Goal: Information Seeking & Learning: Find specific fact

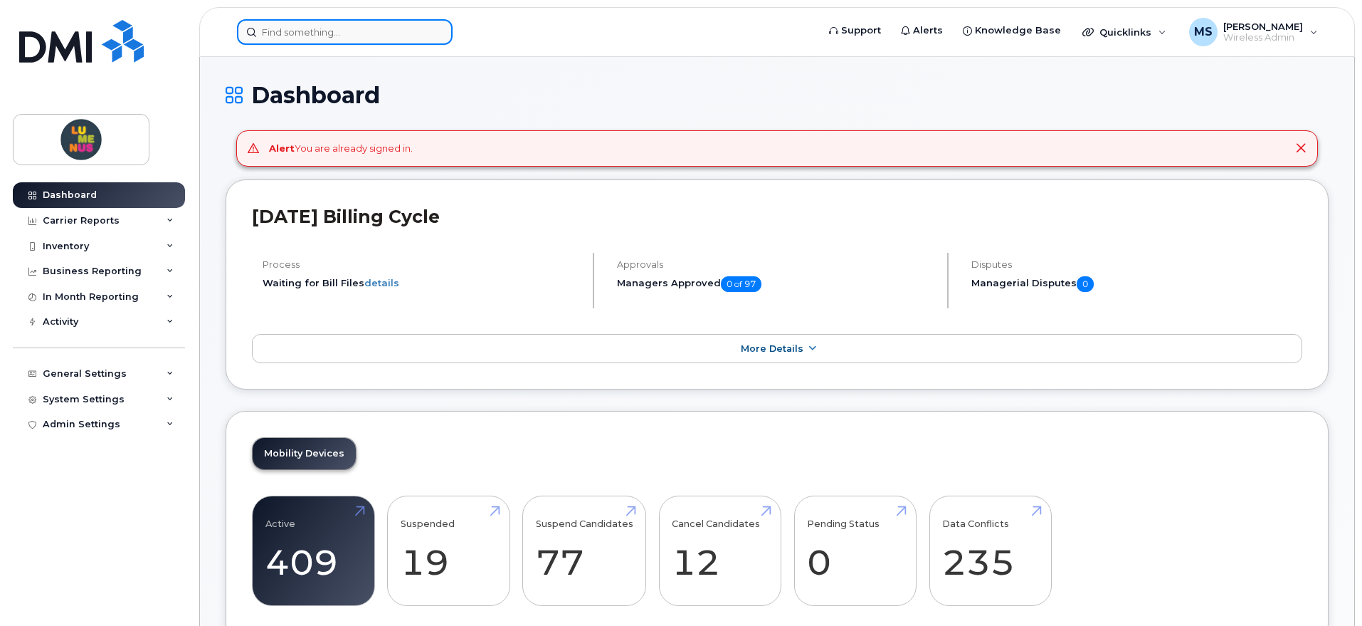
click at [310, 24] on input at bounding box center [345, 32] width 216 height 26
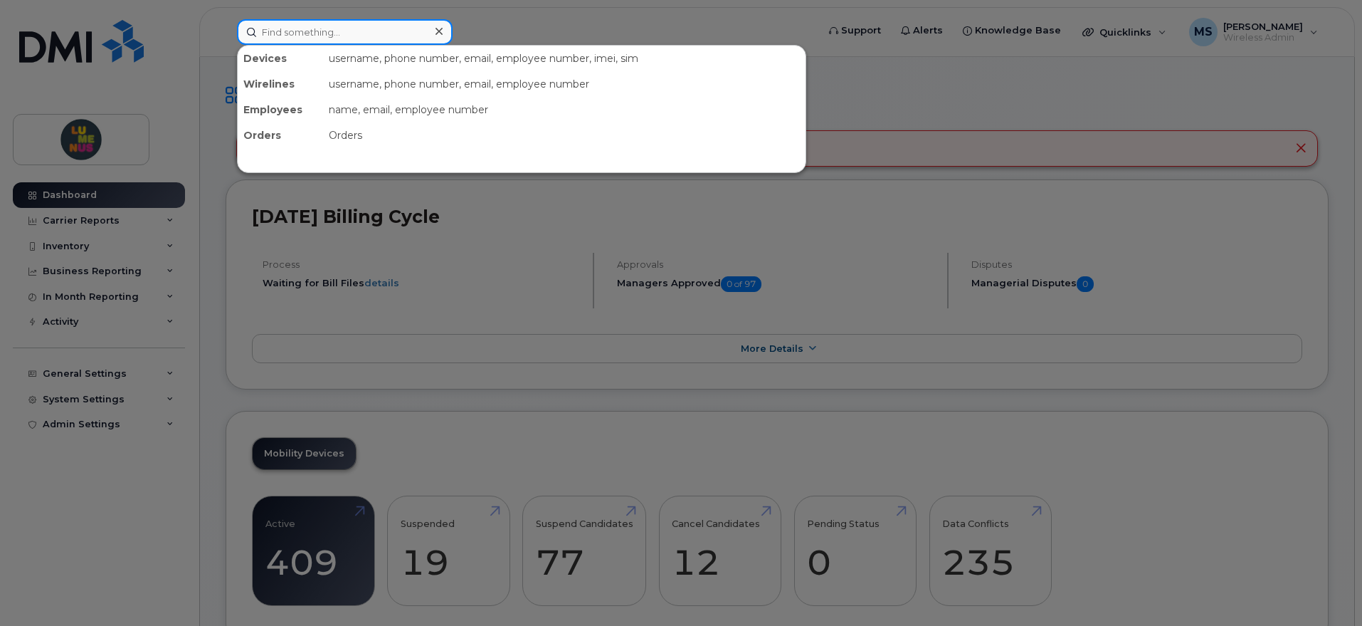
paste input "[PERSON_NAME]"
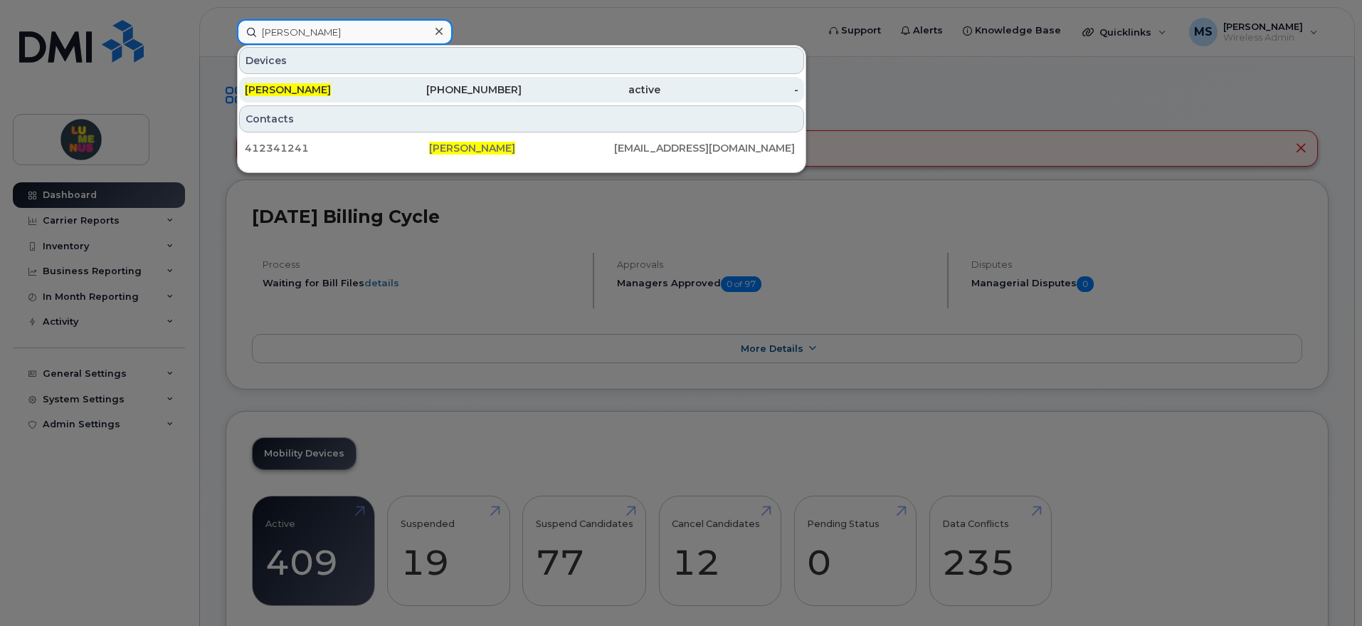
type input "[PERSON_NAME]"
click at [356, 90] on div "[PERSON_NAME]" at bounding box center [314, 90] width 139 height 14
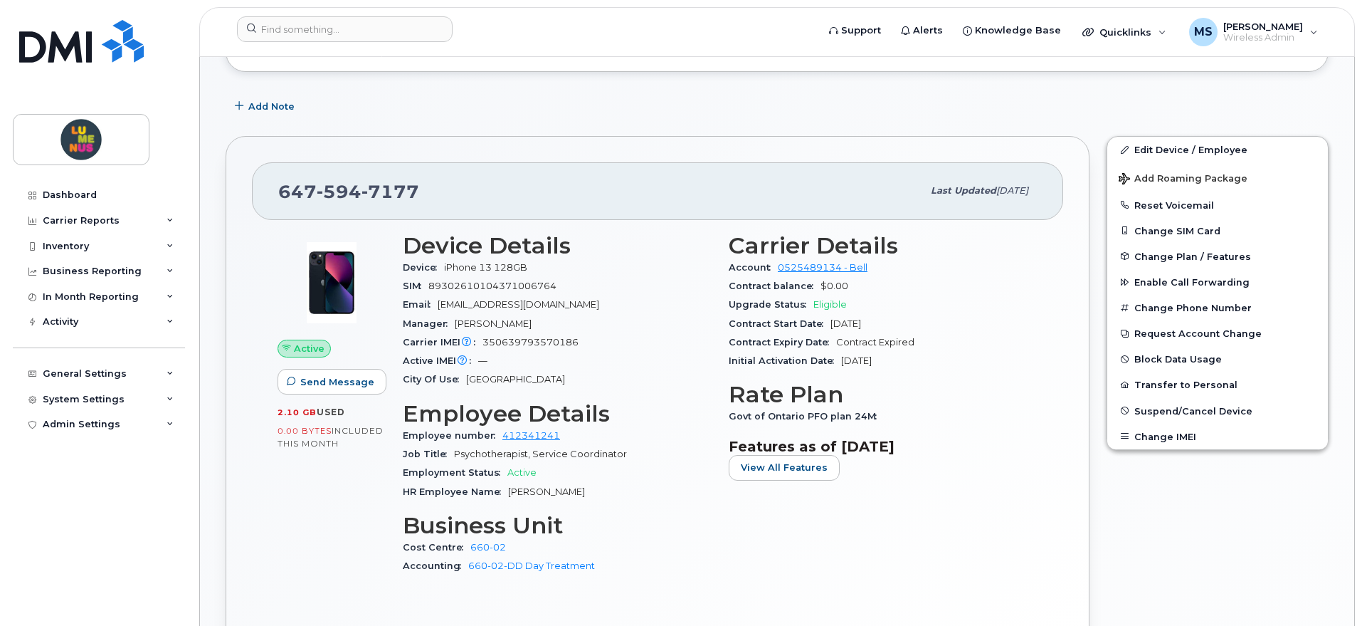
scroll to position [267, 0]
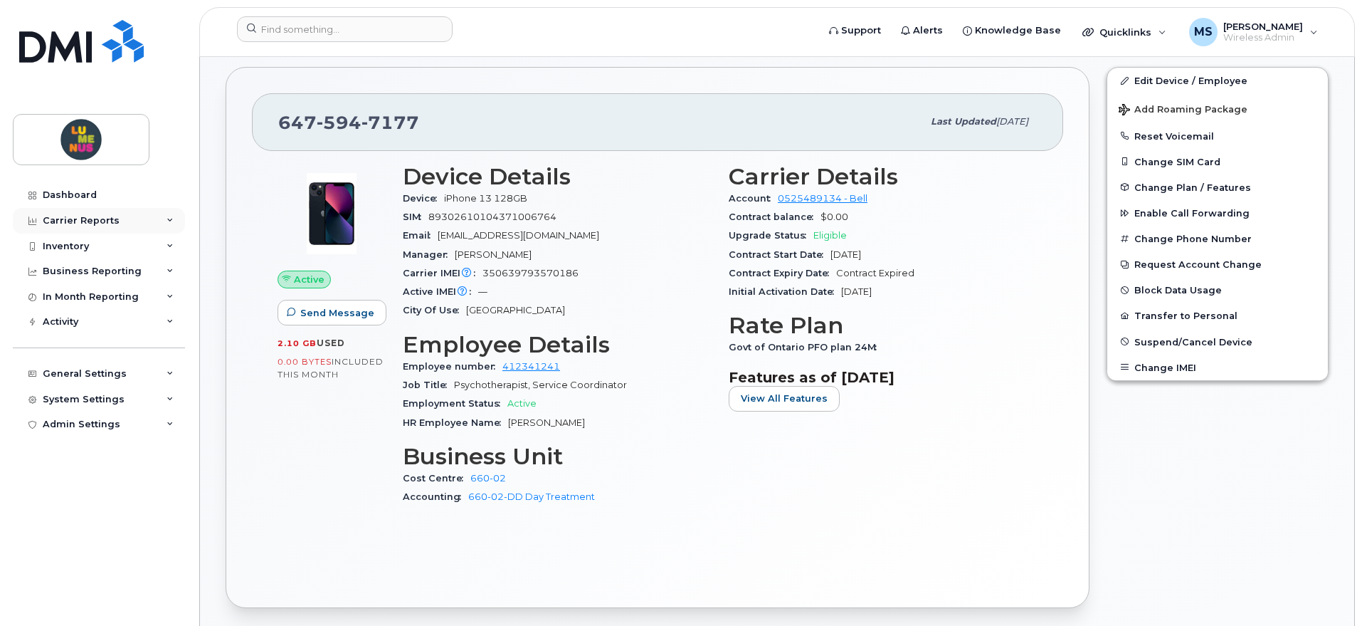
click at [167, 217] on icon at bounding box center [170, 220] width 7 height 7
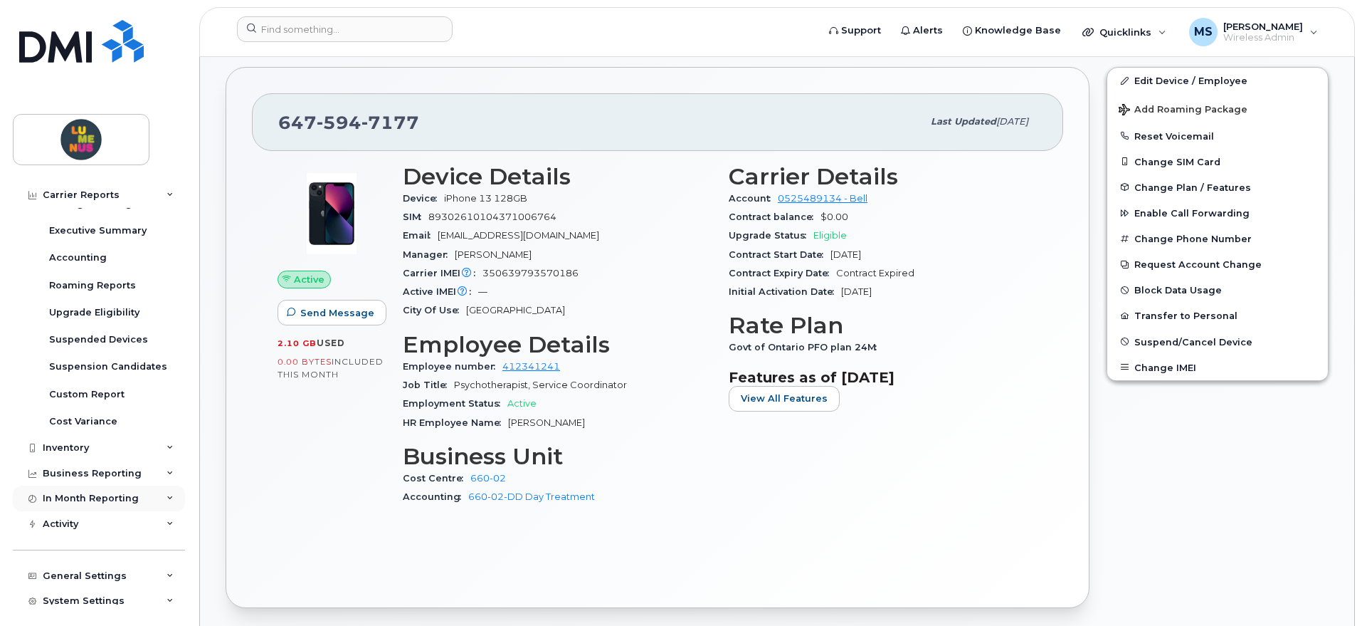
scroll to position [178, 0]
click at [158, 502] on div "Activity" at bounding box center [99, 498] width 172 height 26
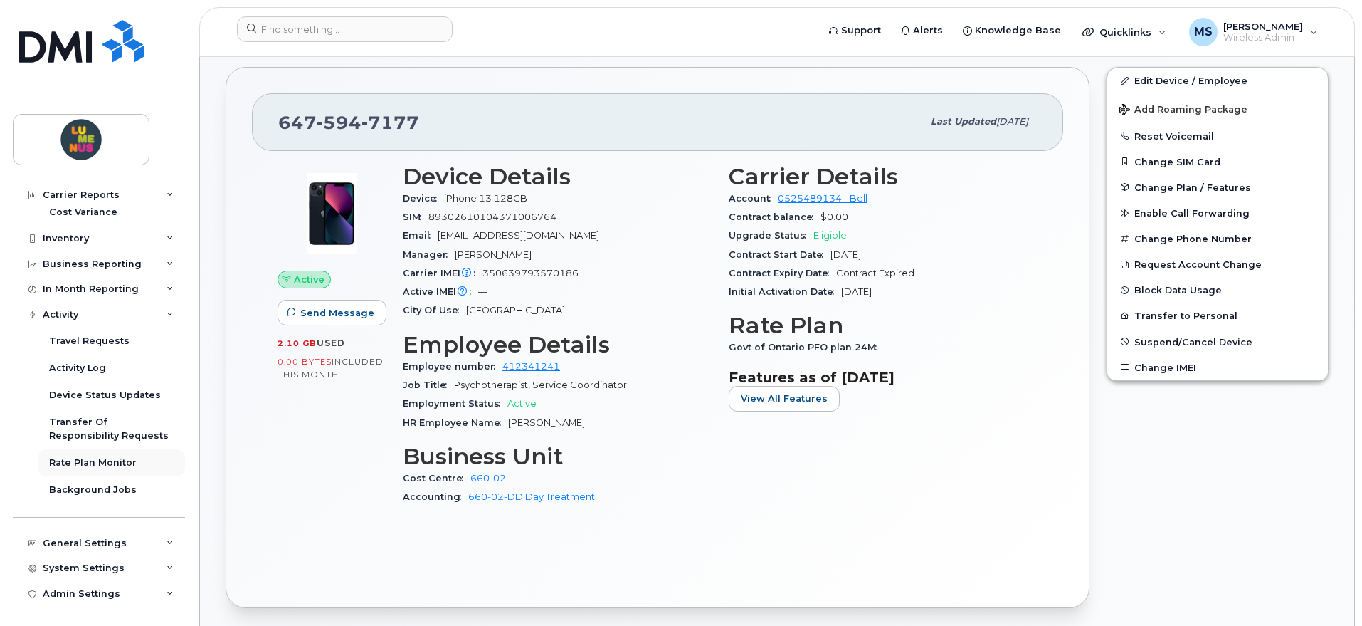
scroll to position [363, 0]
click at [86, 366] on div "Activity Log" at bounding box center [77, 366] width 57 height 13
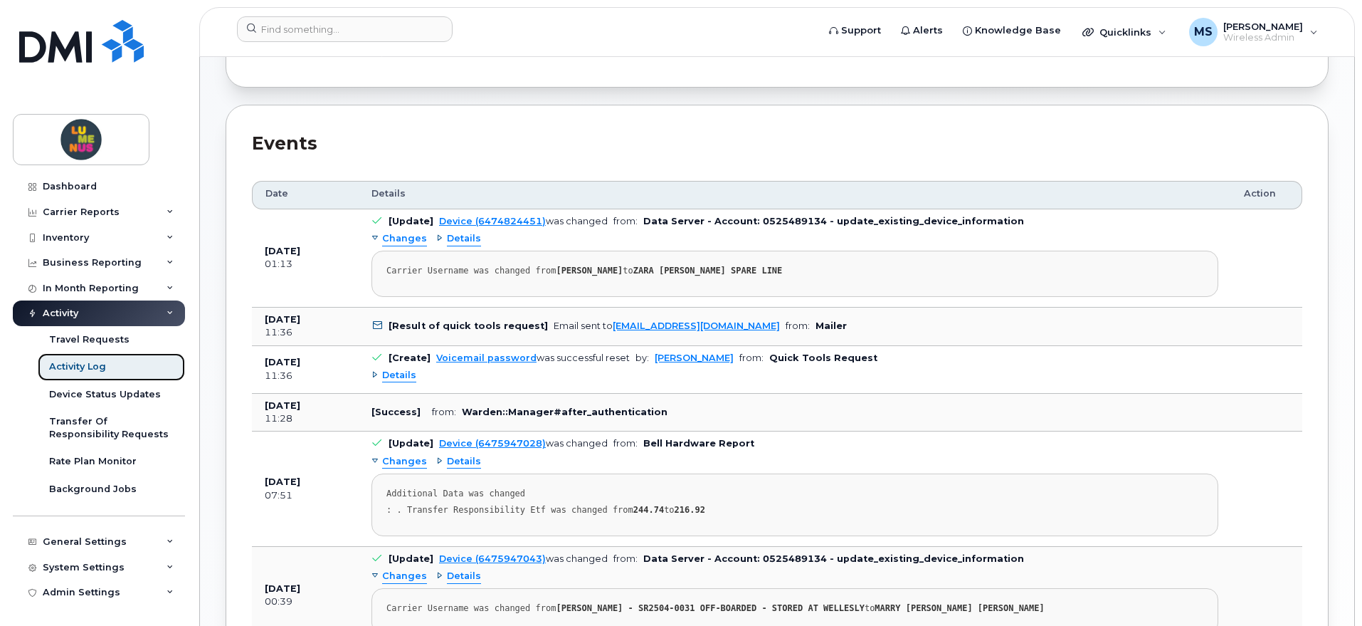
scroll to position [322, 0]
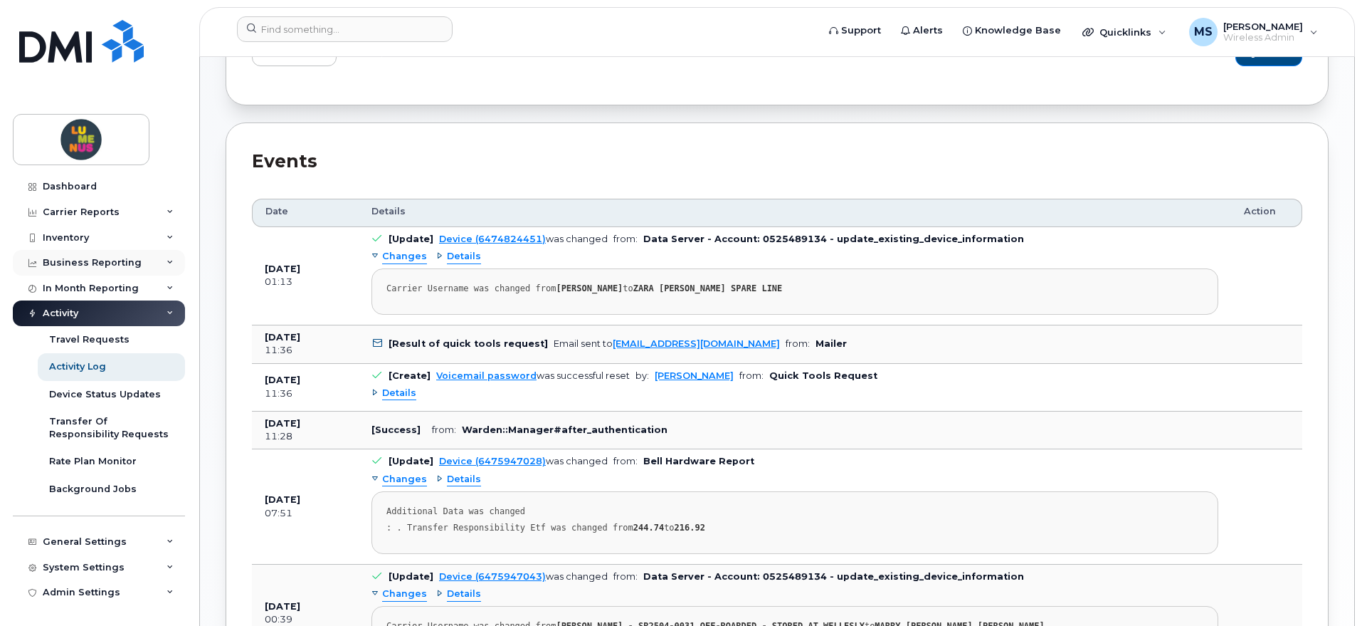
click at [133, 257] on div "Business Reporting" at bounding box center [92, 262] width 99 height 11
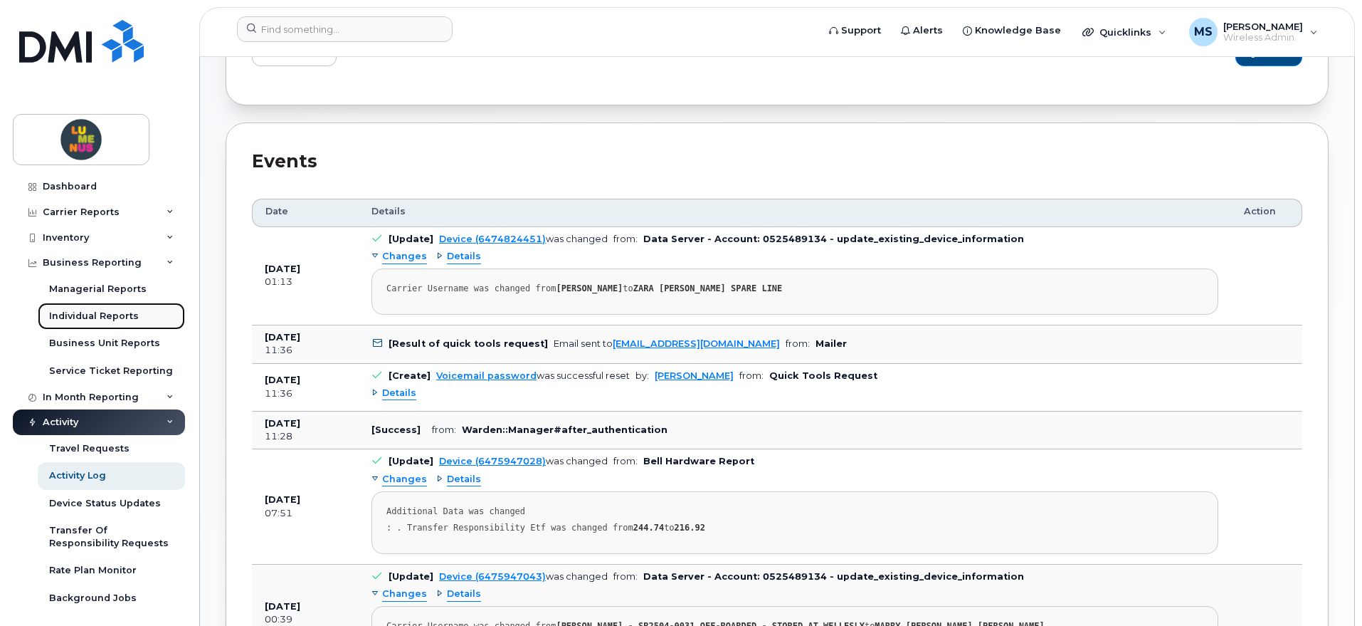
click at [119, 308] on link "Individual Reports" at bounding box center [111, 316] width 147 height 27
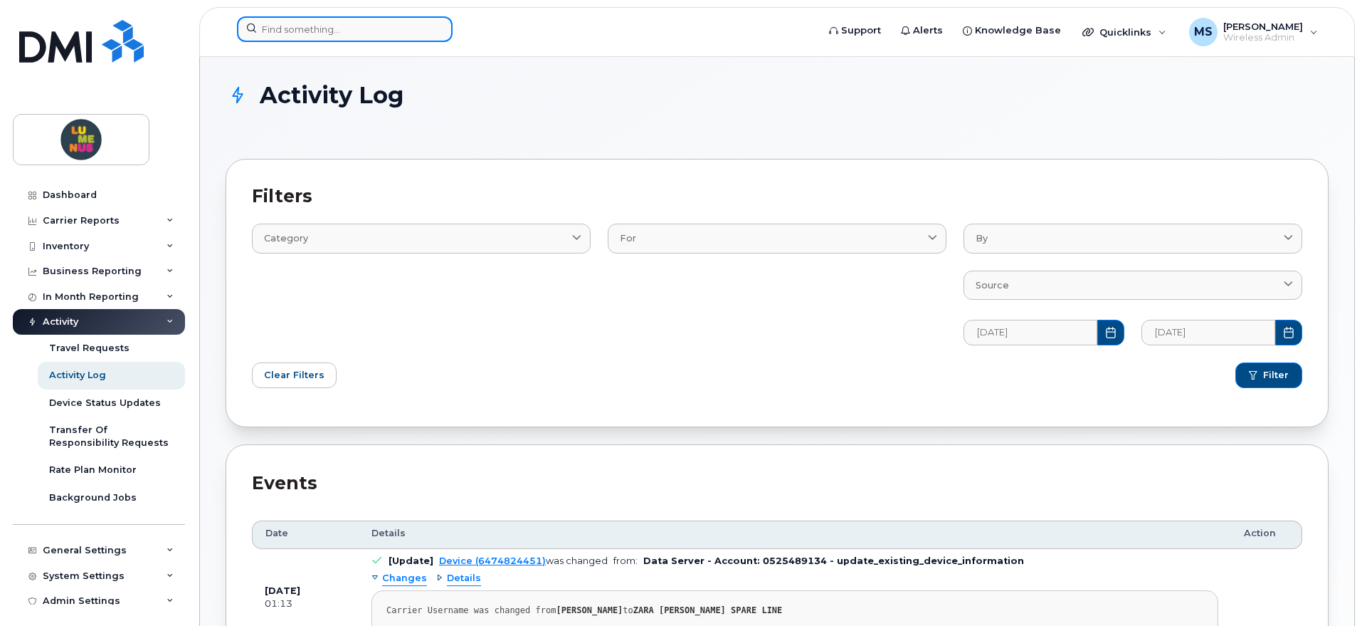
click at [313, 22] on input at bounding box center [345, 29] width 216 height 26
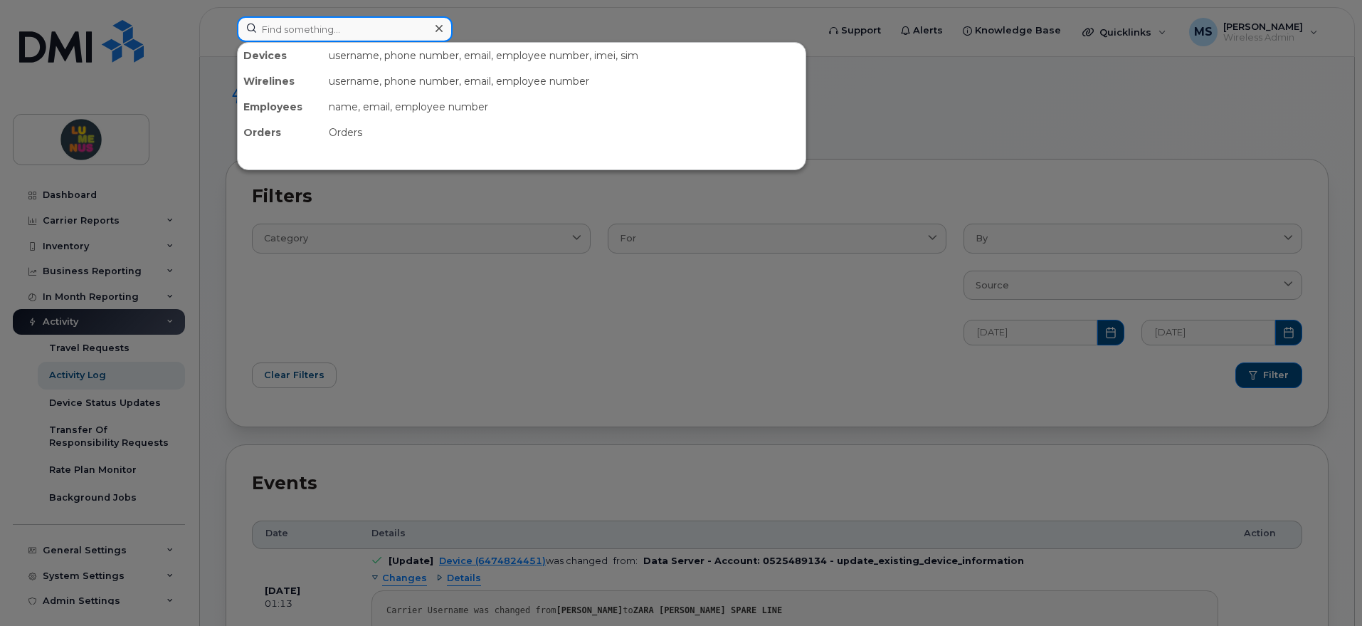
paste input "Isayah Alman"
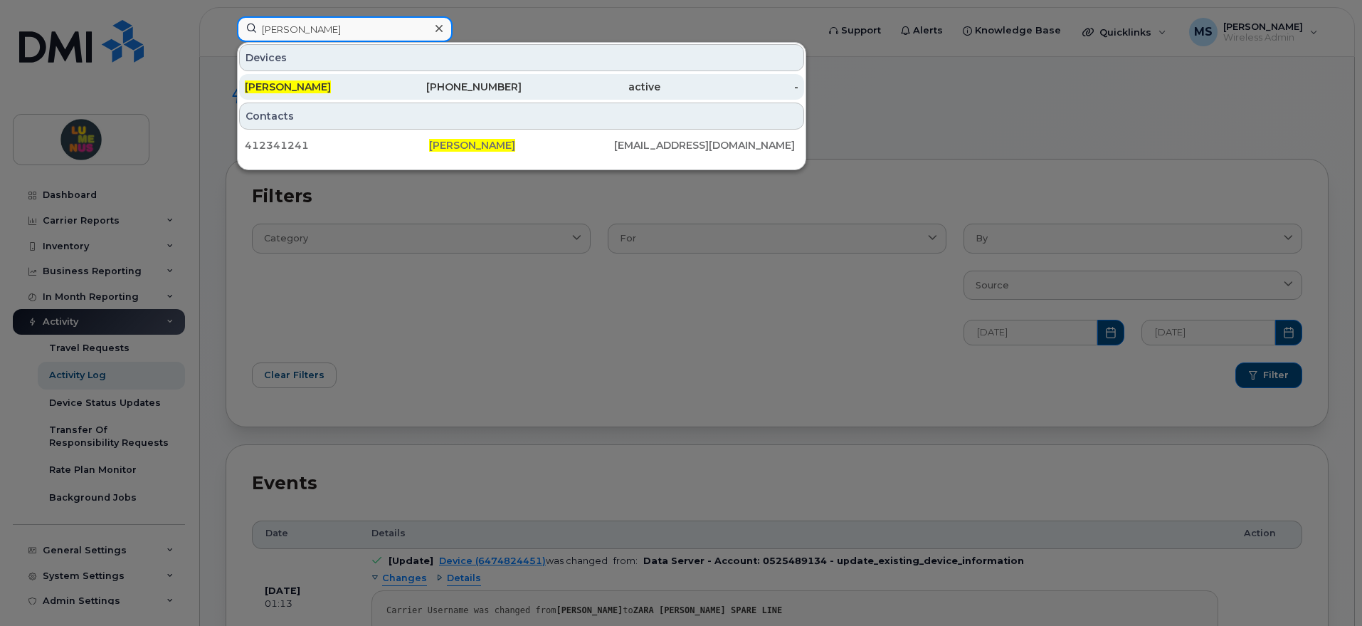
type input "Isayah Alman"
click at [307, 86] on span "Isayah Alman" at bounding box center [288, 86] width 86 height 13
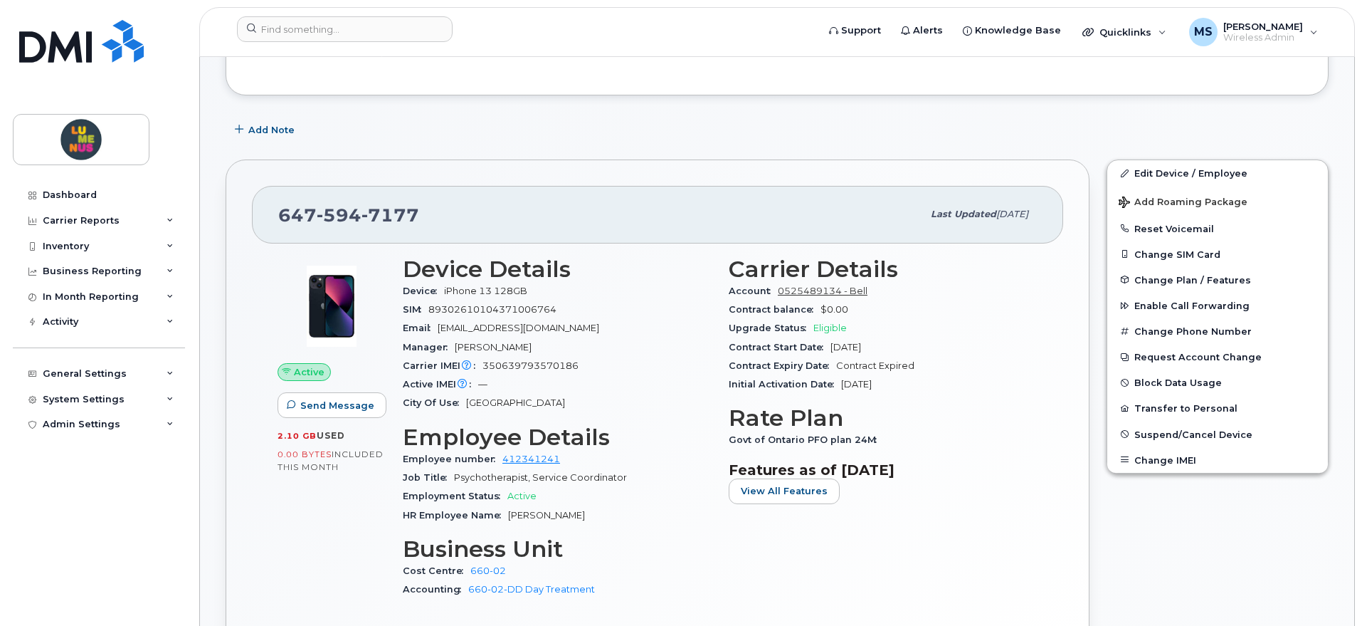
scroll to position [178, 0]
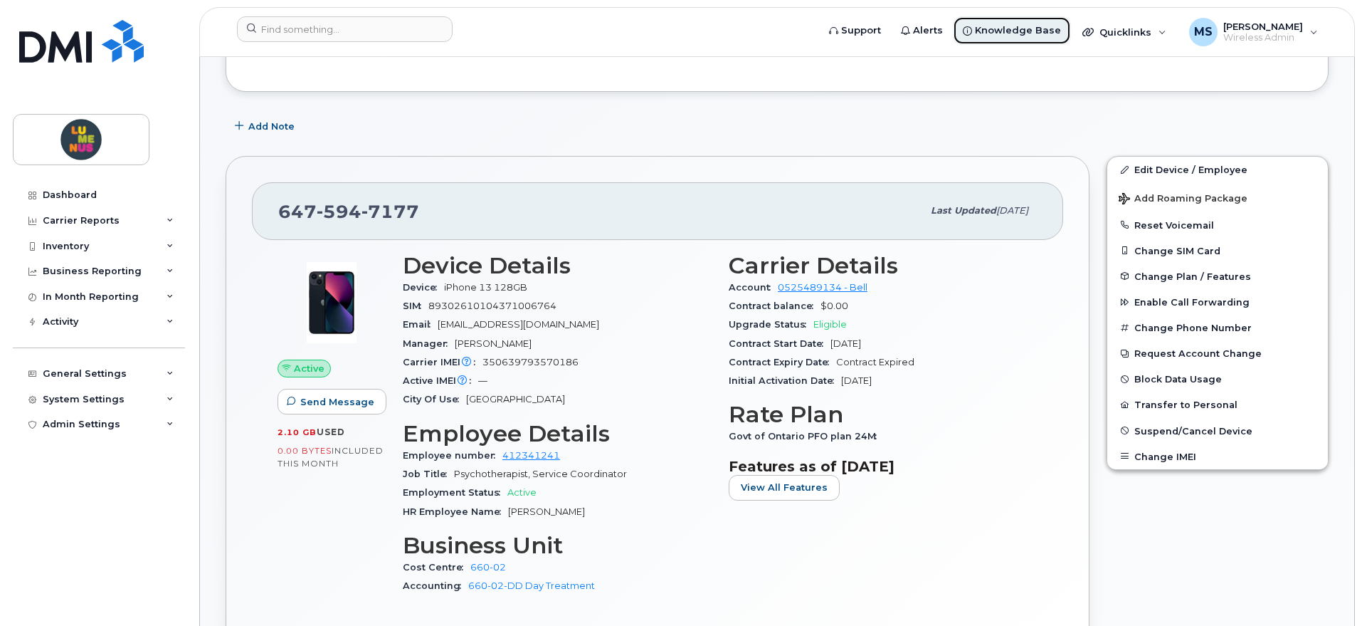
click at [1024, 26] on span "Knowledge Base" at bounding box center [1018, 30] width 86 height 14
click at [123, 243] on div "Inventory" at bounding box center [99, 246] width 172 height 26
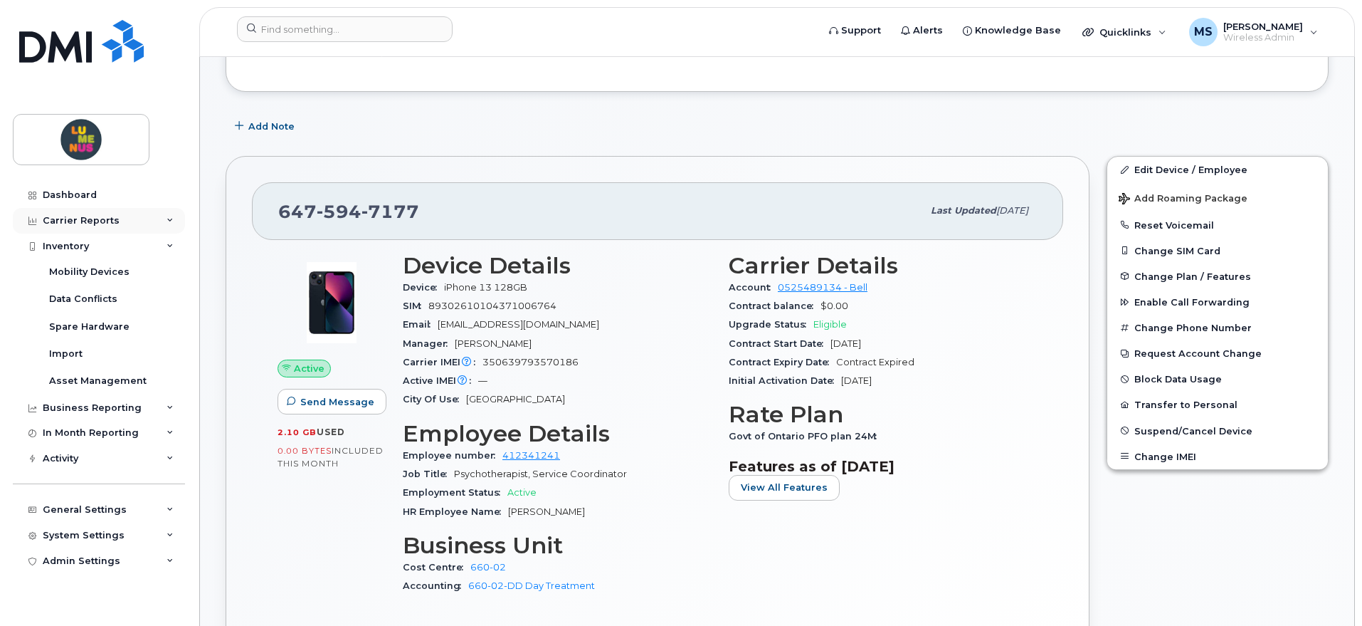
click at [137, 219] on div "Carrier Reports" at bounding box center [99, 221] width 172 height 26
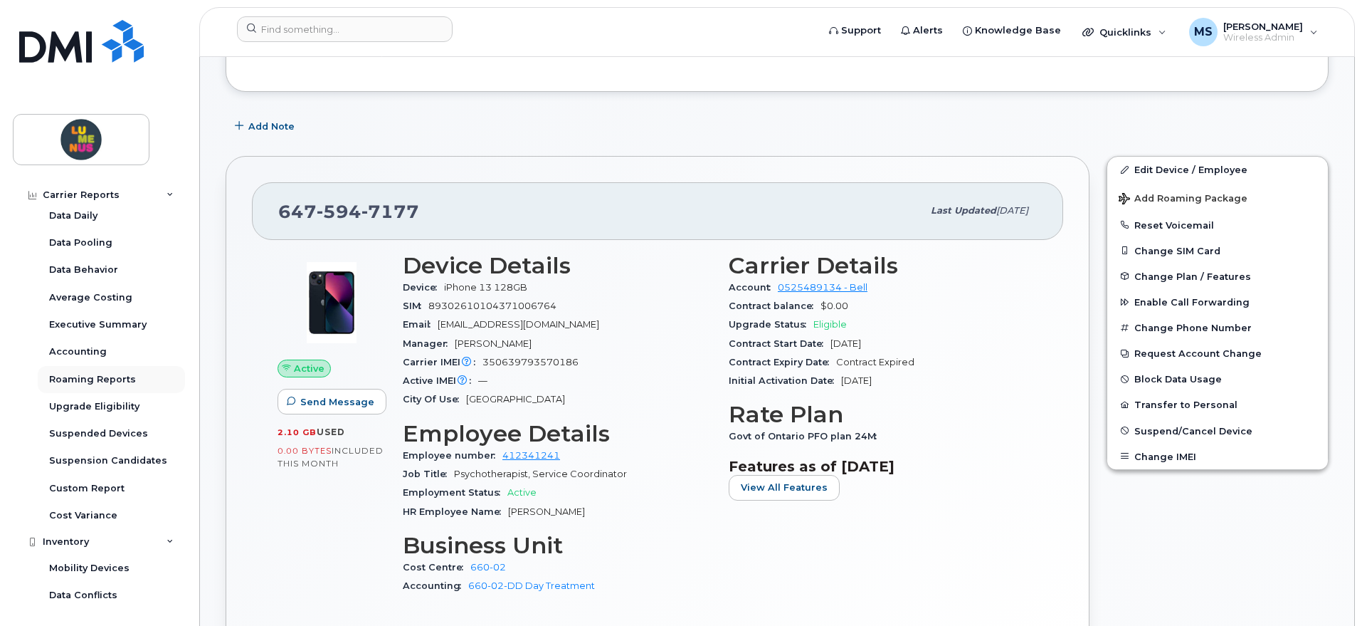
scroll to position [89, 0]
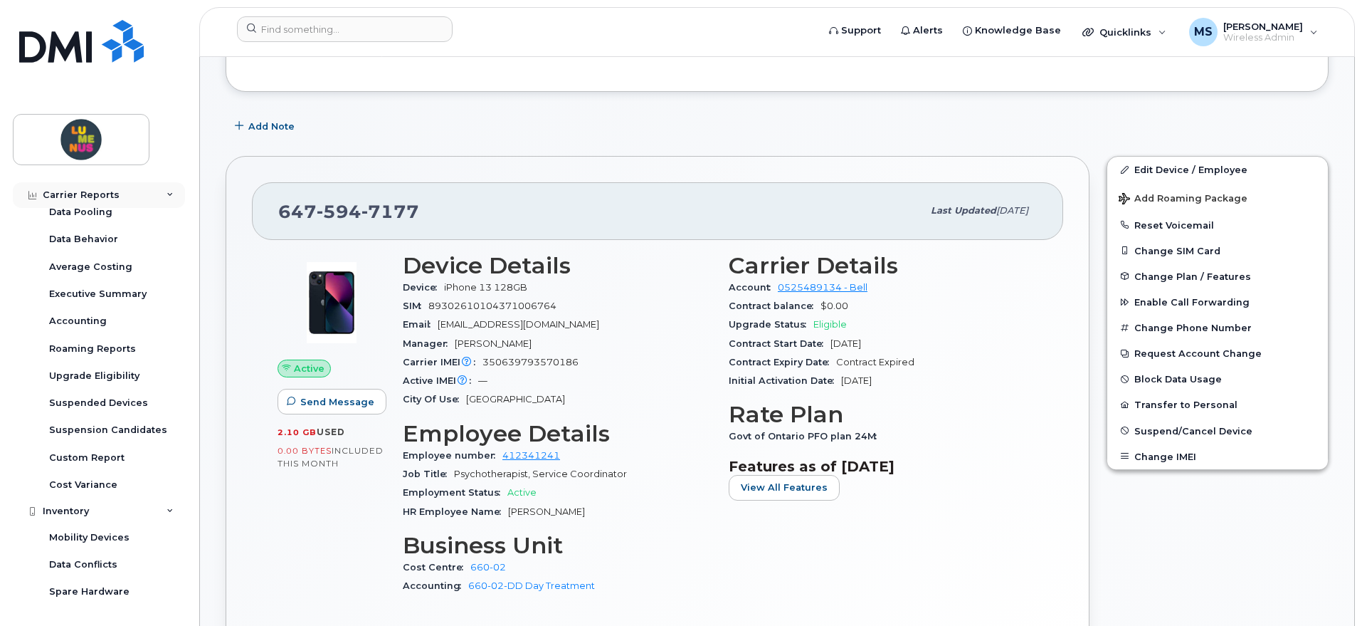
click at [93, 198] on div "Carrier Reports" at bounding box center [81, 194] width 77 height 11
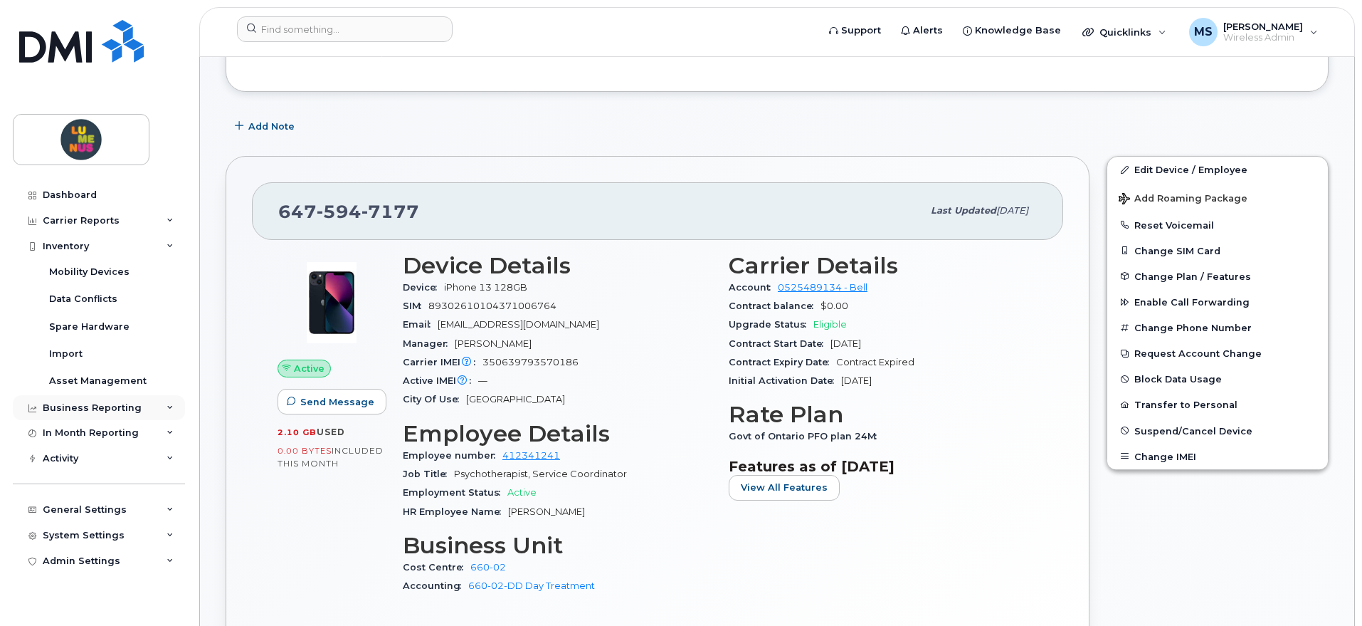
scroll to position [267, 0]
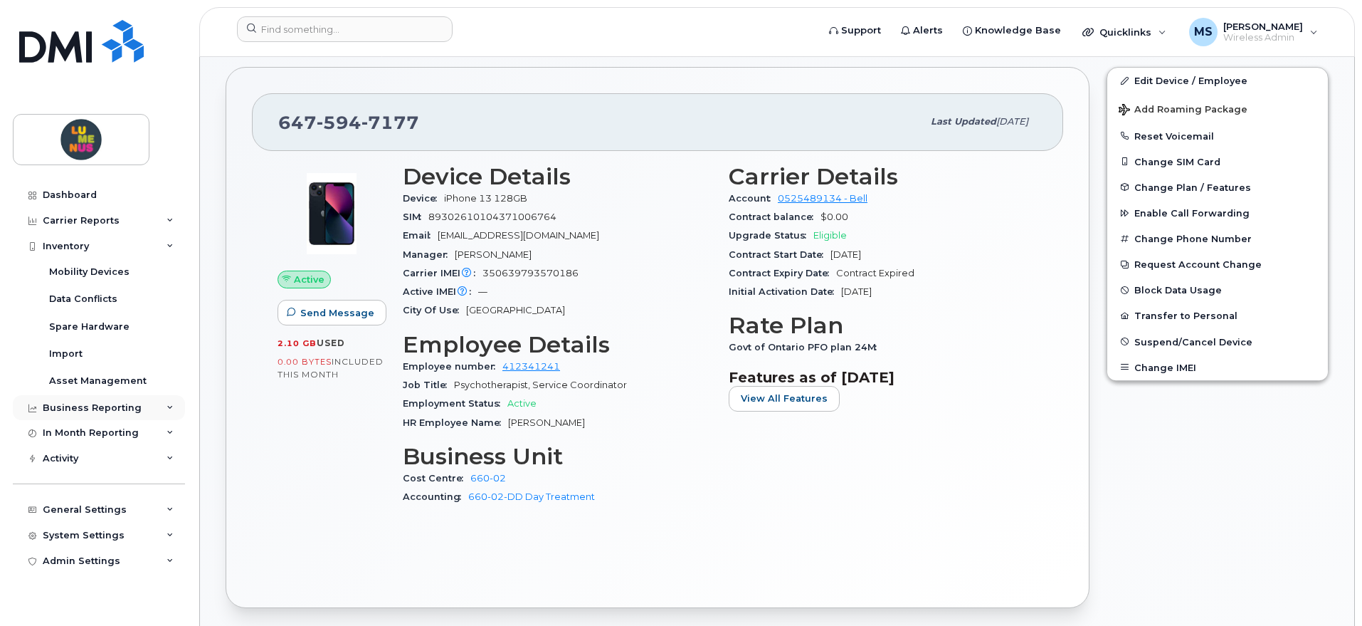
click at [145, 408] on div "Business Reporting" at bounding box center [99, 408] width 172 height 26
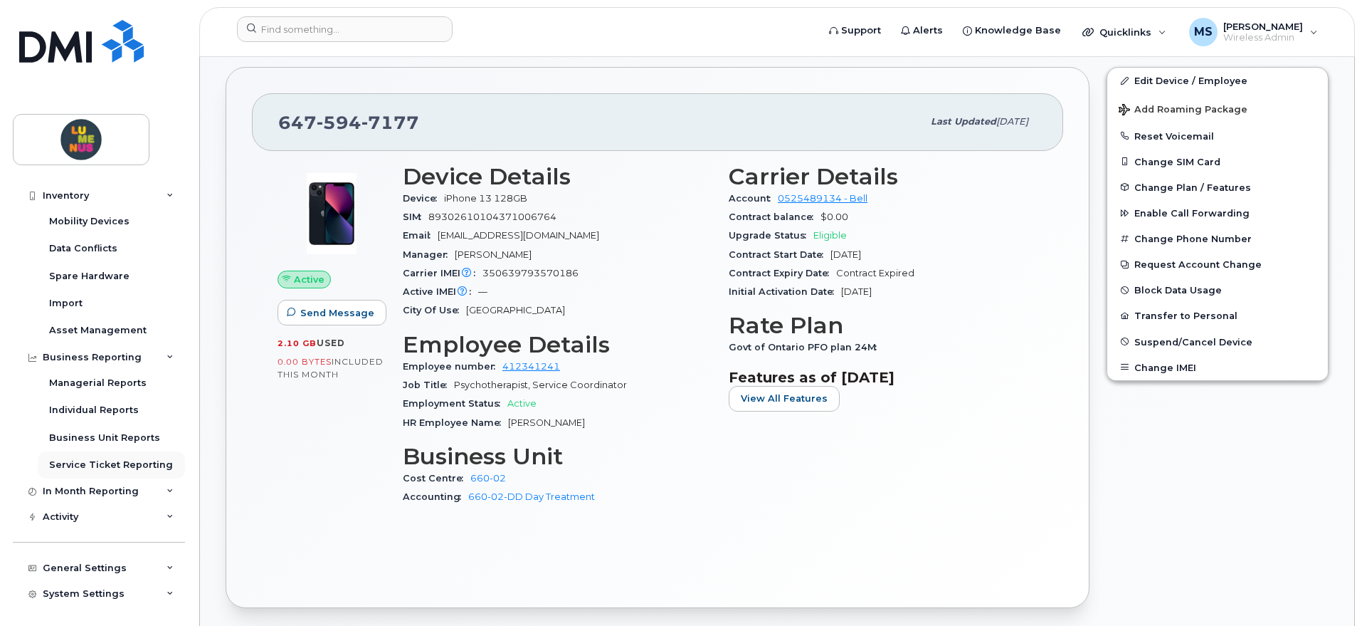
scroll to position [78, 0]
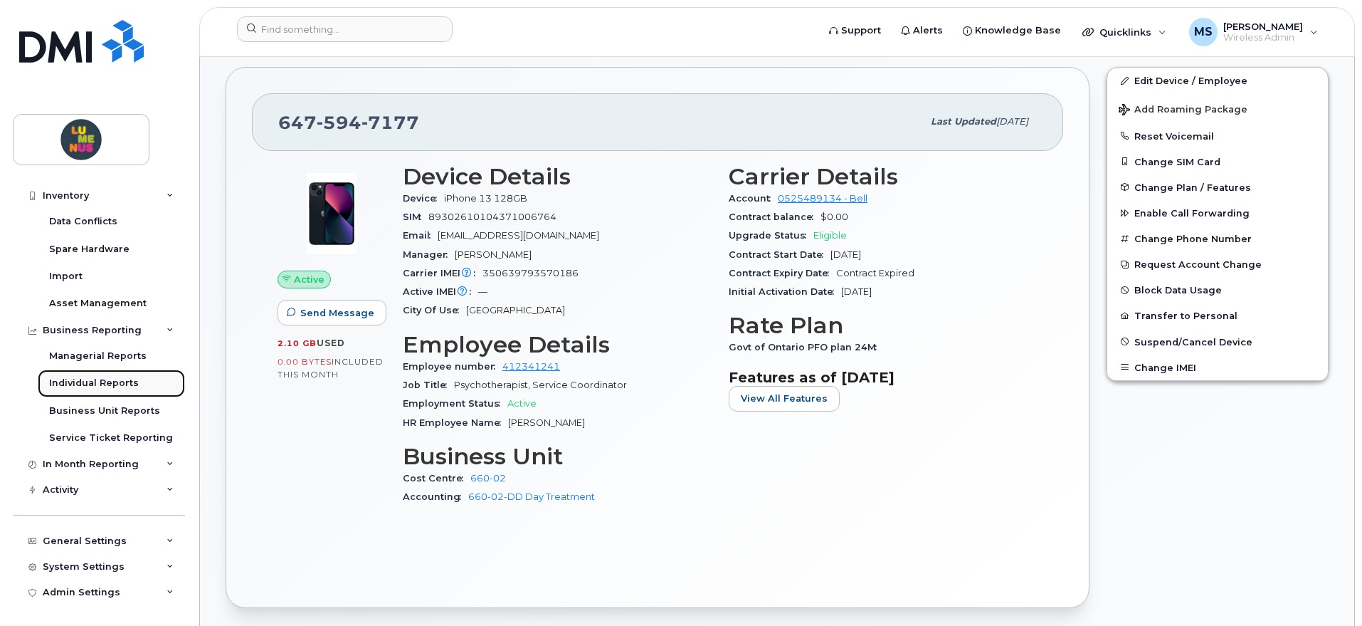
click at [122, 379] on div "Individual Reports" at bounding box center [94, 383] width 90 height 13
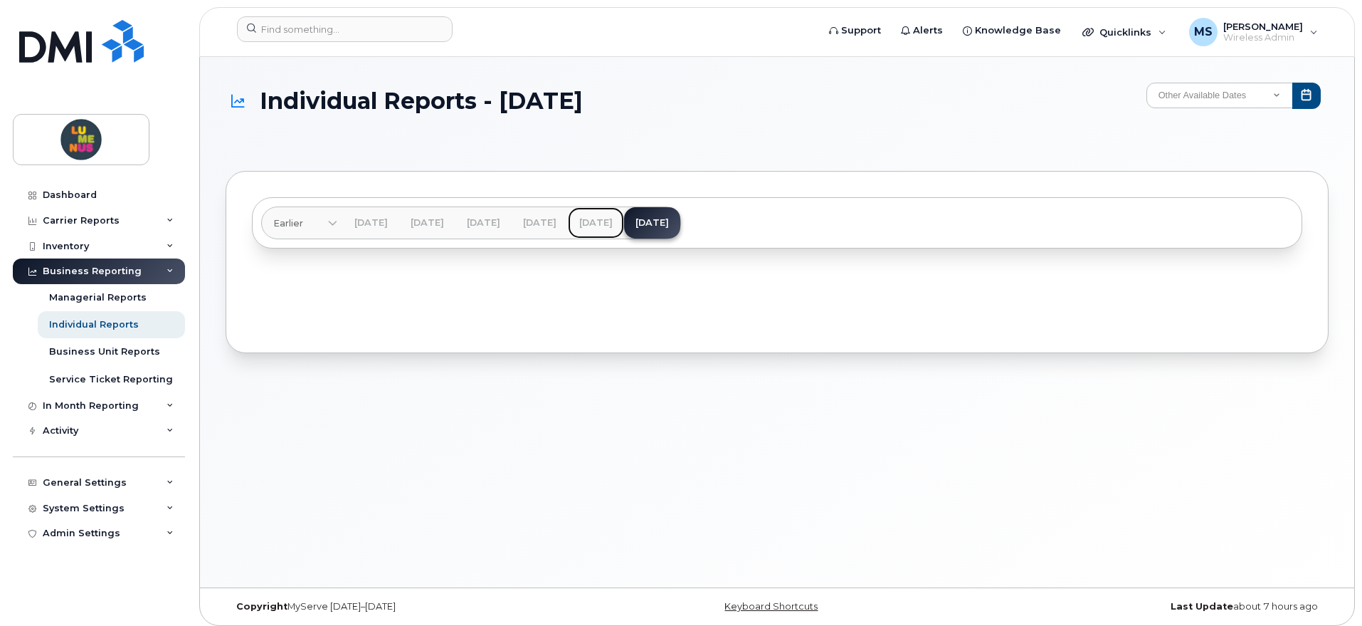
click at [624, 225] on link "[DATE]" at bounding box center [596, 222] width 56 height 31
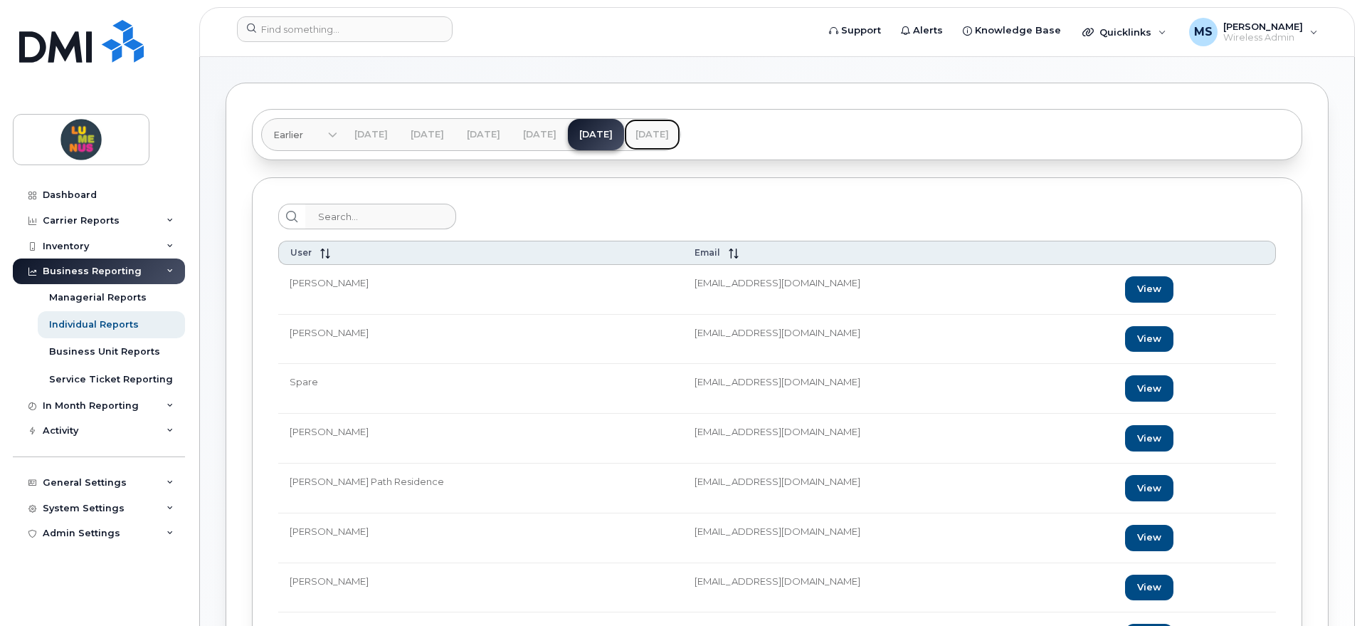
click at [681, 134] on link "[DATE]" at bounding box center [652, 134] width 56 height 31
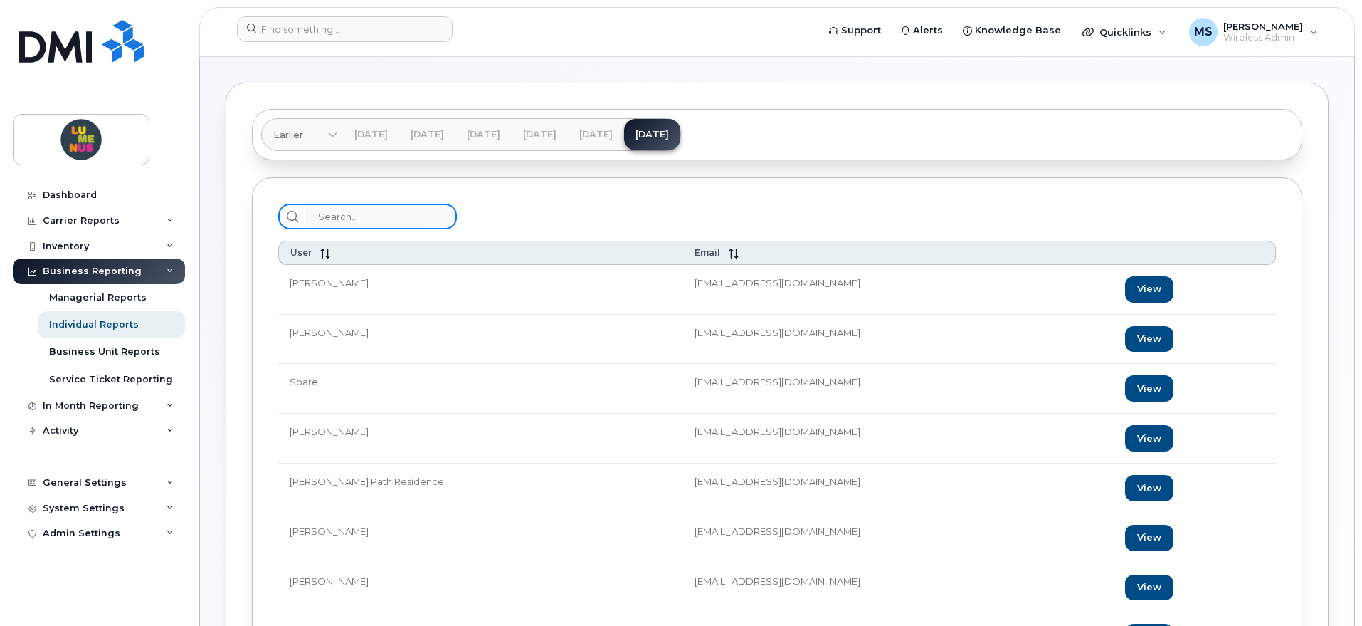
click at [397, 223] on input "search" at bounding box center [381, 217] width 152 height 26
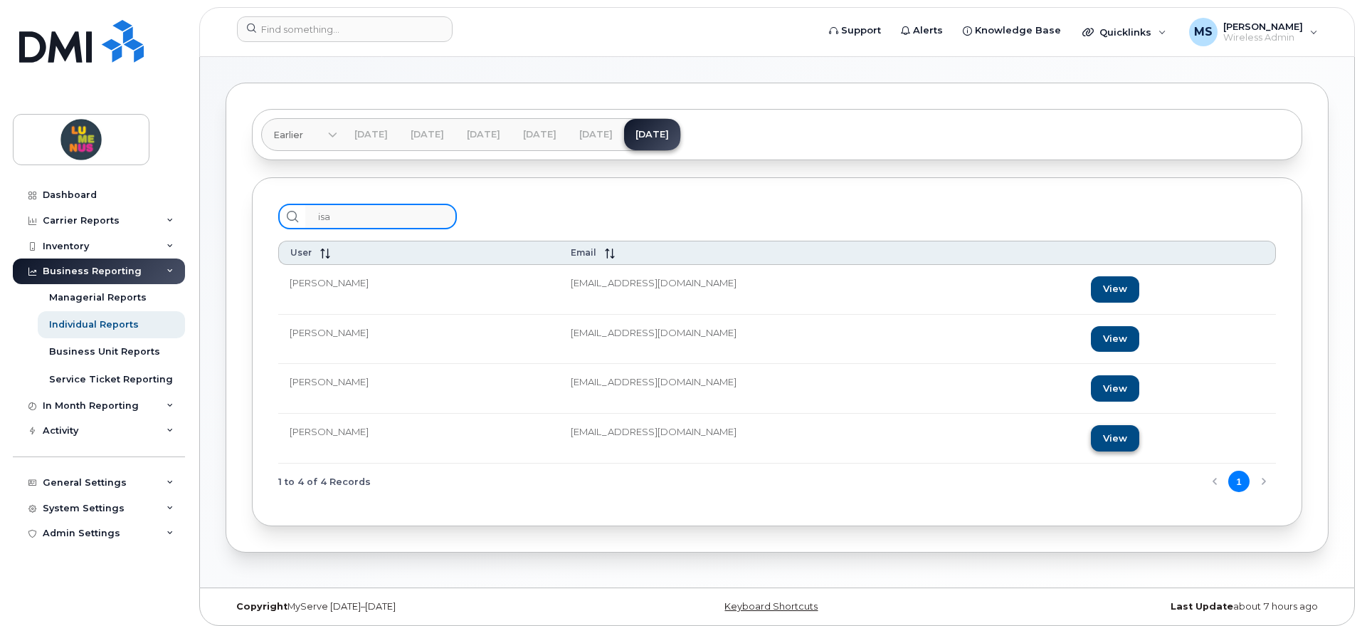
type input "isa"
click at [1091, 428] on link "View" at bounding box center [1115, 438] width 48 height 26
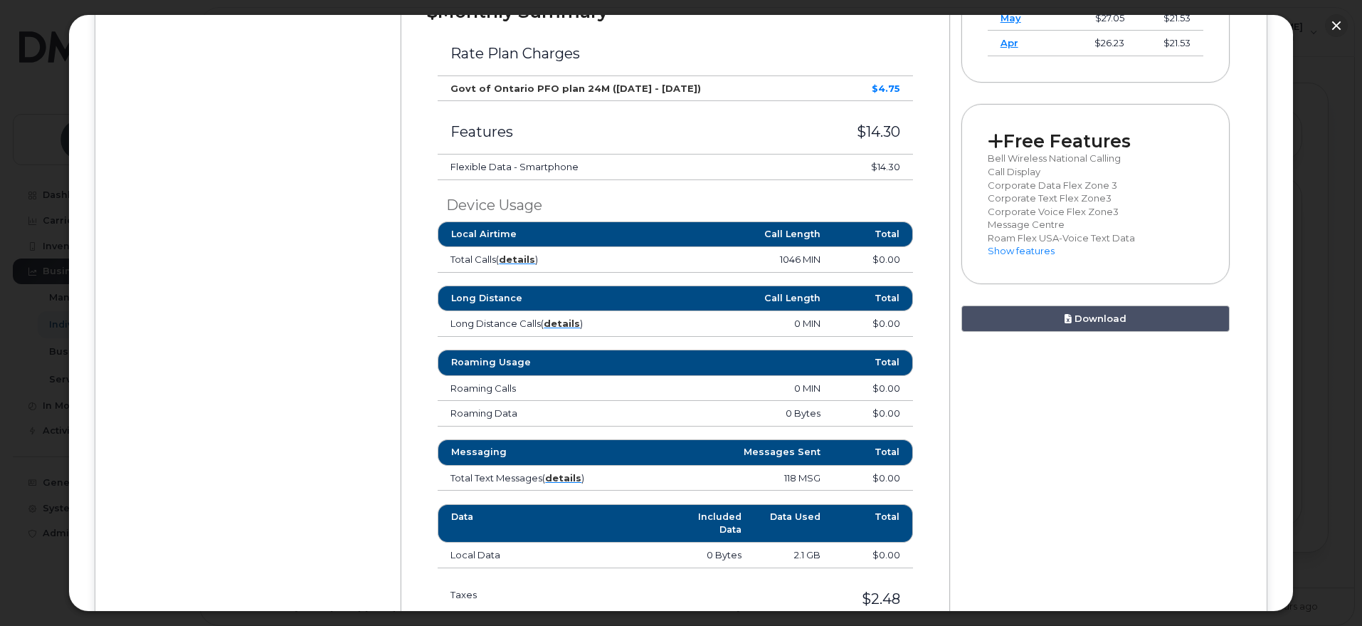
scroll to position [712, 0]
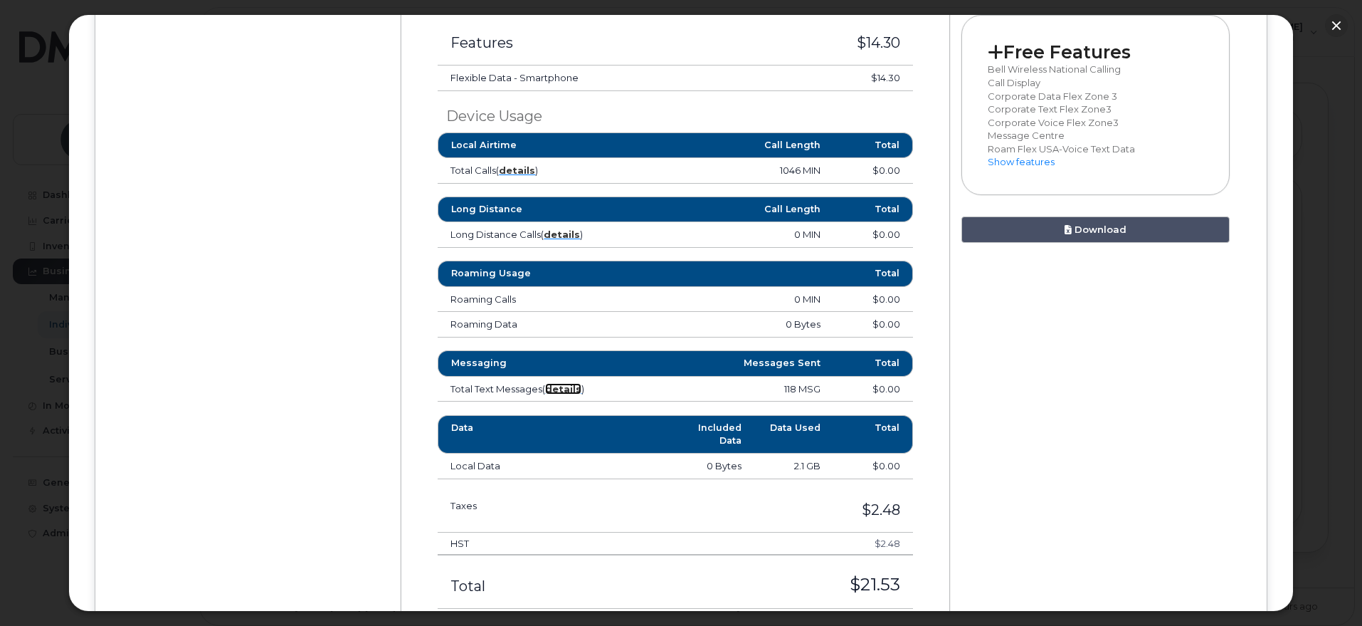
click at [560, 385] on strong "details" at bounding box center [563, 388] width 36 height 11
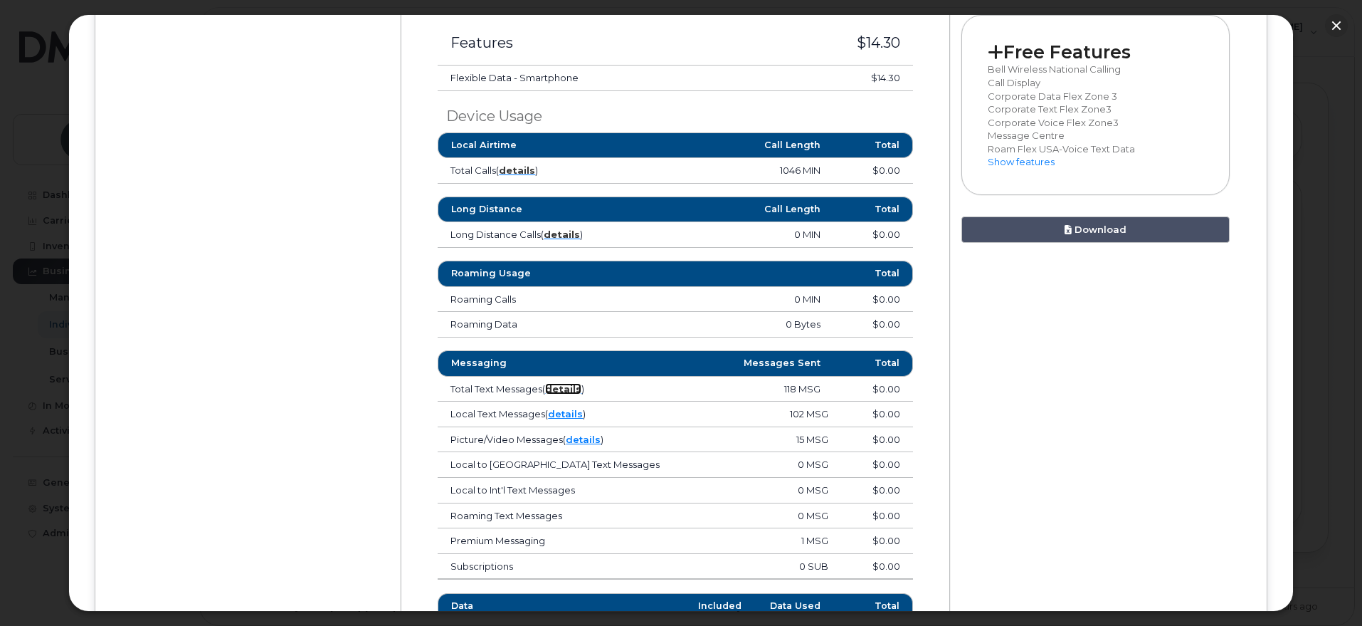
click at [568, 387] on strong "details" at bounding box center [563, 388] width 36 height 11
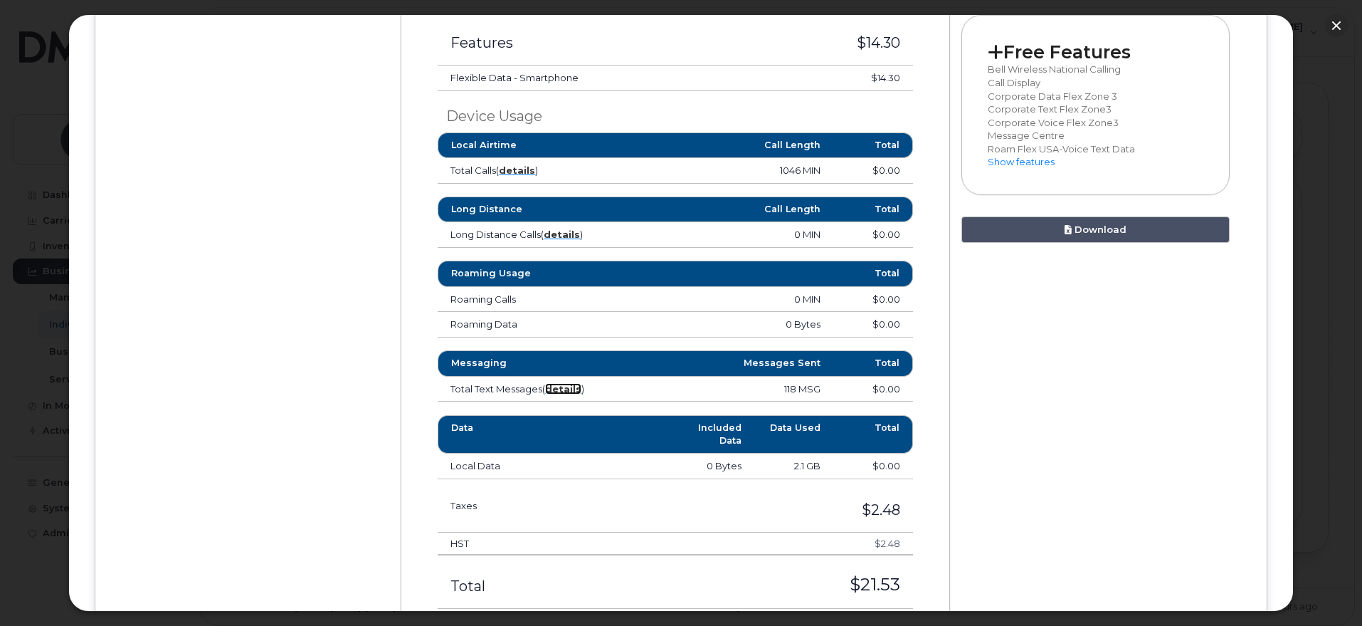
scroll to position [801, 0]
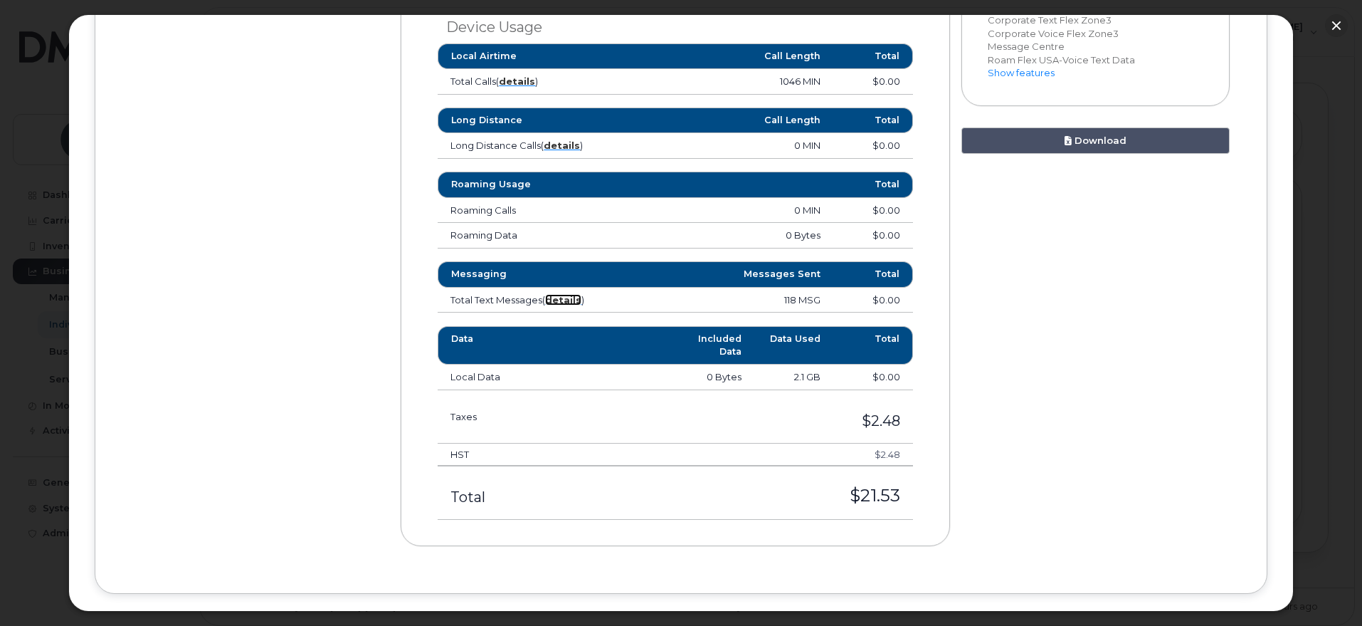
click at [565, 299] on strong "details" at bounding box center [563, 299] width 36 height 11
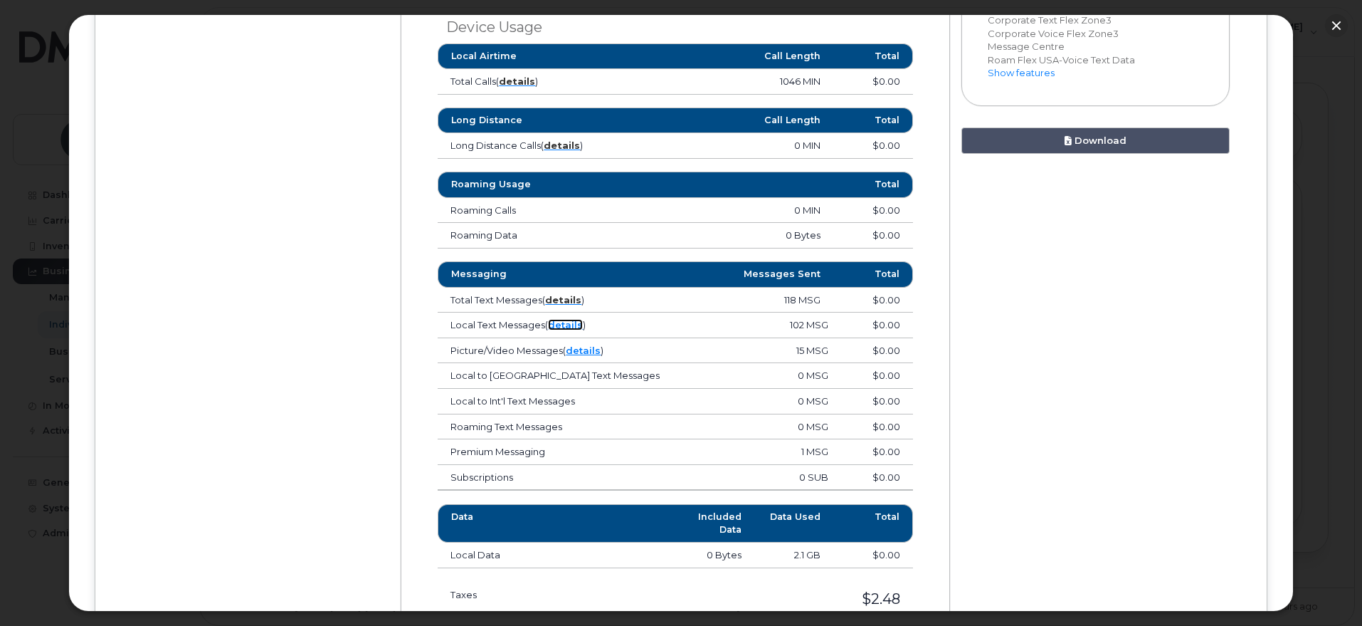
click at [565, 324] on link "details" at bounding box center [565, 324] width 35 height 11
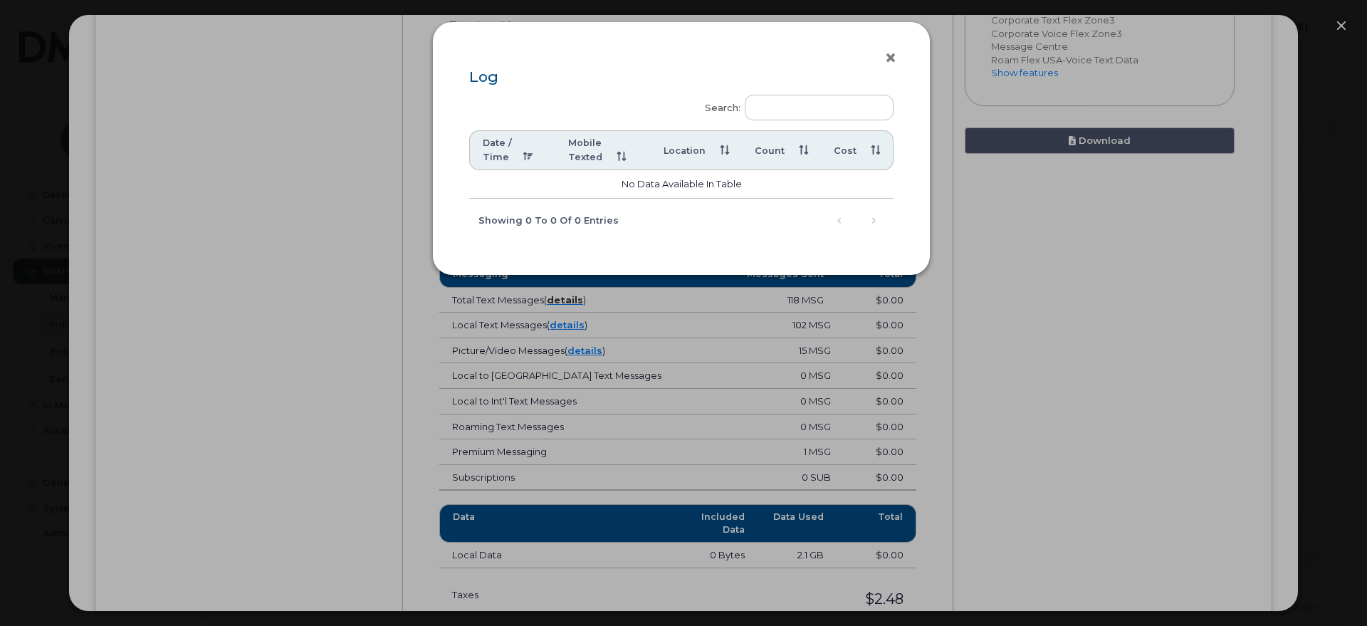
click at [896, 54] on button "×" at bounding box center [894, 58] width 20 height 21
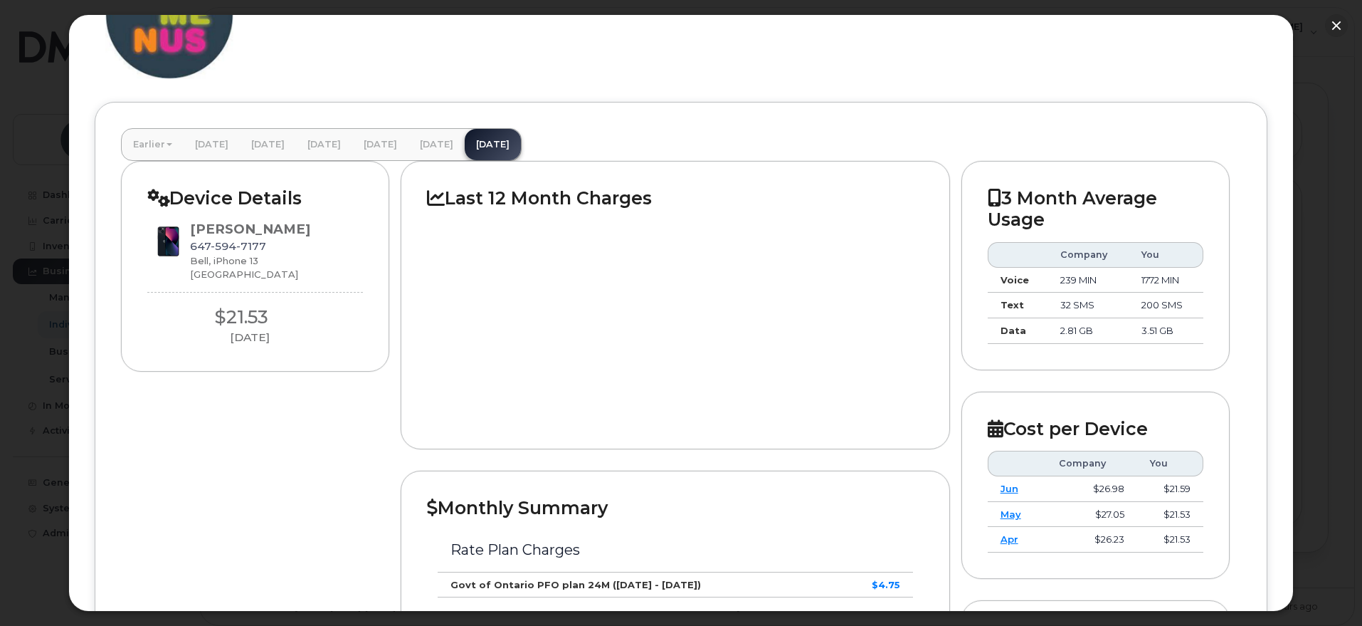
scroll to position [89, 0]
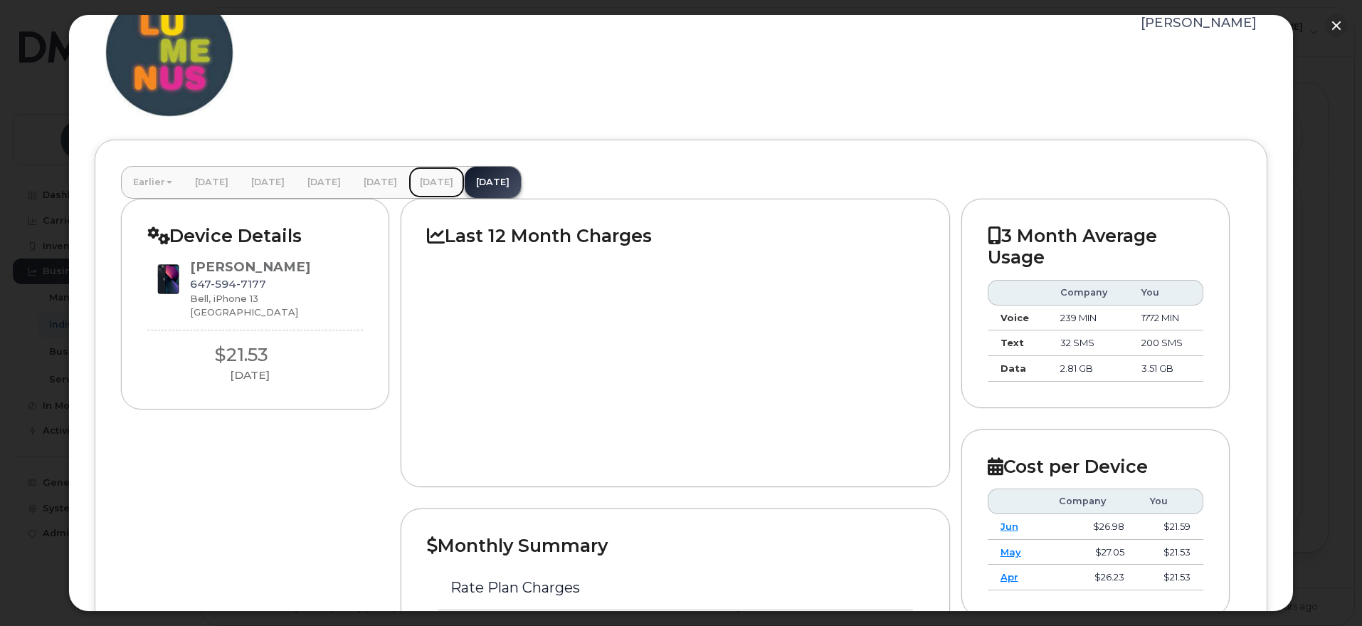
click at [465, 168] on link "June 2025" at bounding box center [437, 182] width 56 height 31
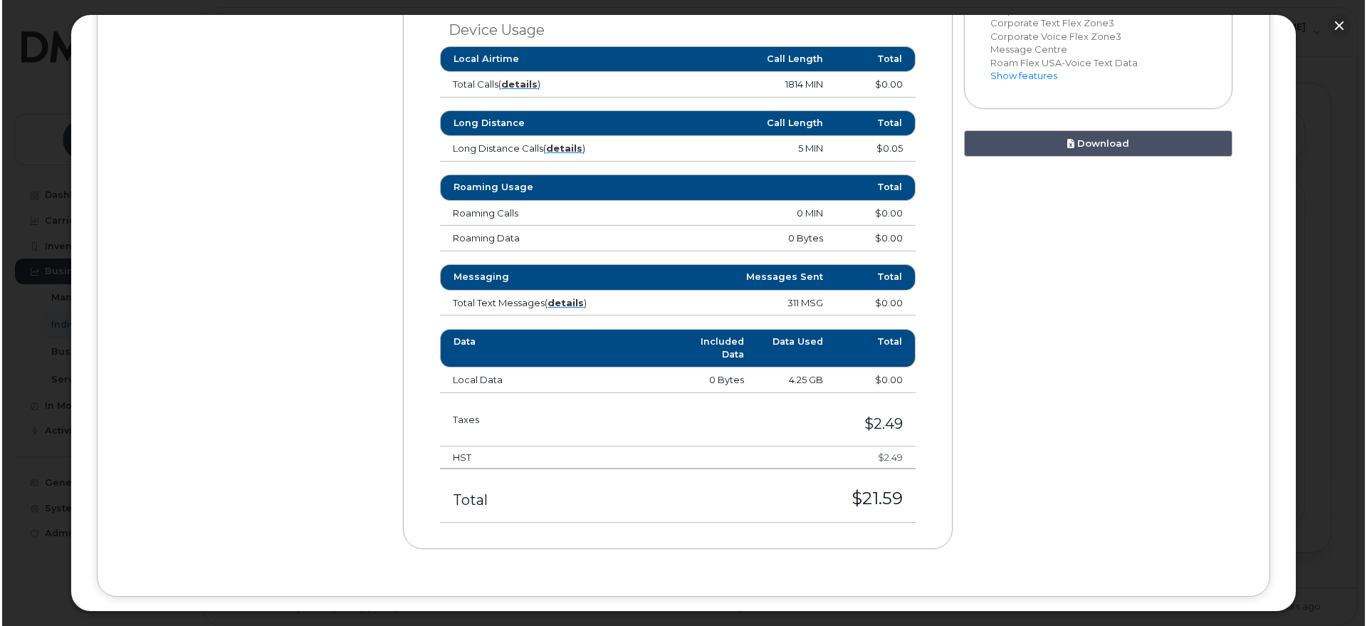
scroll to position [801, 0]
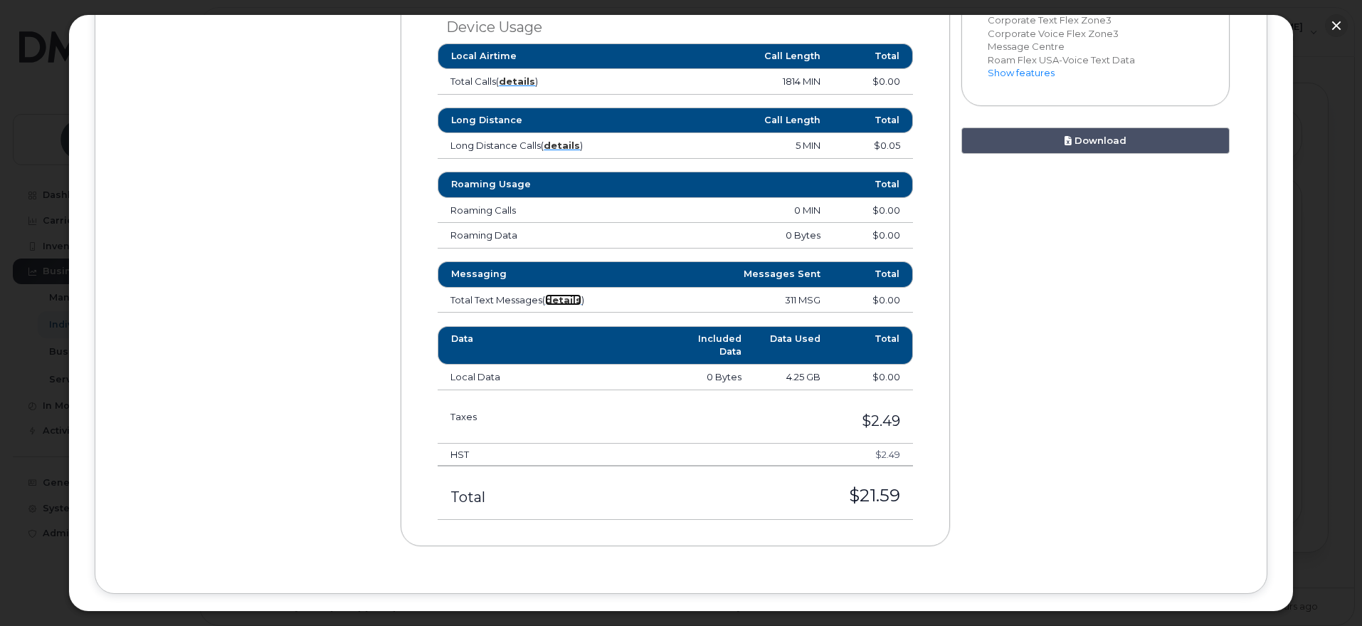
click at [562, 295] on strong "details" at bounding box center [563, 299] width 36 height 11
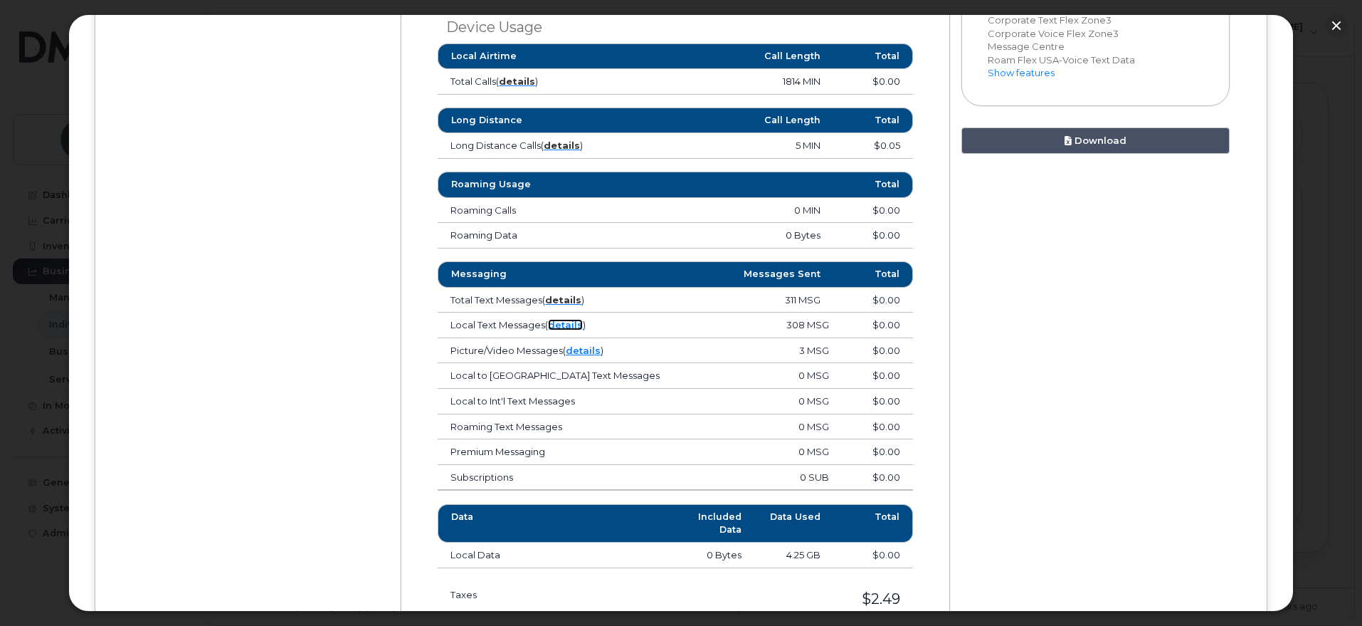
click at [567, 322] on link "details" at bounding box center [565, 324] width 35 height 11
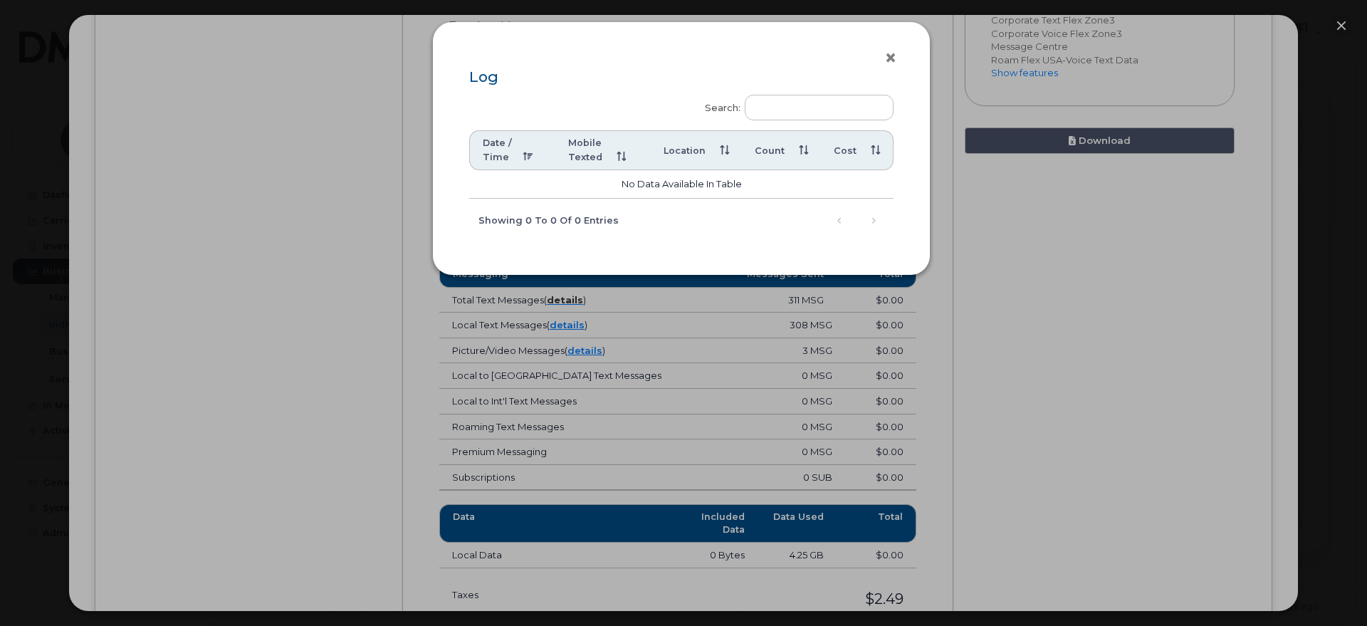
click at [887, 53] on button "×" at bounding box center [894, 58] width 20 height 21
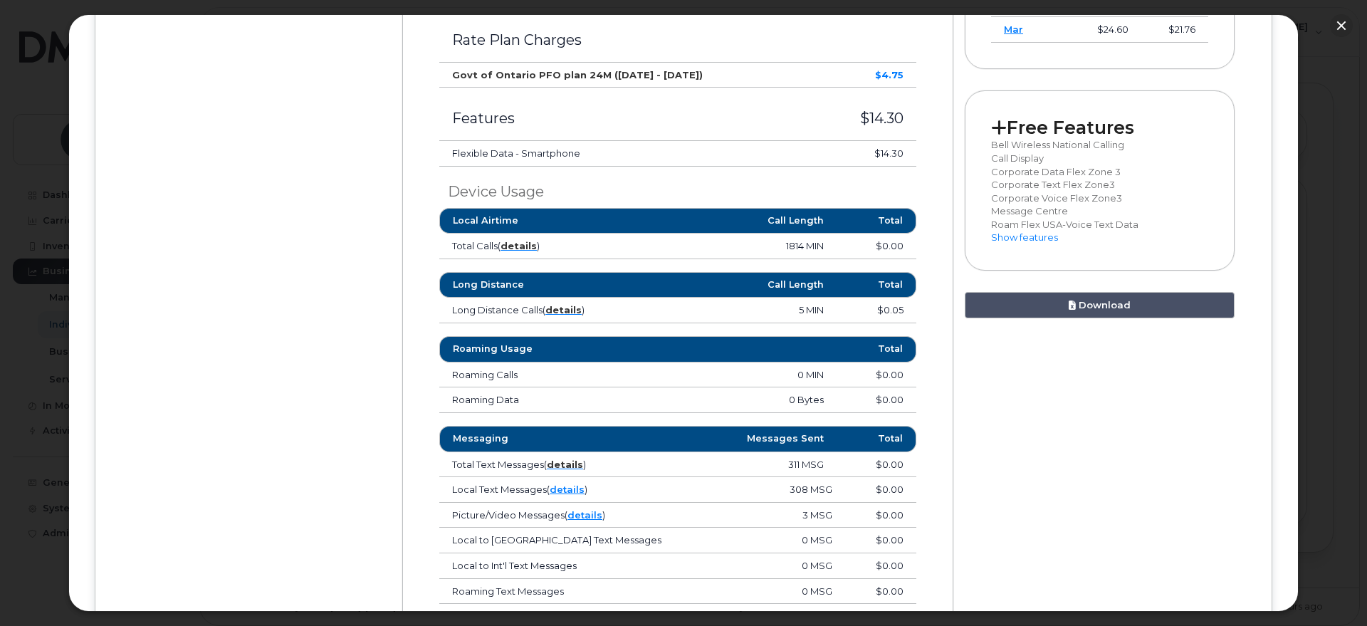
scroll to position [712, 0]
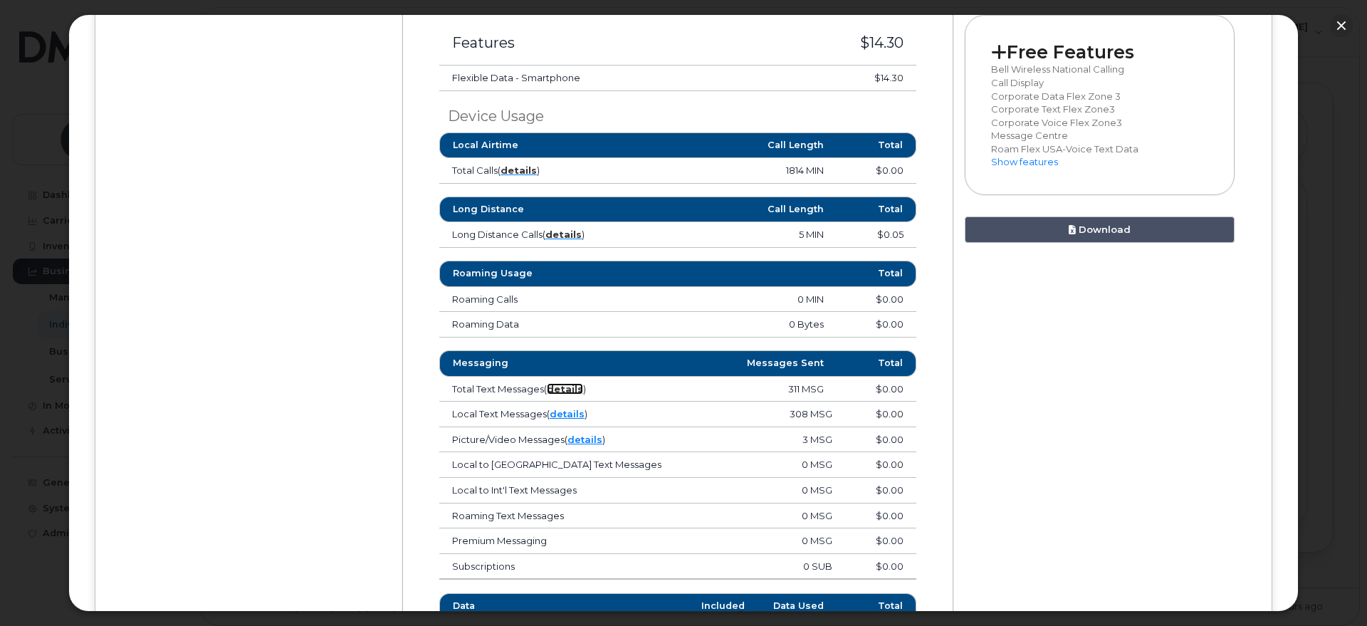
click at [568, 392] on strong "details" at bounding box center [565, 388] width 36 height 11
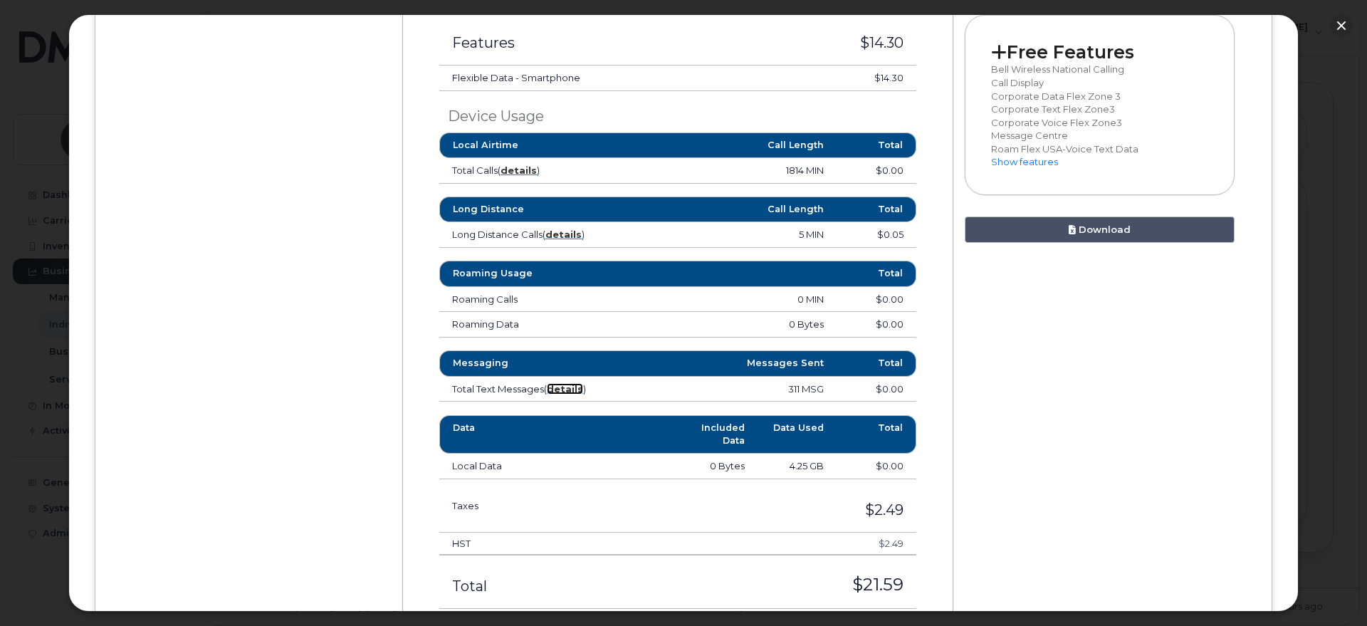
click at [568, 389] on strong "details" at bounding box center [565, 388] width 36 height 11
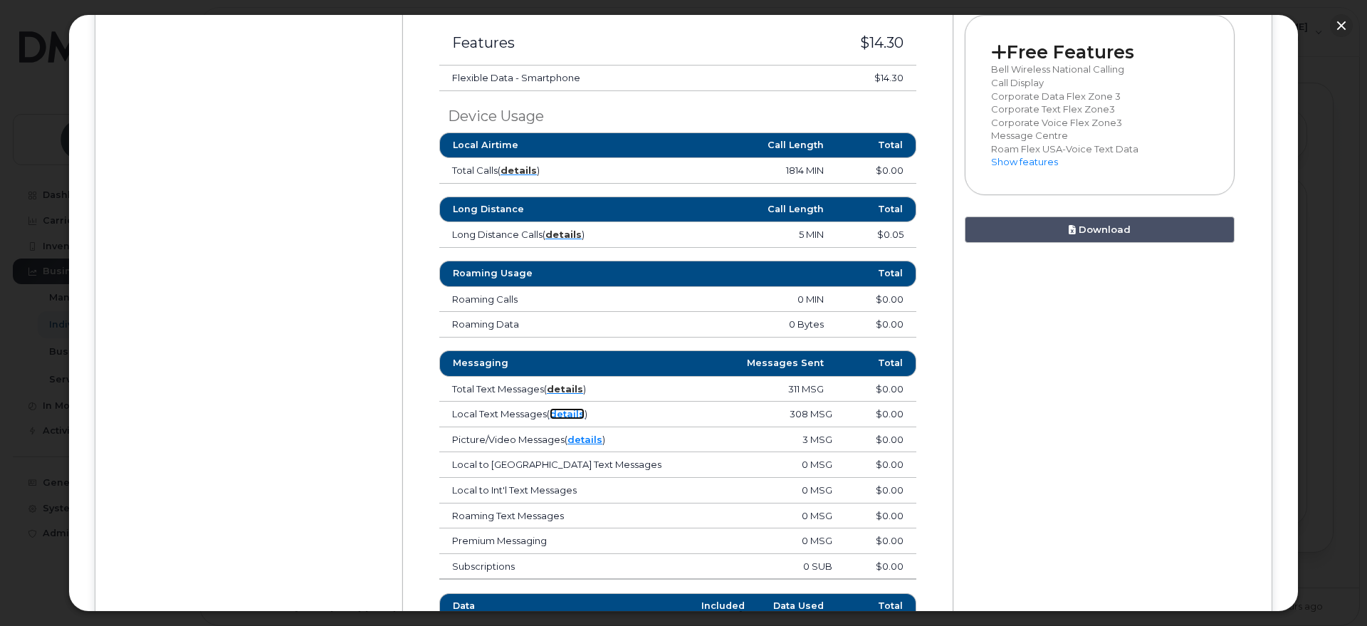
click at [569, 411] on link "details" at bounding box center [567, 413] width 35 height 11
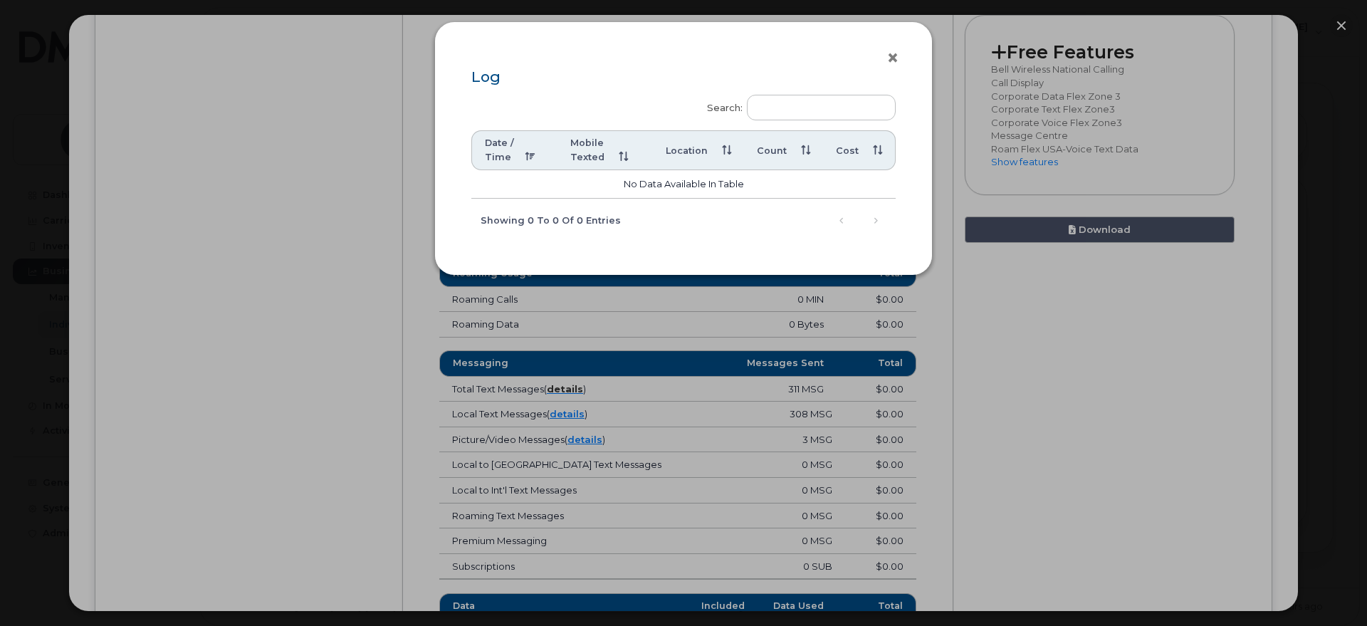
click at [893, 56] on button "×" at bounding box center [896, 58] width 20 height 21
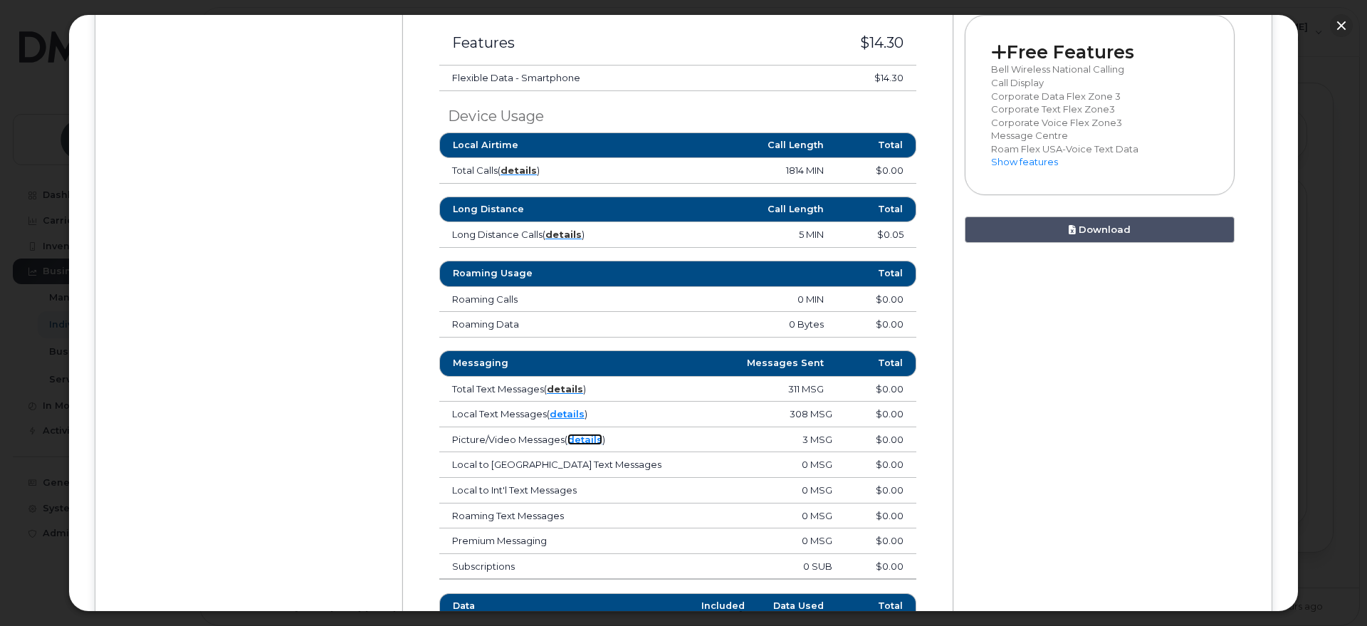
click at [590, 437] on link "details" at bounding box center [584, 439] width 35 height 11
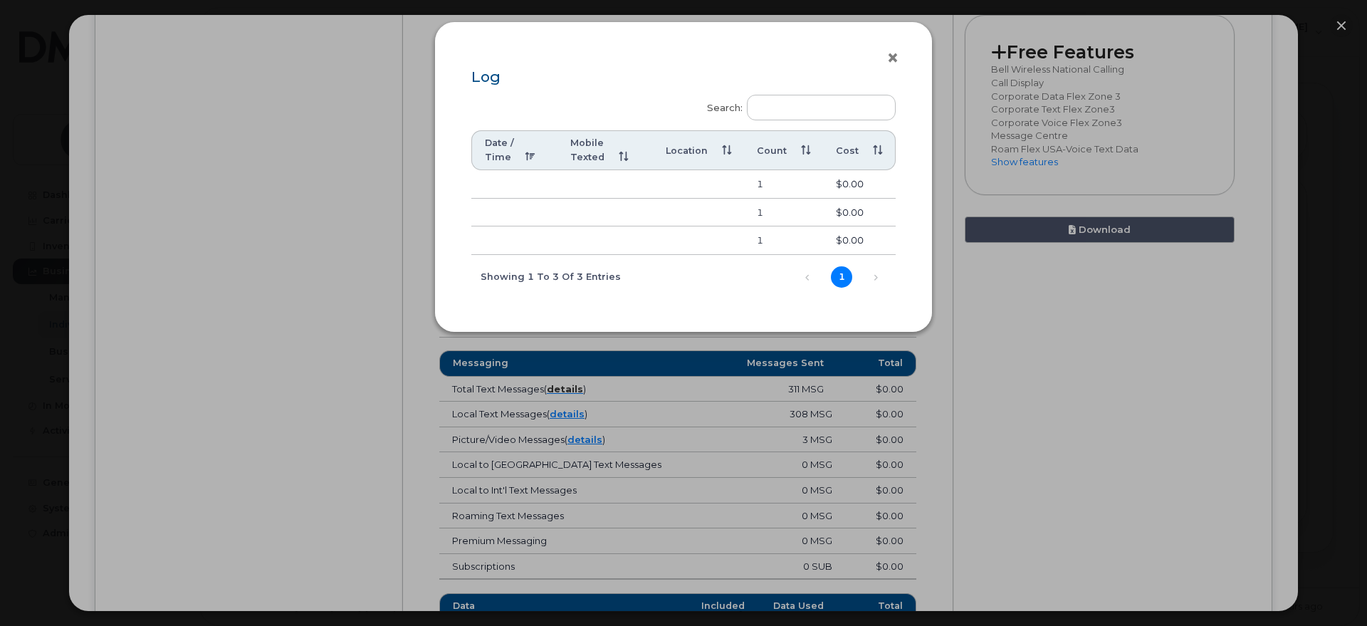
click at [889, 55] on button "×" at bounding box center [896, 58] width 20 height 21
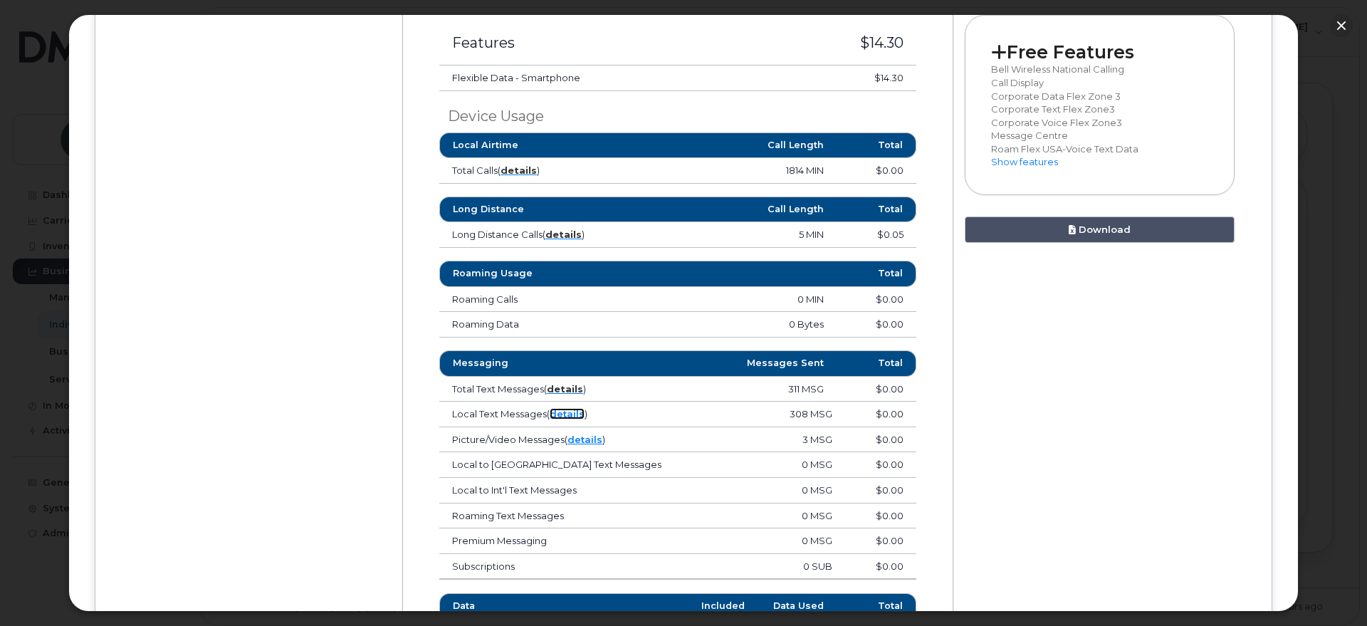
click at [574, 414] on link "details" at bounding box center [567, 413] width 35 height 11
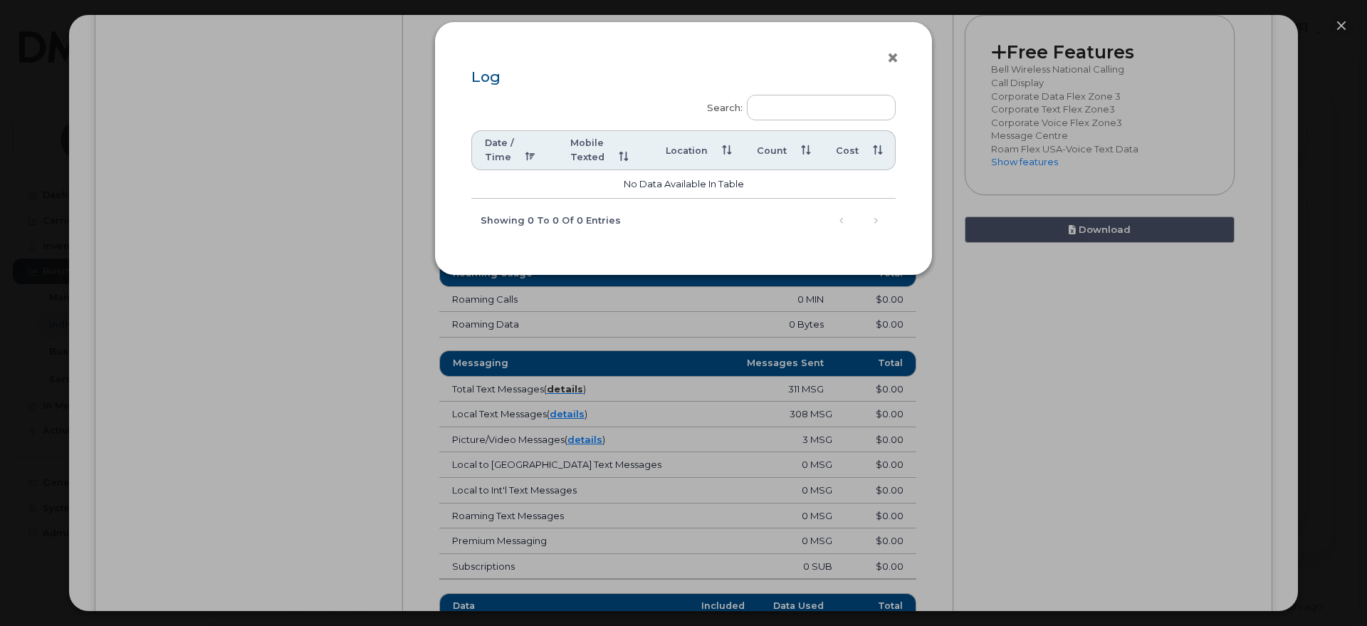
click at [893, 56] on button "×" at bounding box center [896, 58] width 20 height 21
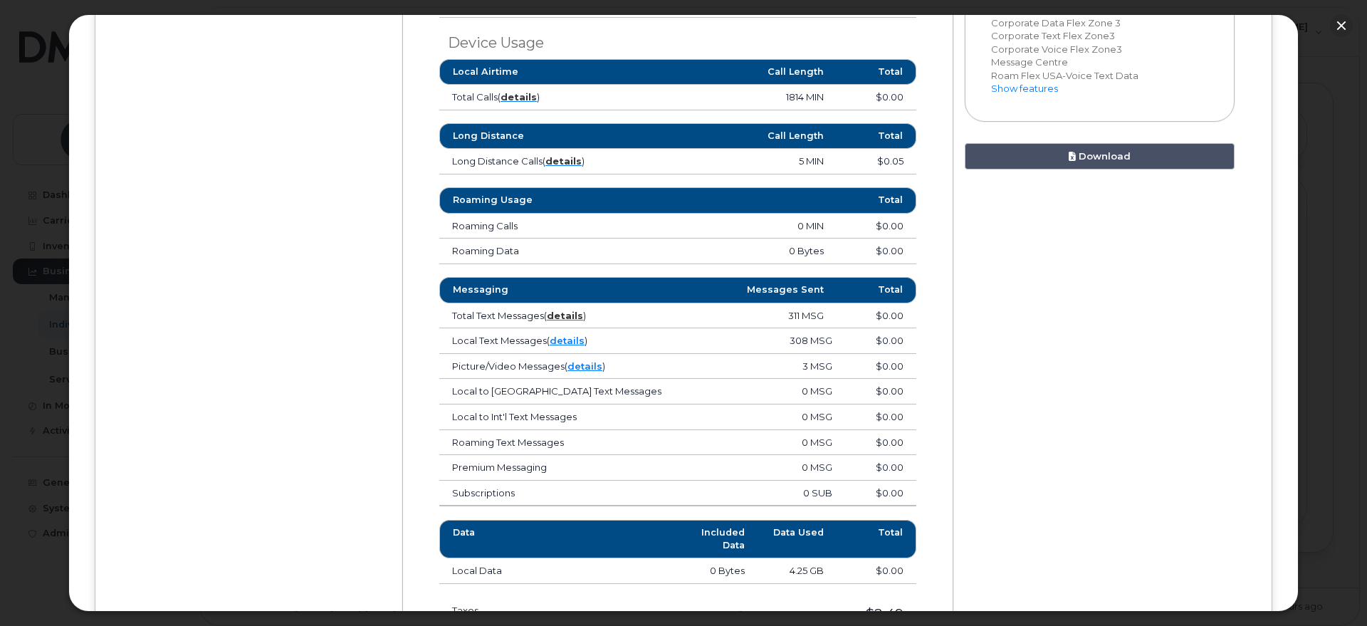
scroll to position [801, 0]
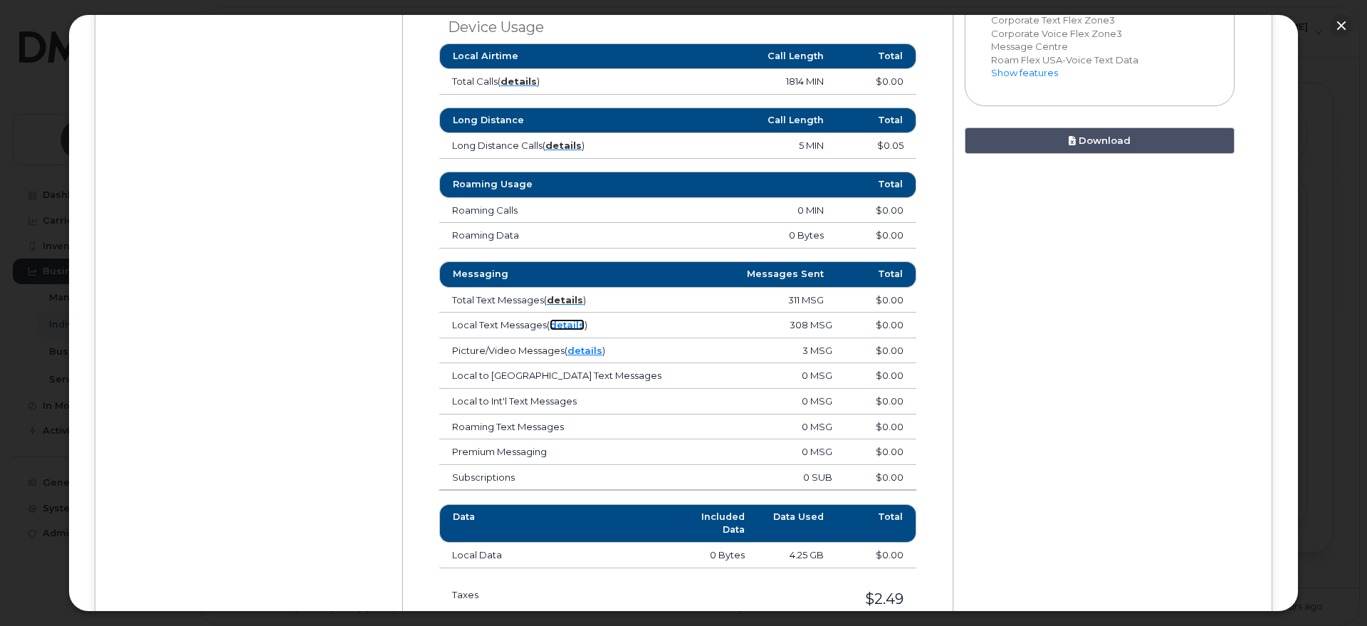
click at [568, 322] on link "details" at bounding box center [567, 324] width 35 height 11
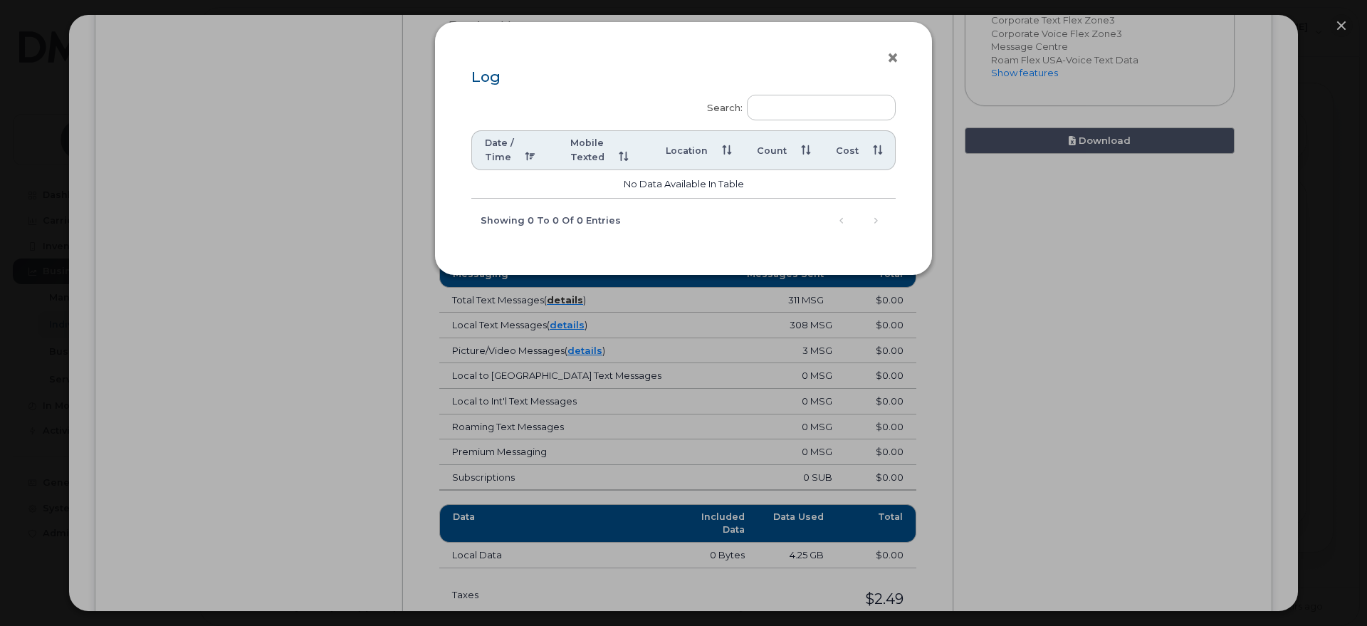
click at [892, 58] on button "×" at bounding box center [896, 58] width 20 height 21
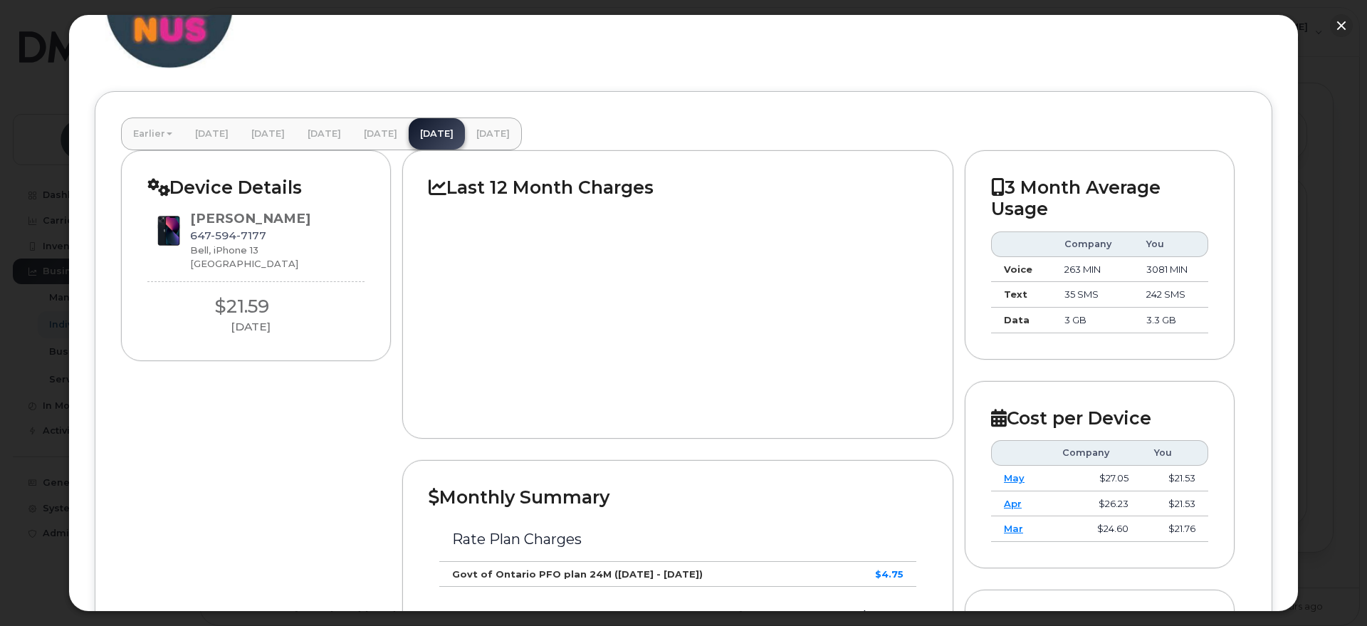
scroll to position [0, 0]
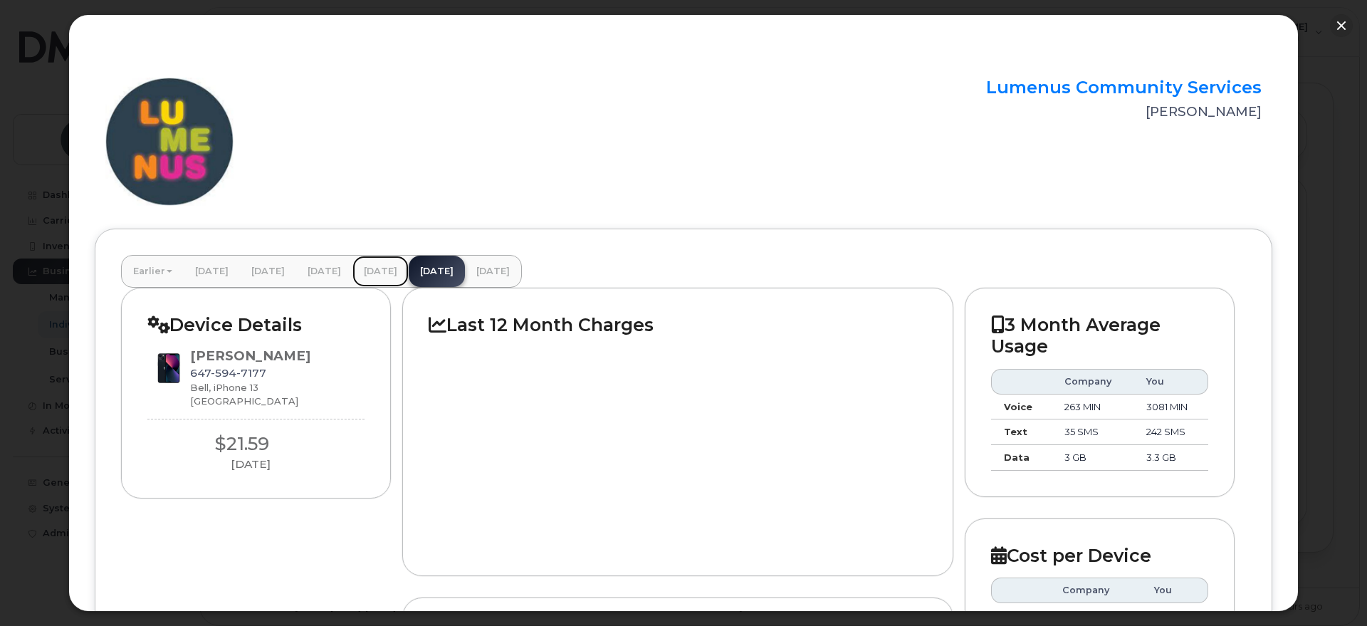
click at [409, 267] on link "May 2025" at bounding box center [380, 271] width 56 height 31
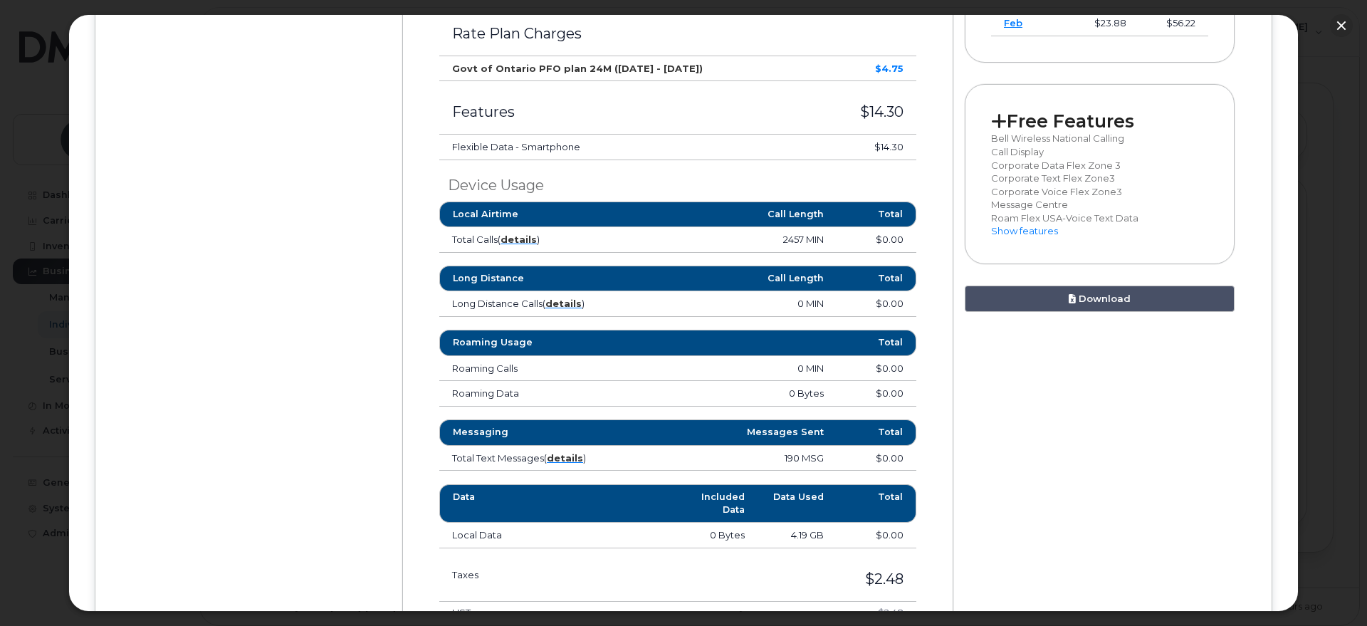
scroll to position [712, 0]
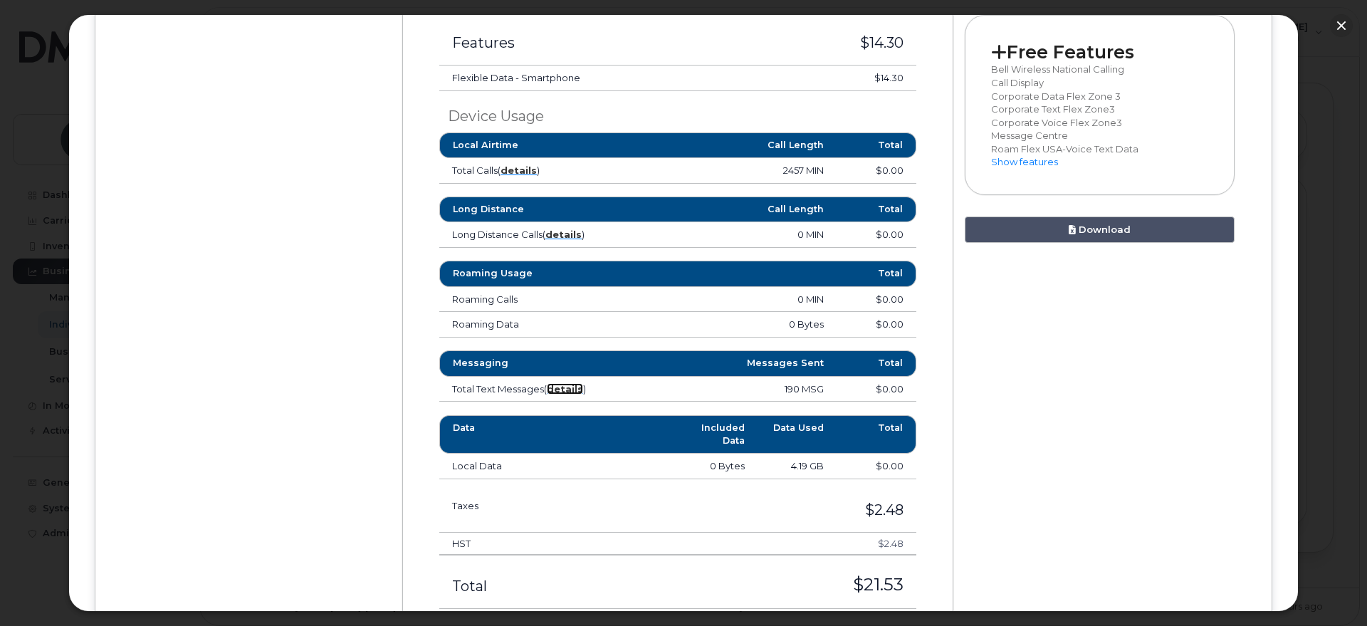
click at [573, 384] on strong "details" at bounding box center [565, 388] width 36 height 11
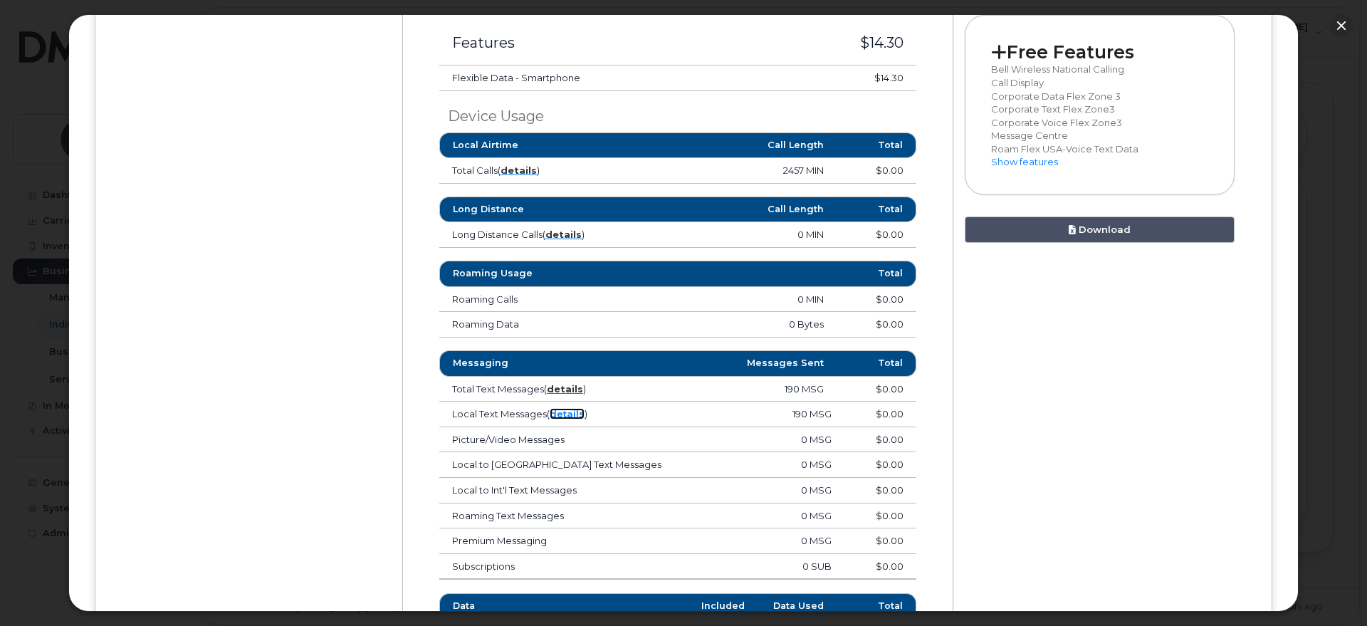
click at [575, 412] on link "details" at bounding box center [567, 413] width 35 height 11
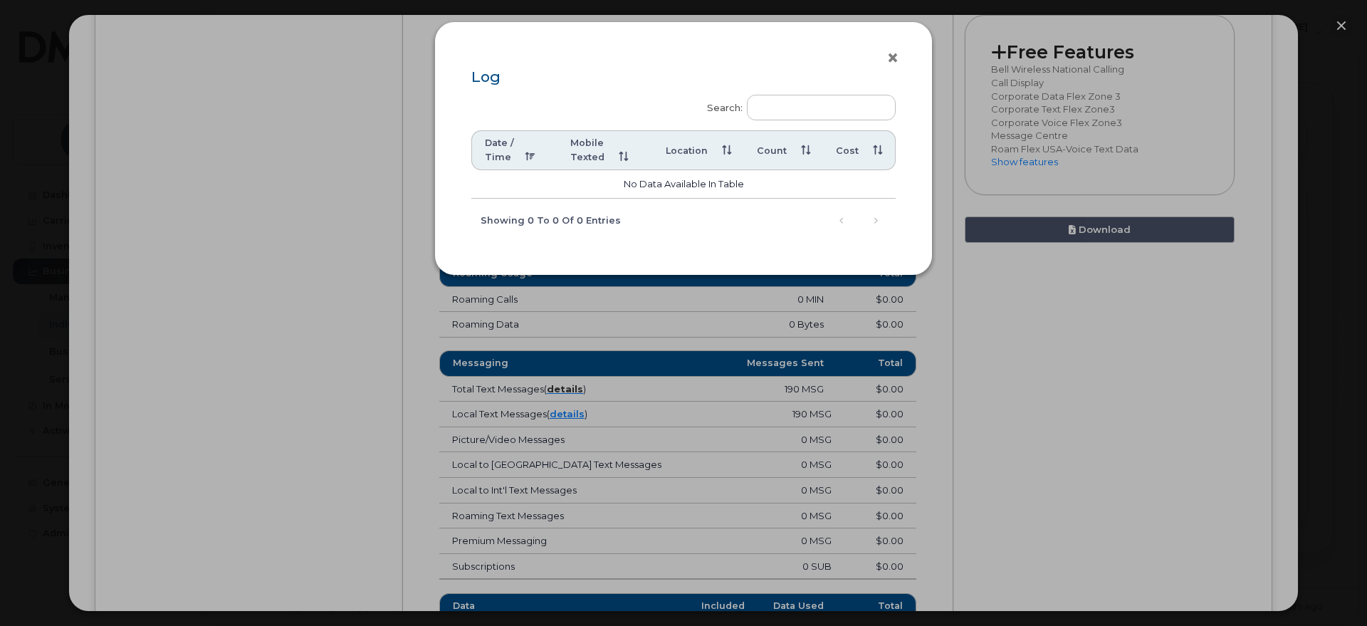
click at [896, 57] on button "×" at bounding box center [896, 58] width 20 height 21
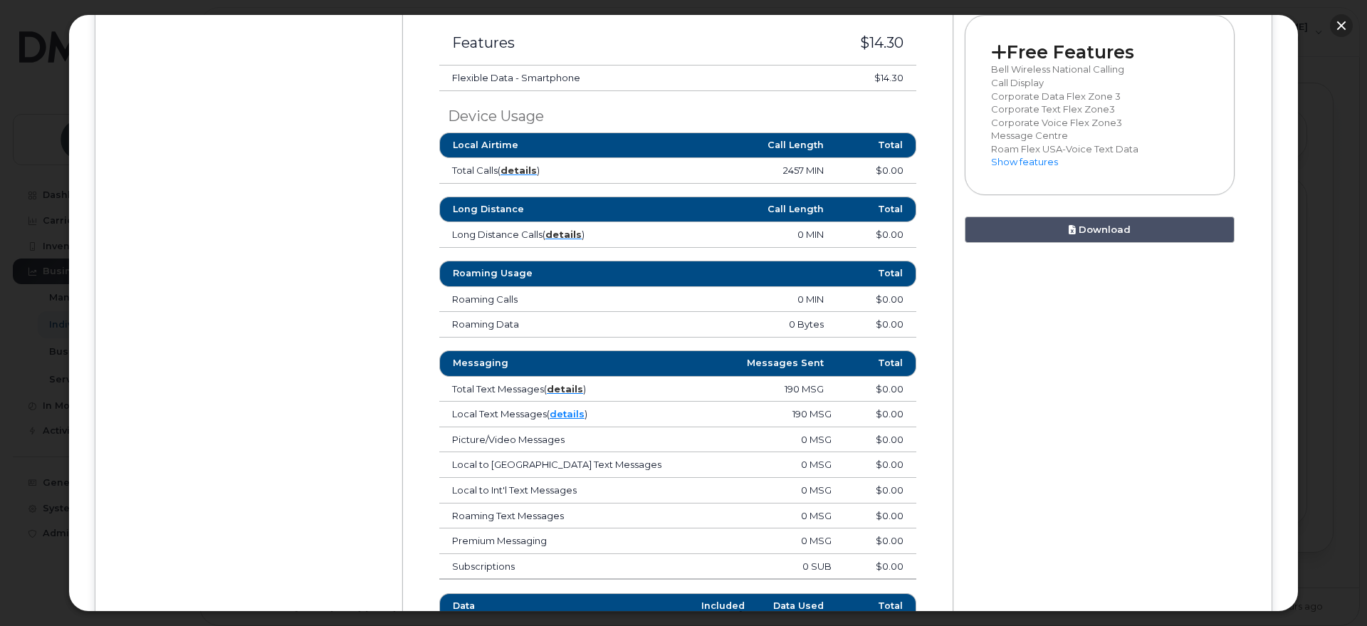
click at [1344, 18] on button "button" at bounding box center [1341, 25] width 23 height 23
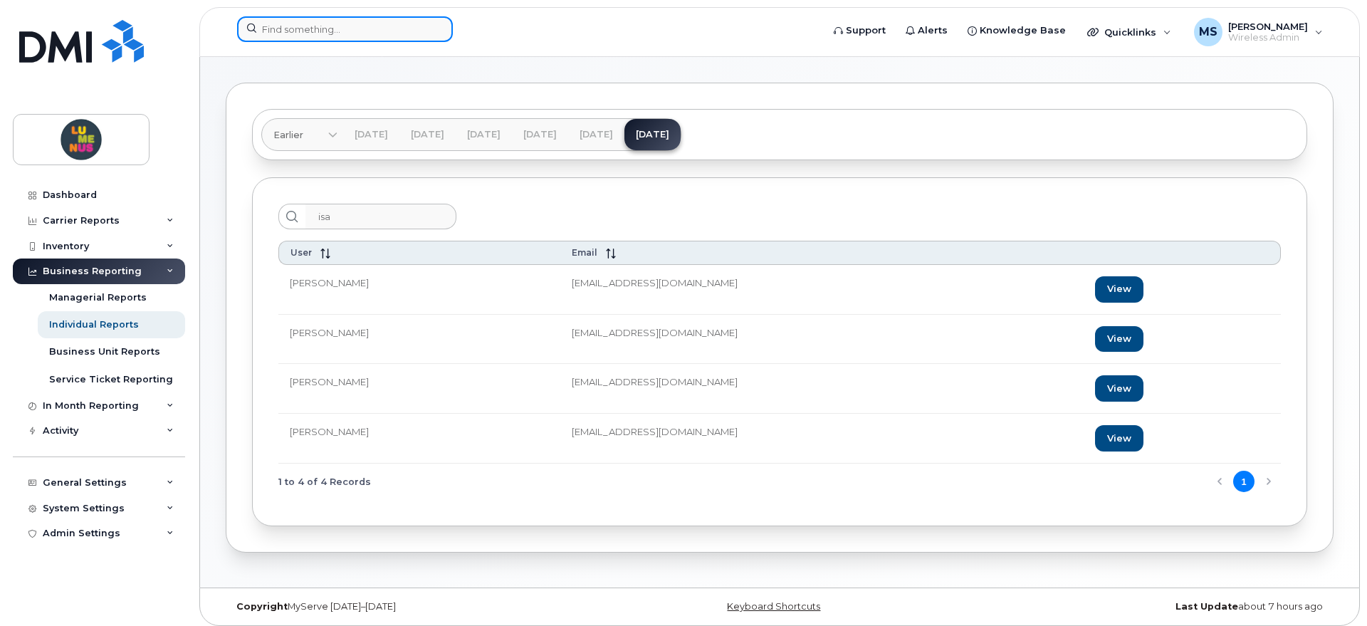
click at [268, 33] on input at bounding box center [345, 29] width 216 height 26
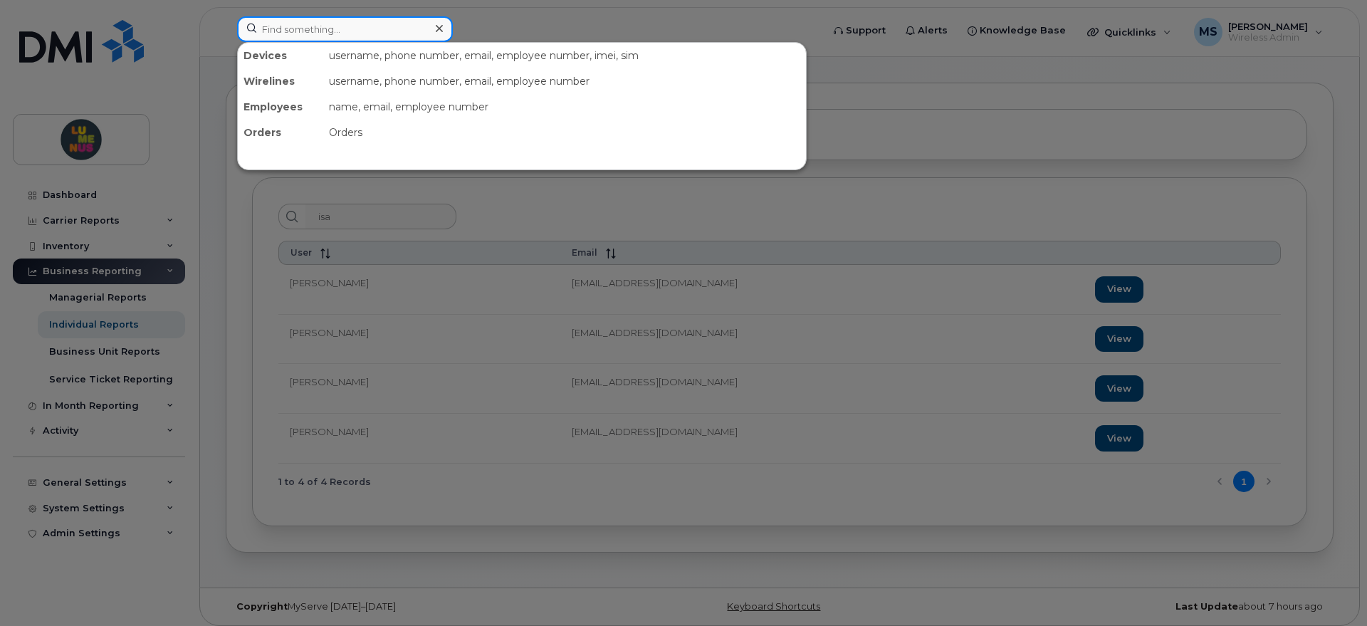
paste input "Isayah Alman"
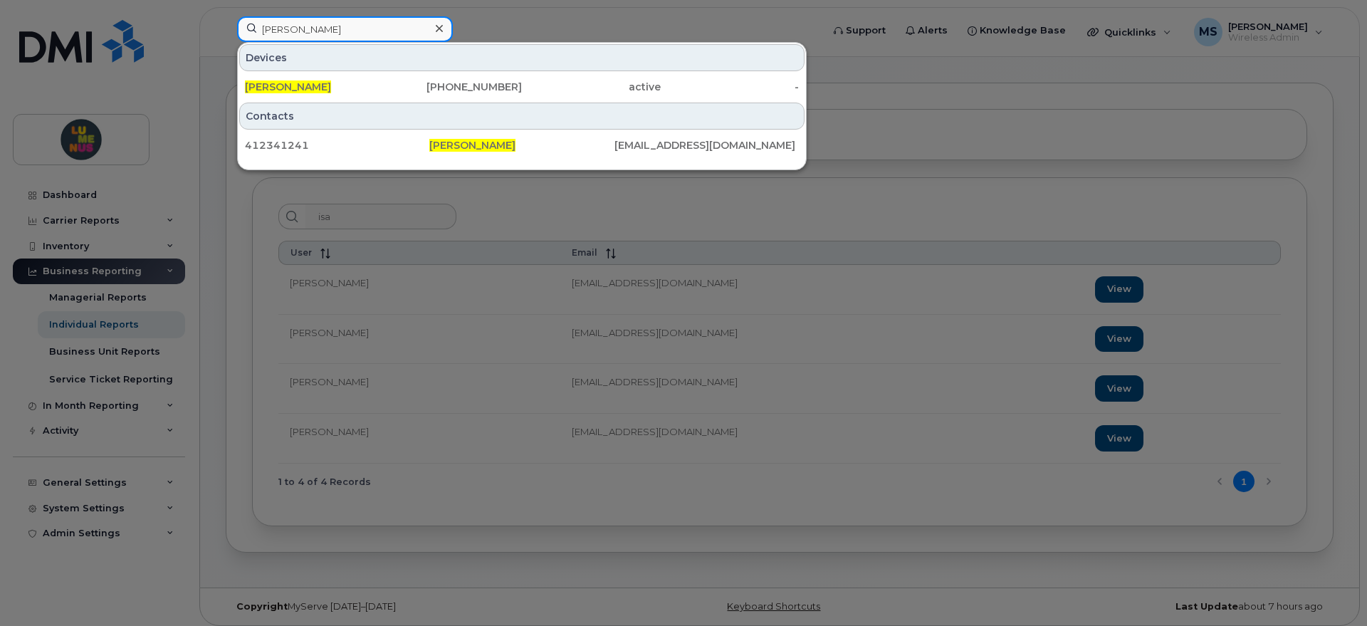
type input "Isayah Alman"
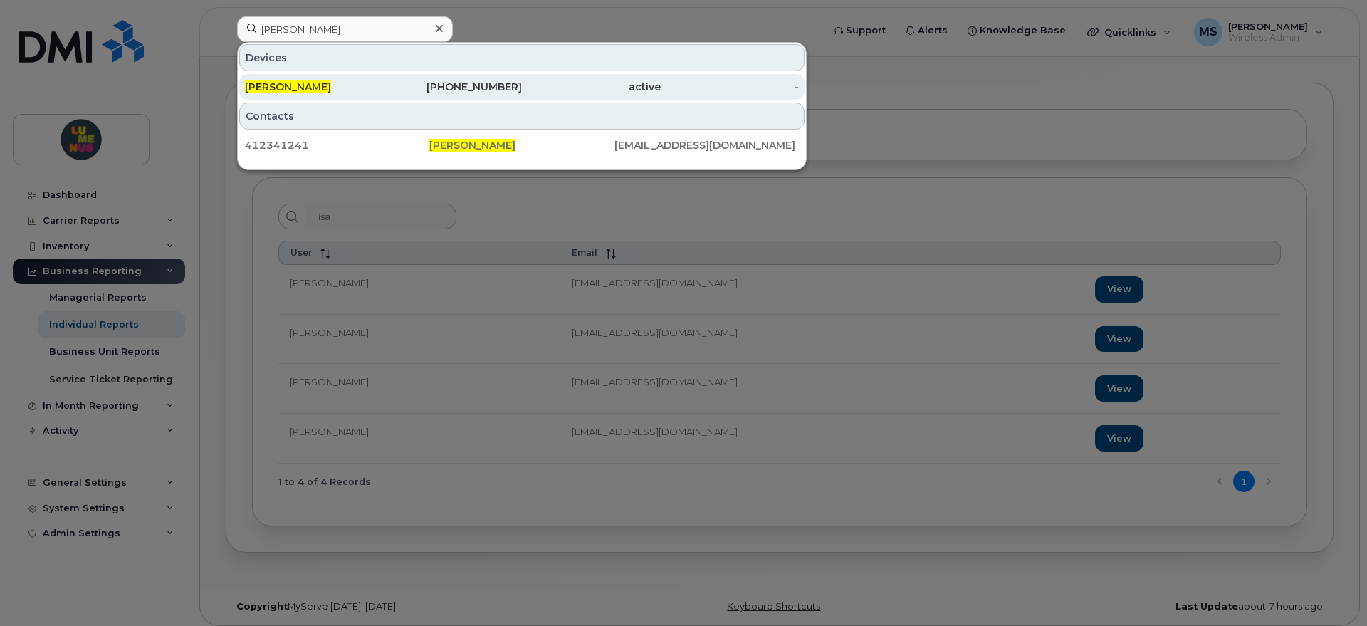
click at [300, 78] on div "Isayah Alman" at bounding box center [314, 87] width 139 height 26
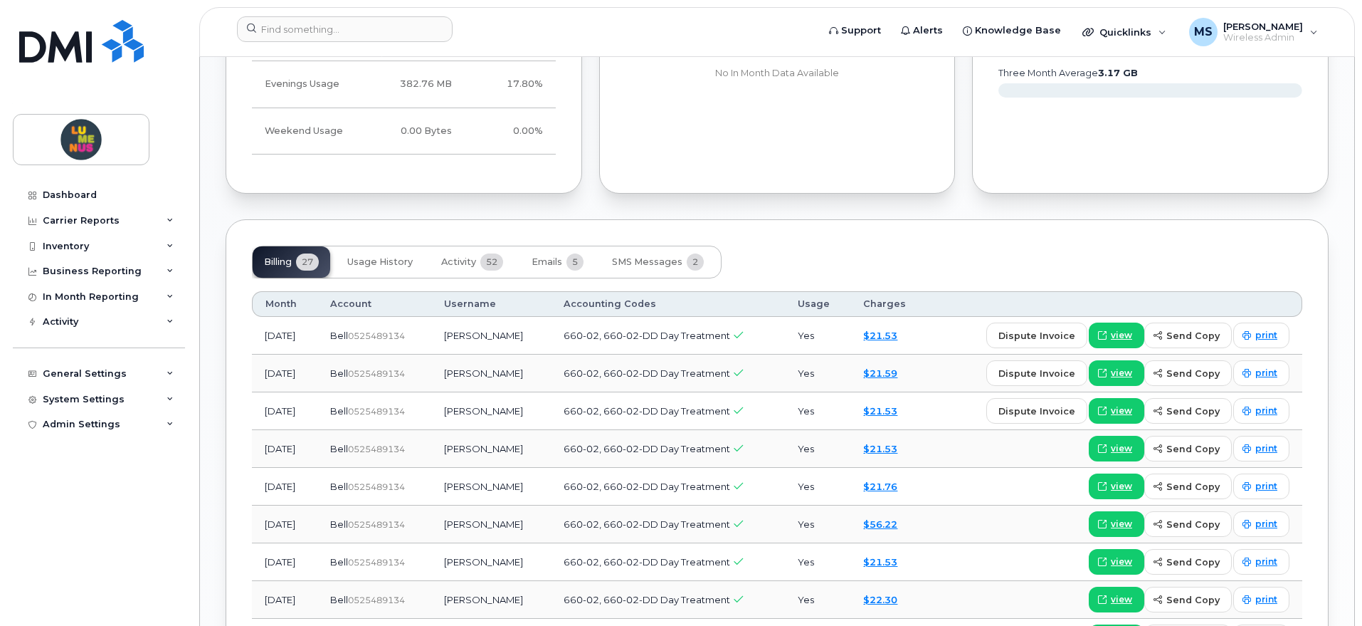
scroll to position [1068, 0]
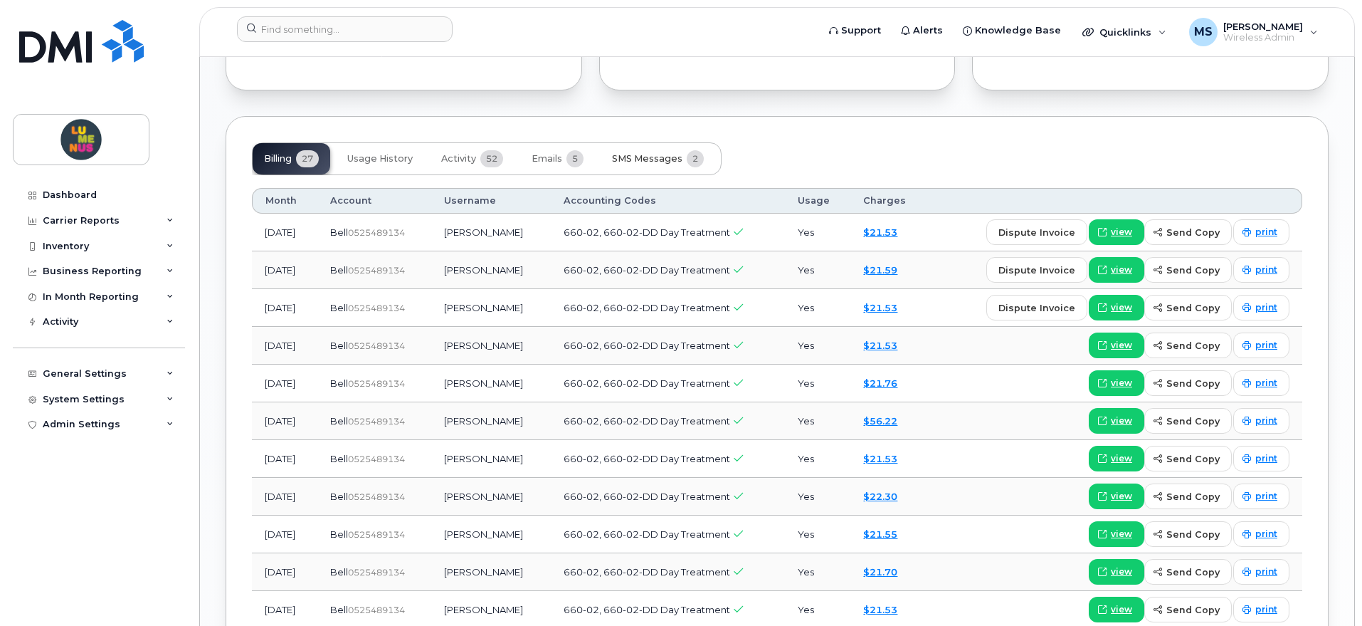
click at [658, 154] on span "SMS Messages" at bounding box center [647, 158] width 70 height 11
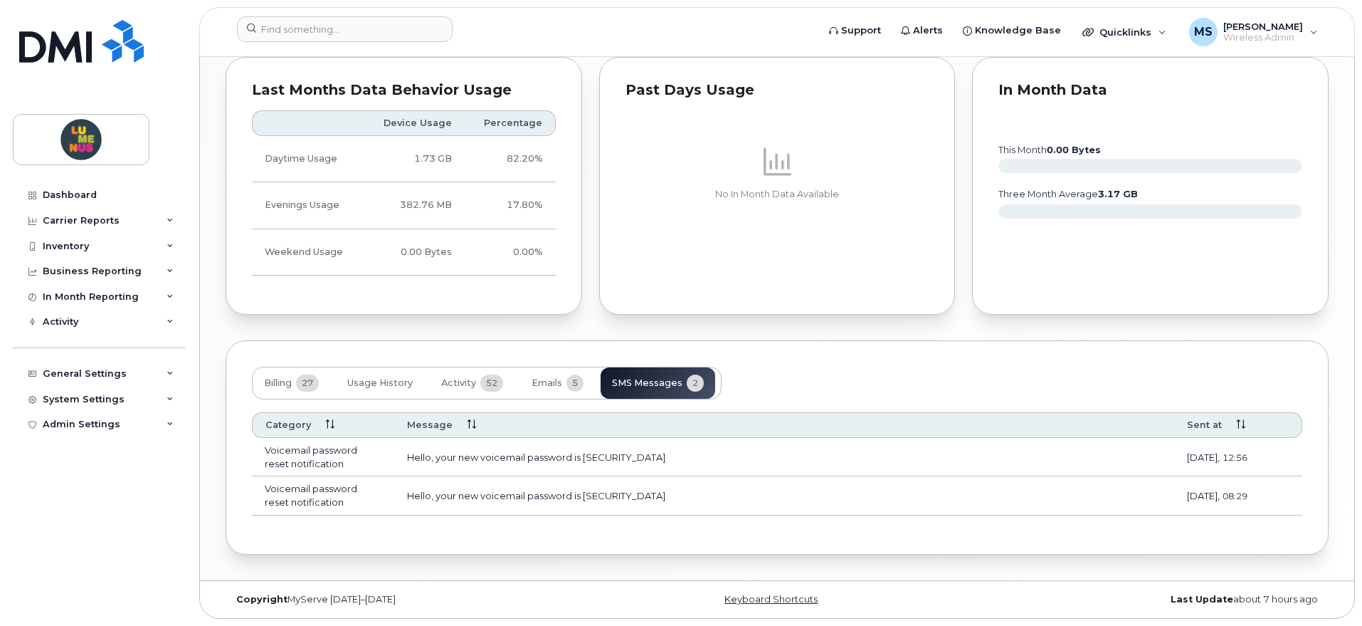
scroll to position [844, 0]
click at [124, 313] on div "Activity" at bounding box center [99, 322] width 172 height 26
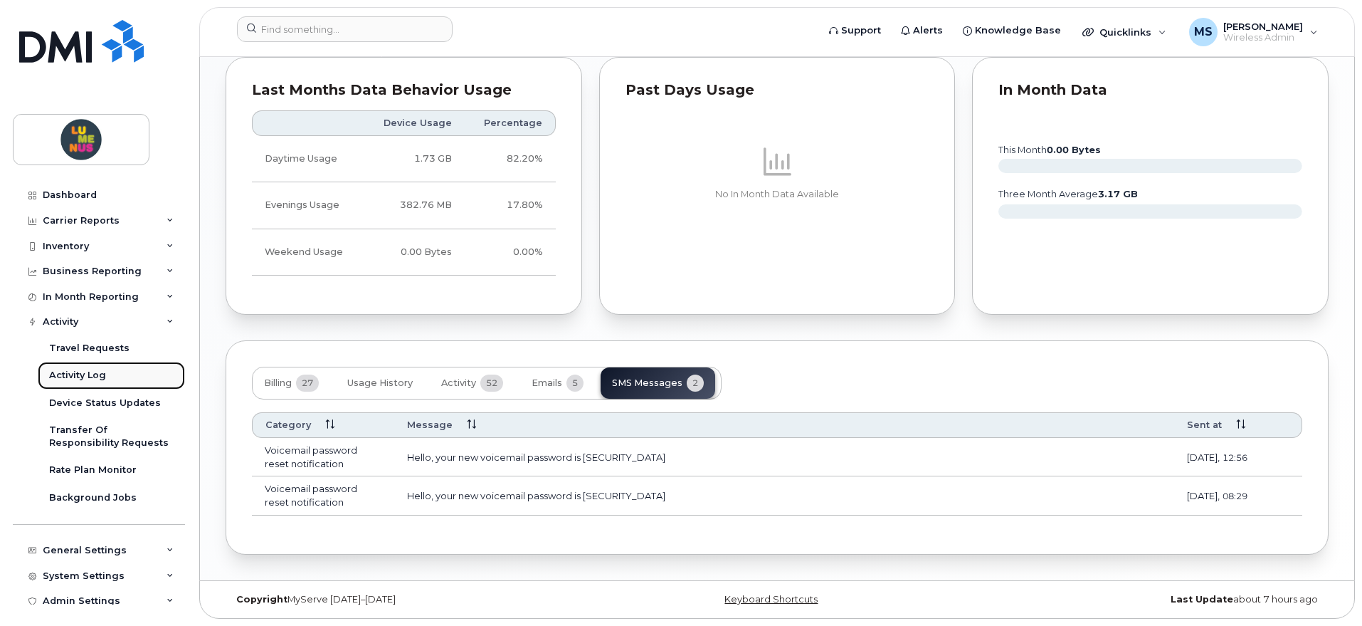
click at [94, 370] on div "Activity Log" at bounding box center [77, 375] width 57 height 13
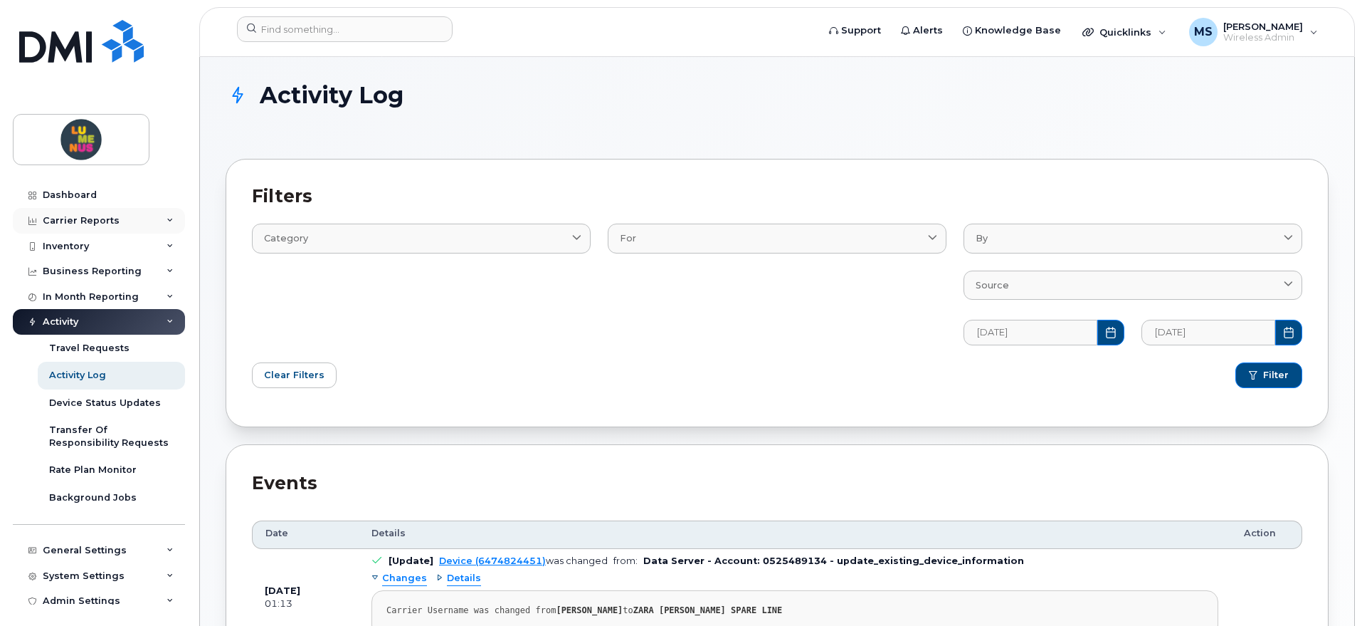
click at [67, 221] on div "Carrier Reports" at bounding box center [81, 220] width 77 height 11
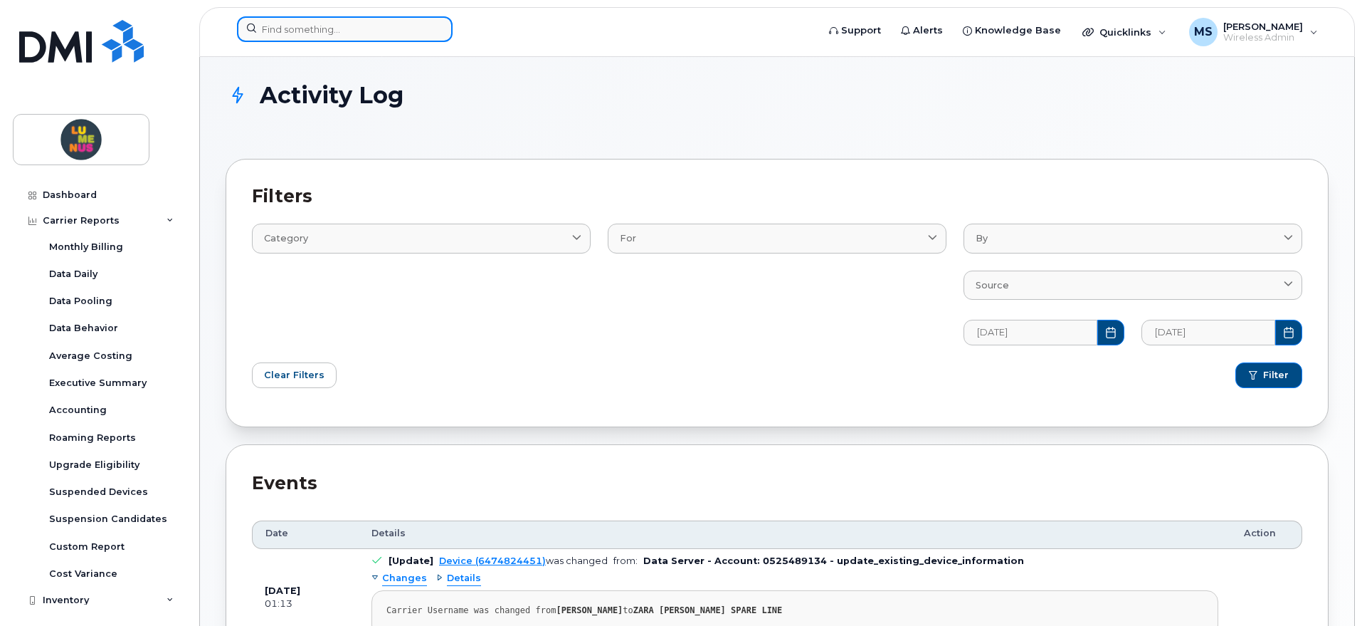
click at [320, 19] on input at bounding box center [345, 29] width 216 height 26
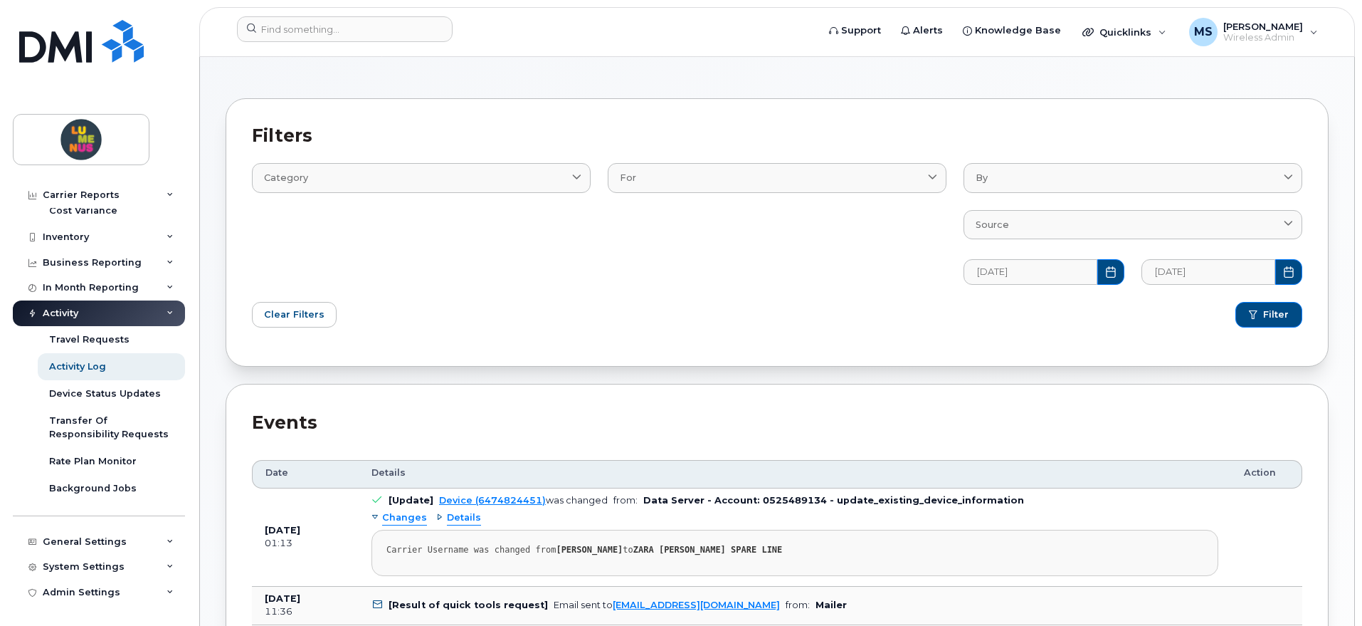
scroll to position [89, 0]
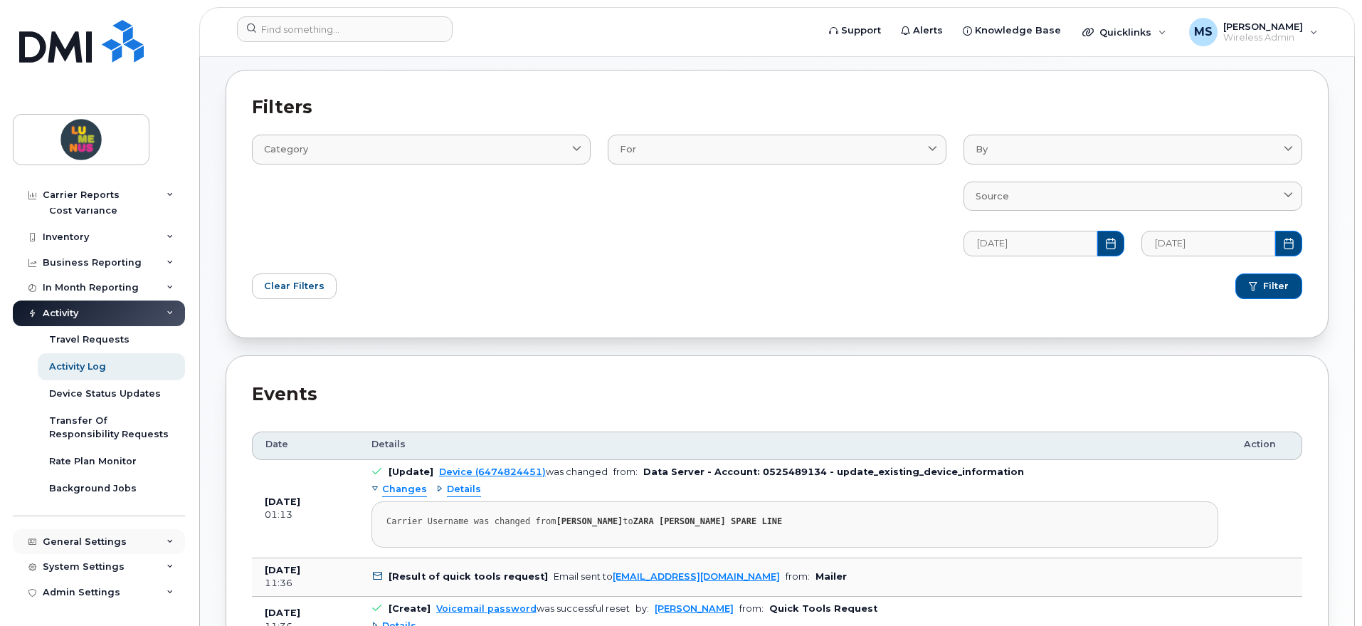
click at [129, 538] on div "General Settings" at bounding box center [99, 542] width 172 height 26
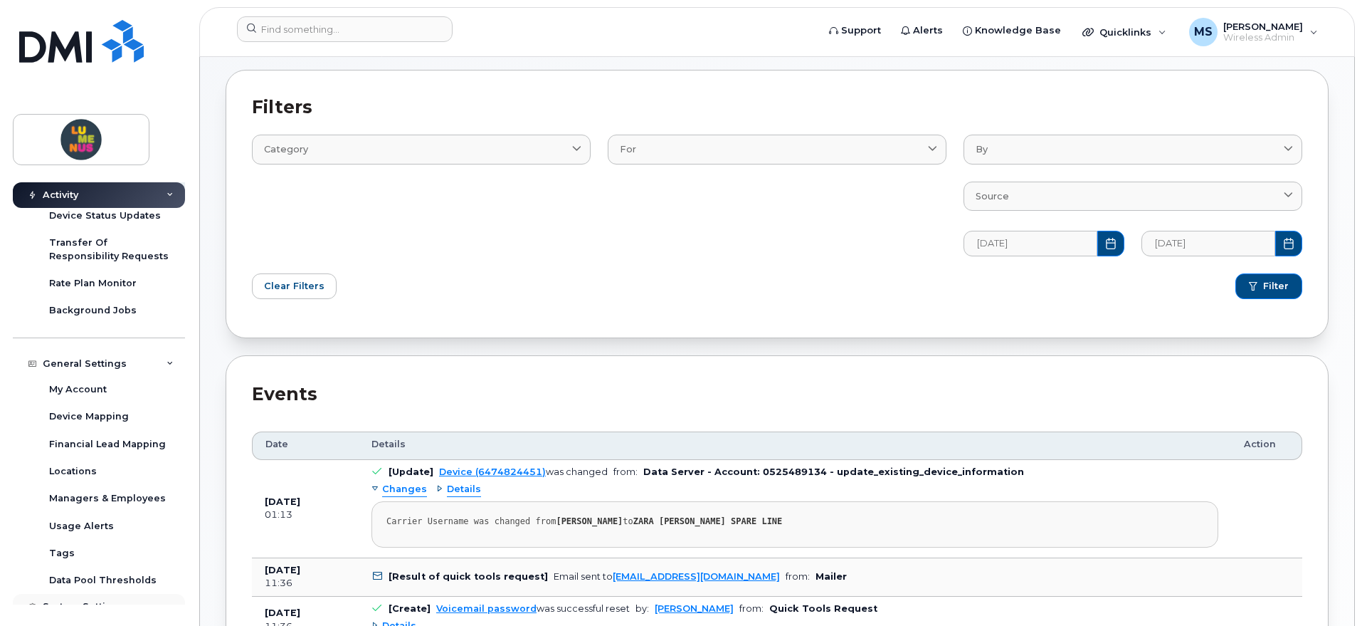
scroll to position [581, 0]
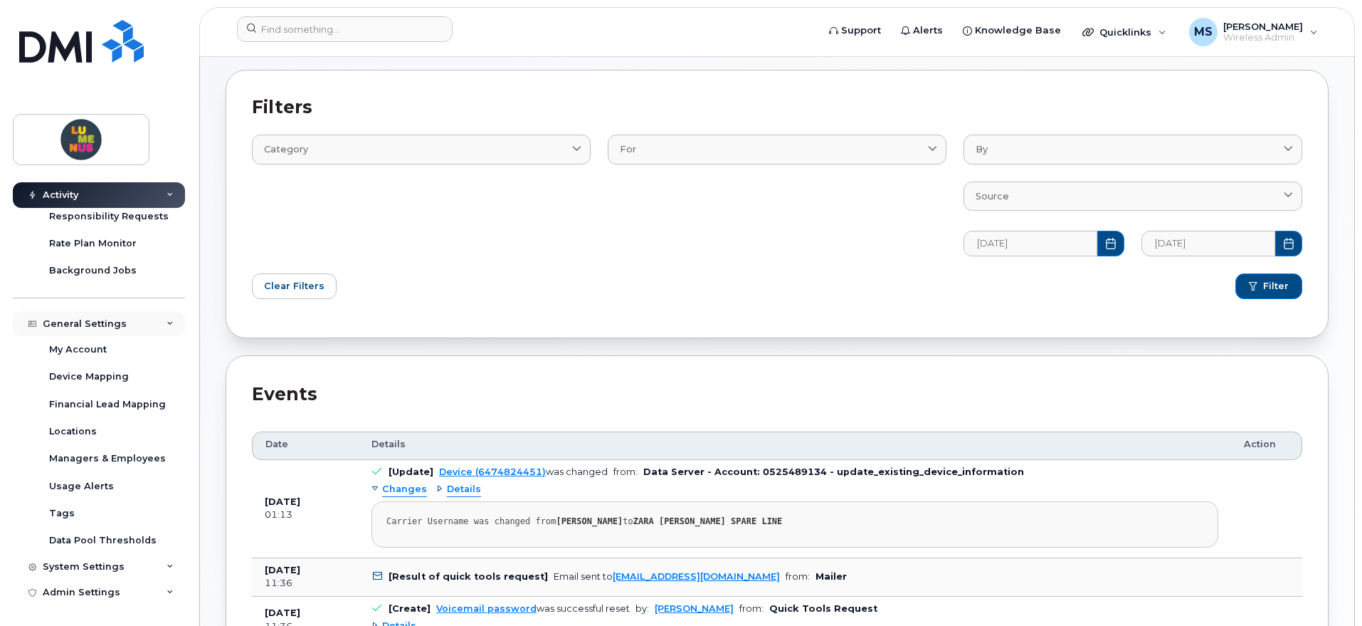
click at [143, 315] on div "General Settings" at bounding box center [99, 324] width 172 height 26
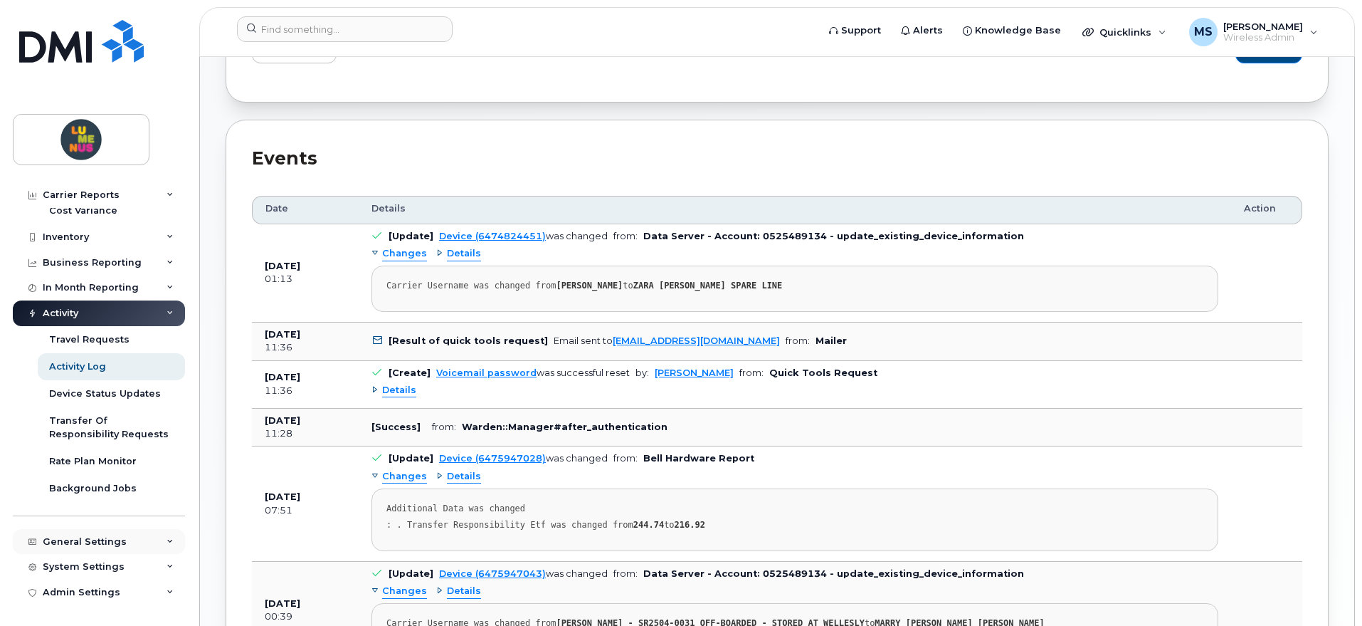
scroll to position [356, 0]
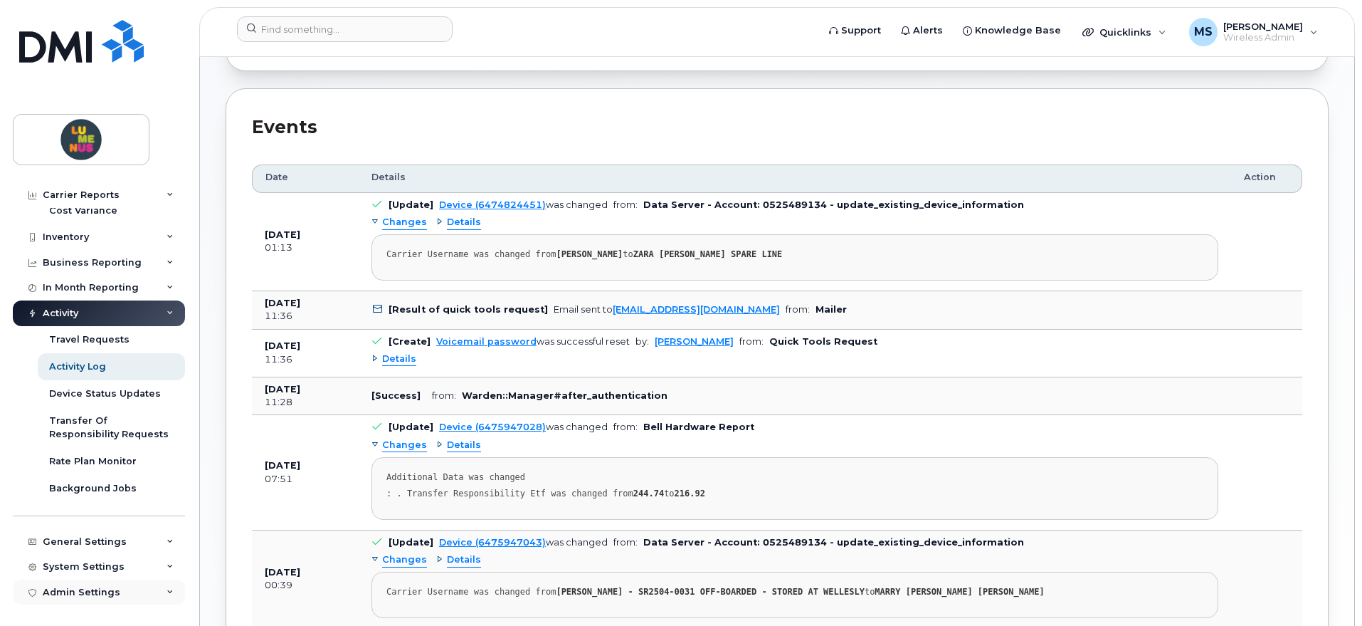
click at [111, 588] on div "Admin Settings" at bounding box center [82, 592] width 78 height 11
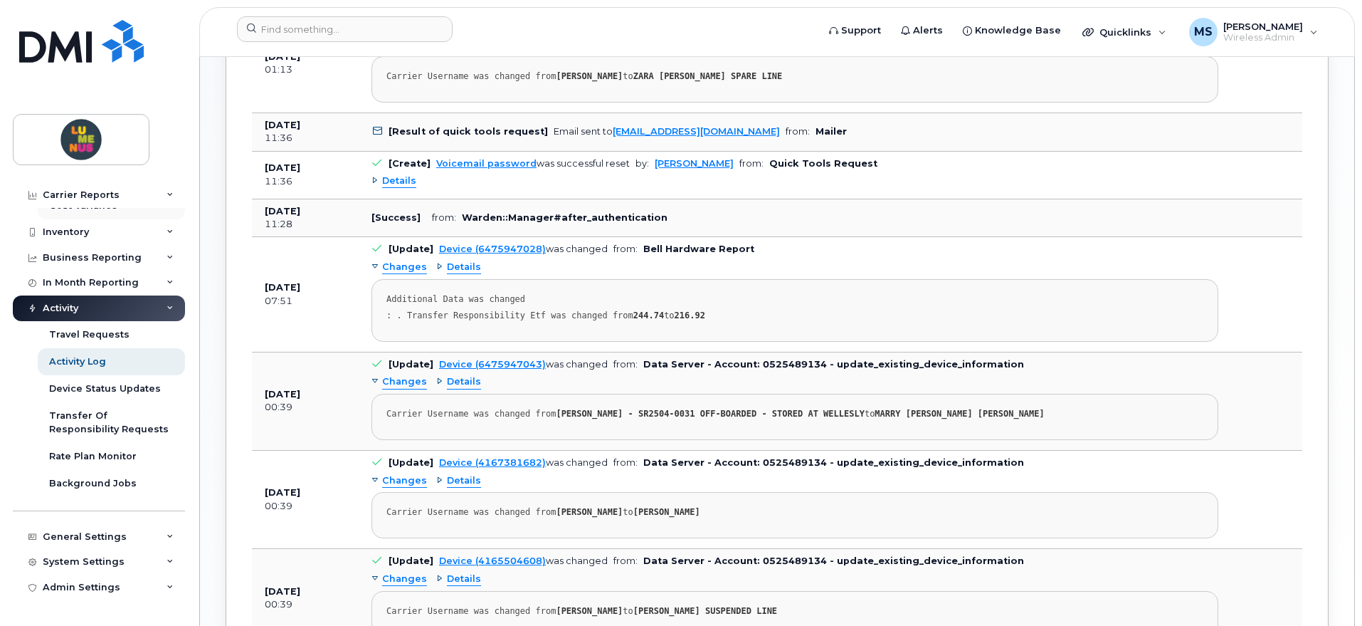
scroll to position [267, 0]
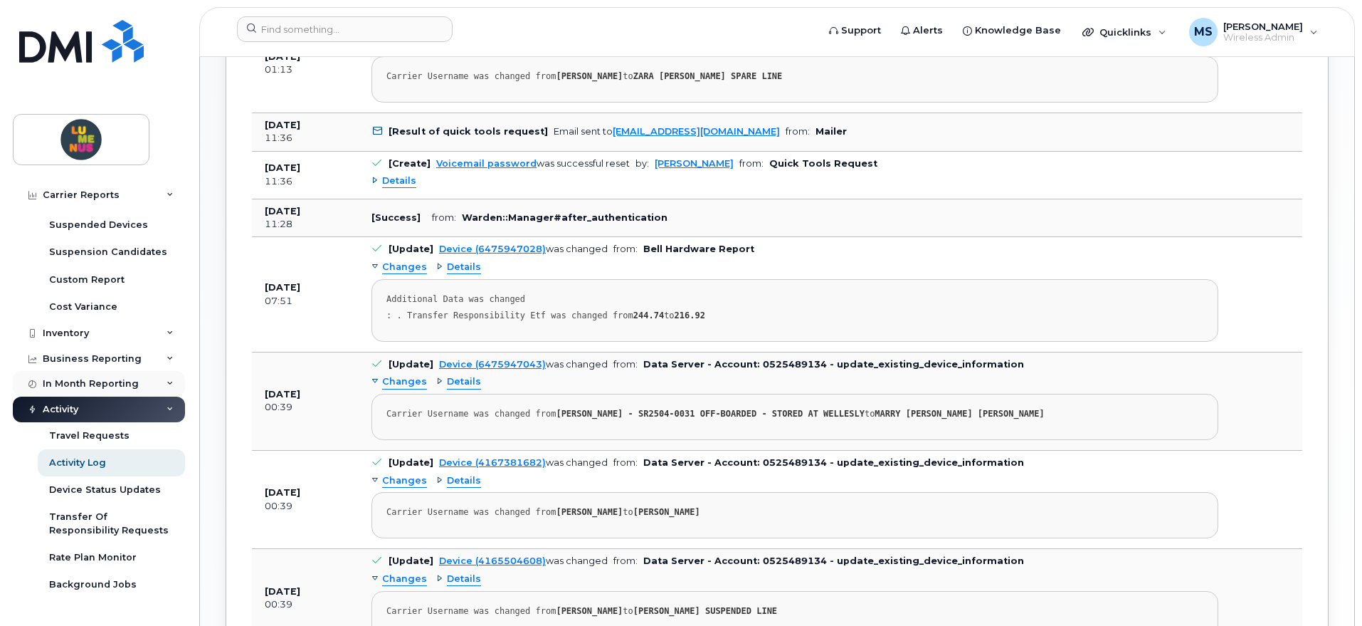
click at [134, 380] on div "In Month Reporting" at bounding box center [91, 383] width 96 height 11
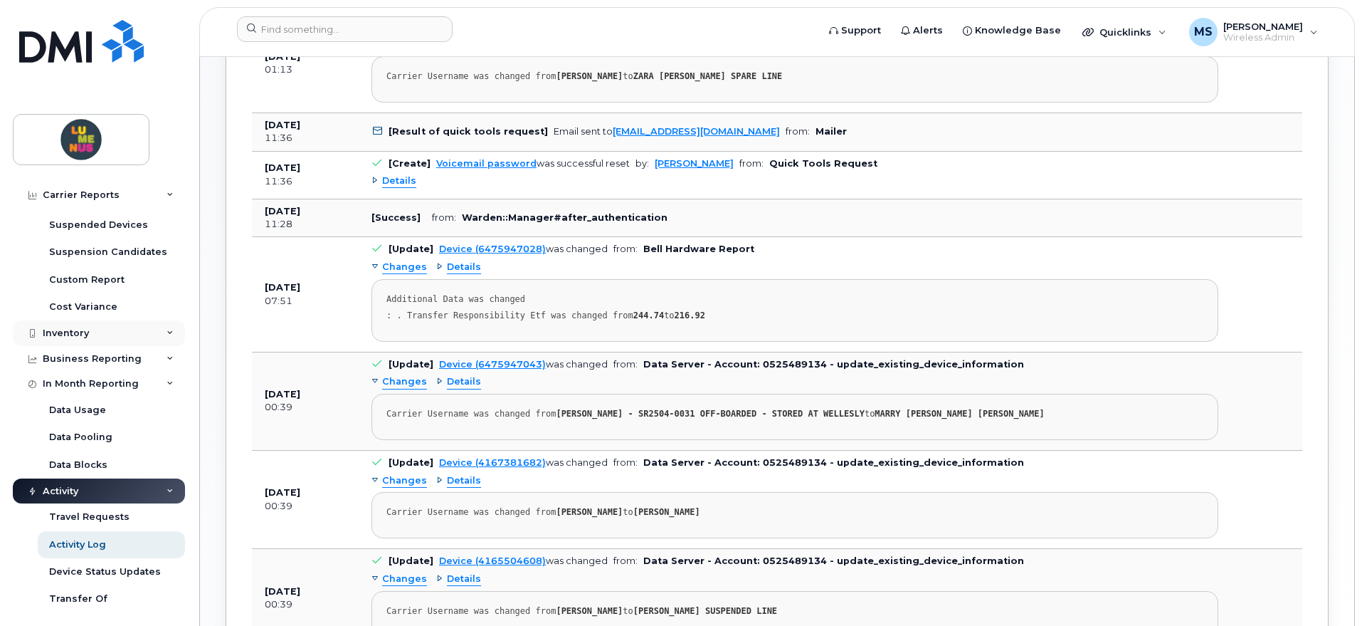
click at [152, 331] on div "Inventory" at bounding box center [99, 333] width 172 height 26
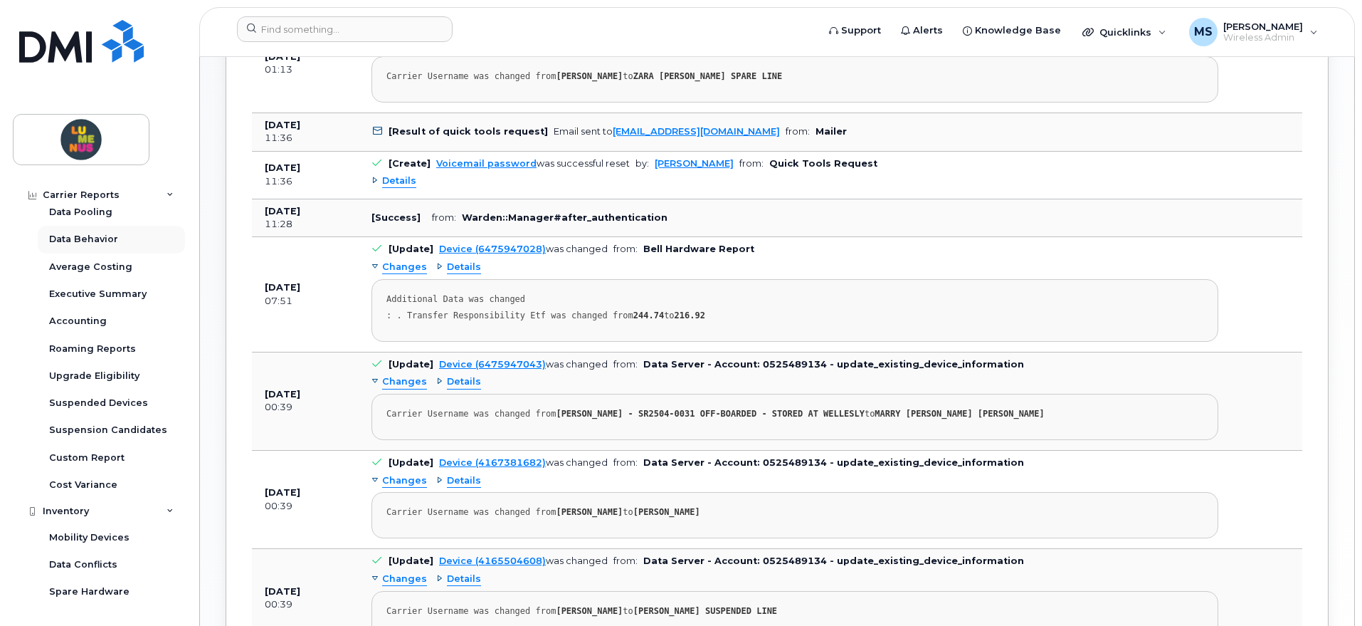
scroll to position [0, 0]
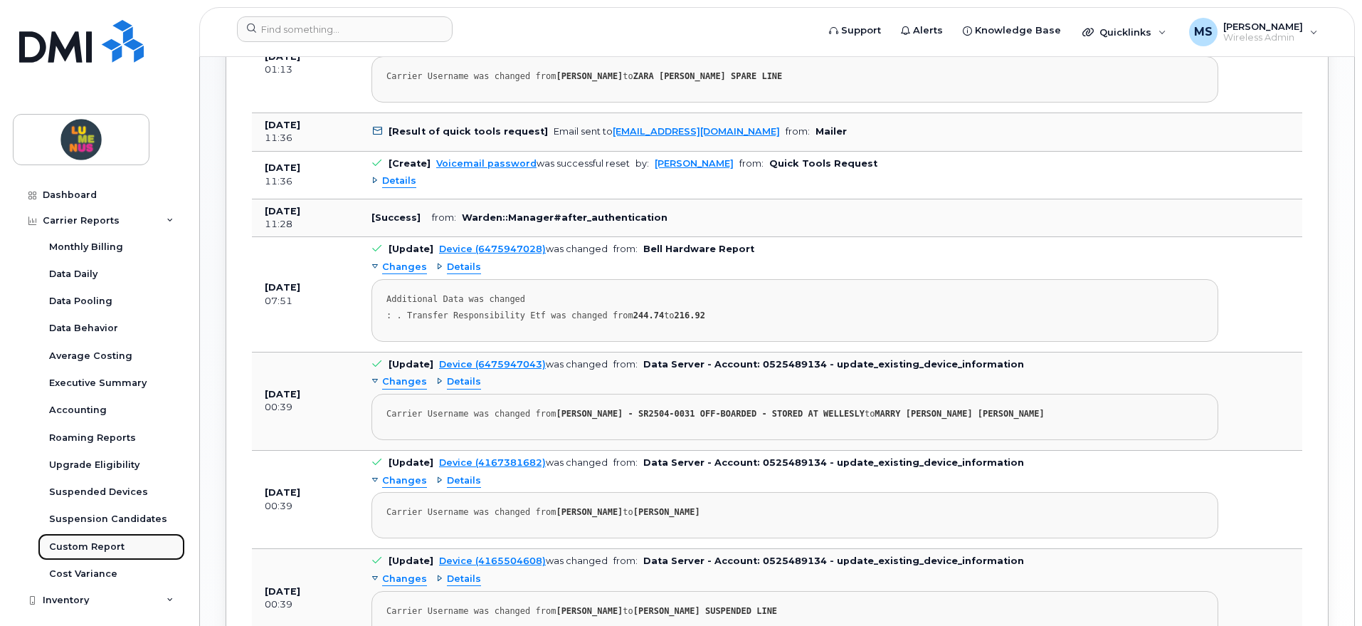
click at [107, 549] on div "Custom Report" at bounding box center [86, 546] width 75 height 13
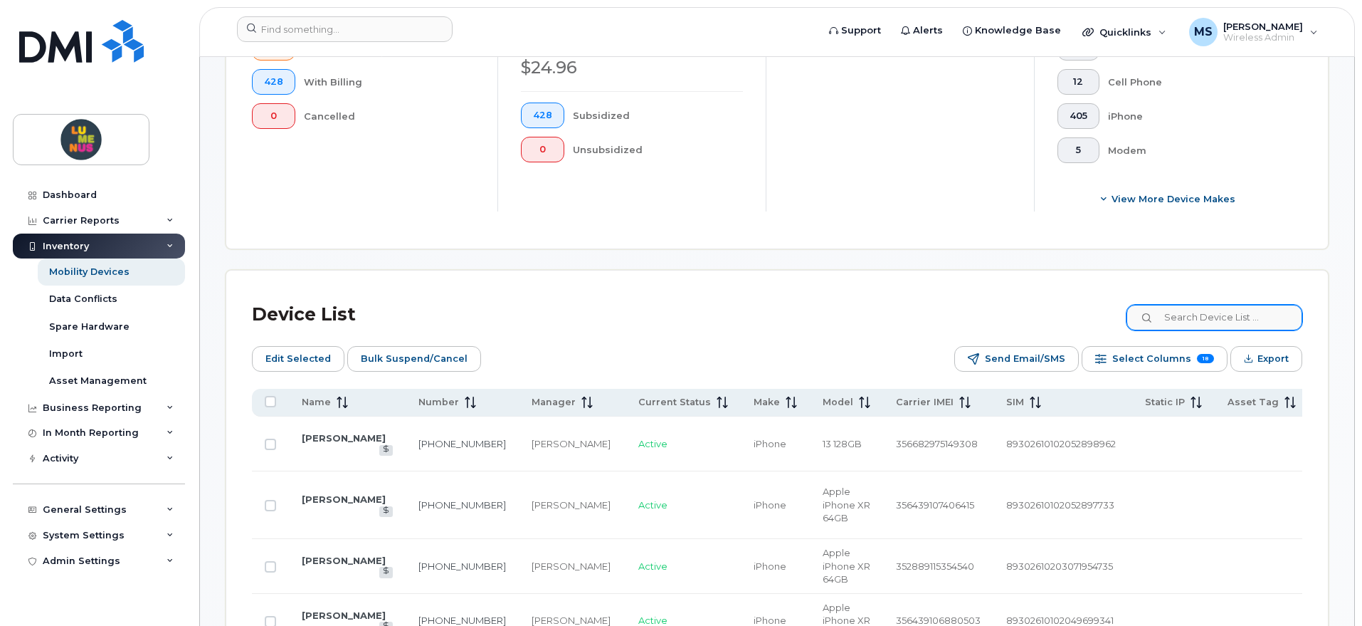
scroll to position [534, 0]
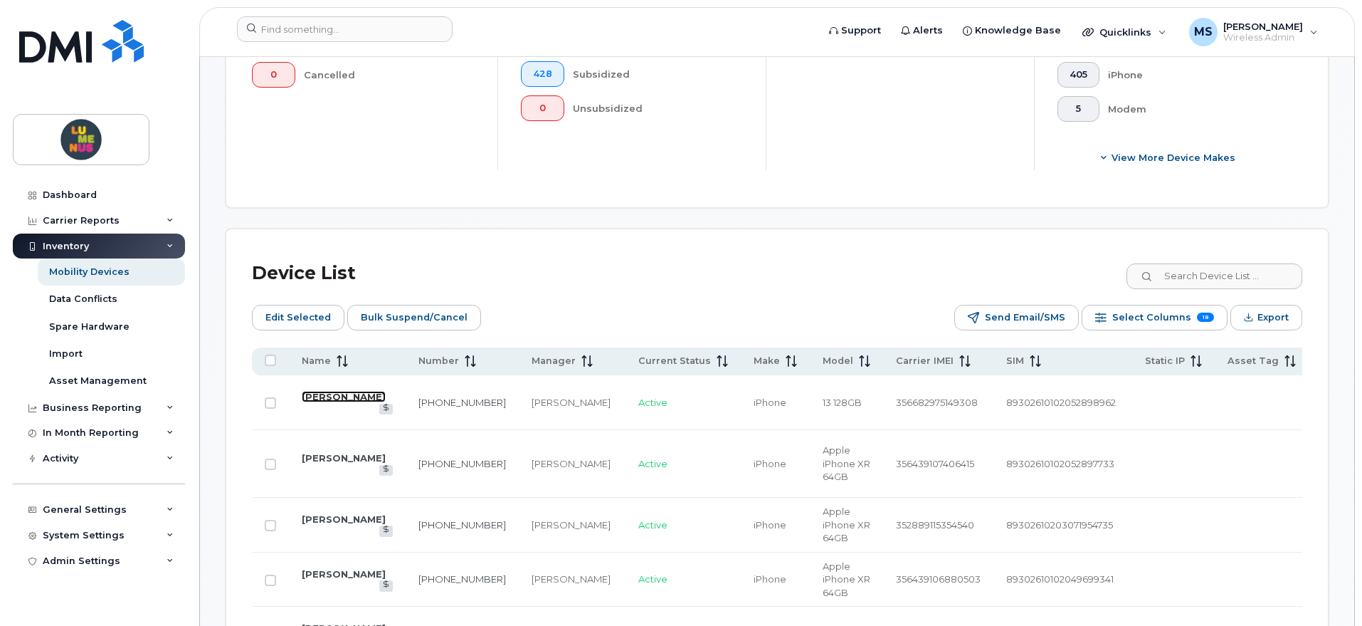
click at [338, 391] on link "[PERSON_NAME]" at bounding box center [344, 396] width 84 height 11
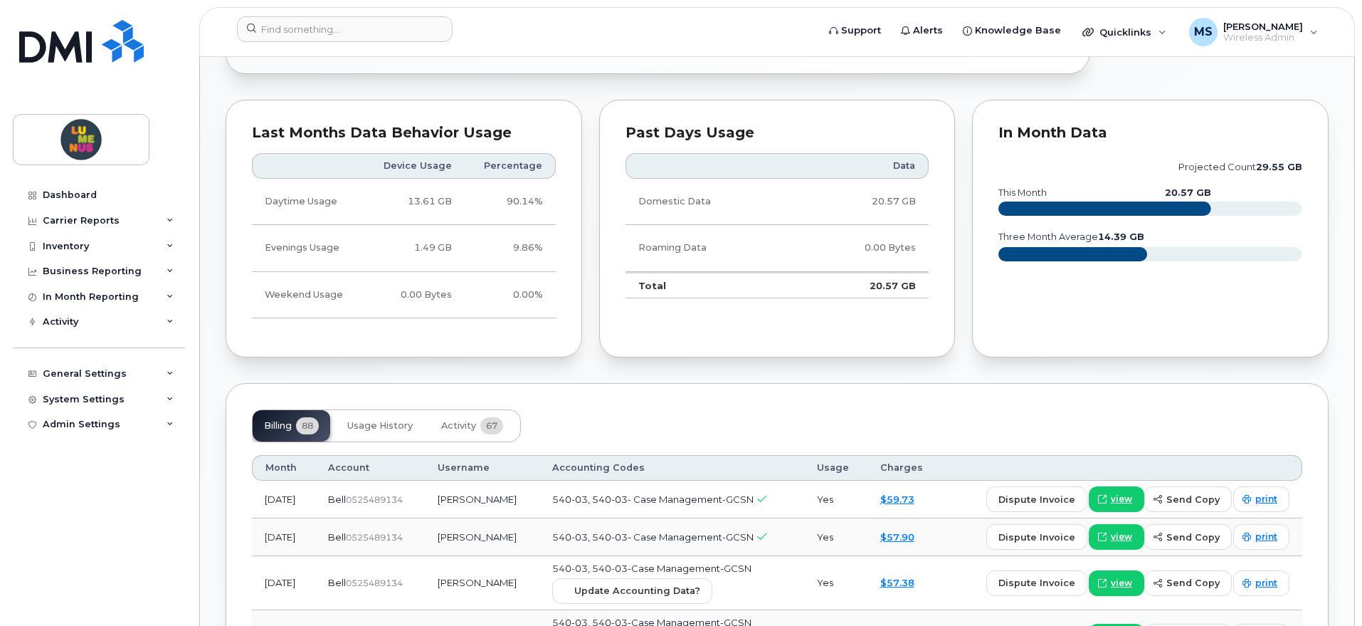
scroll to position [890, 0]
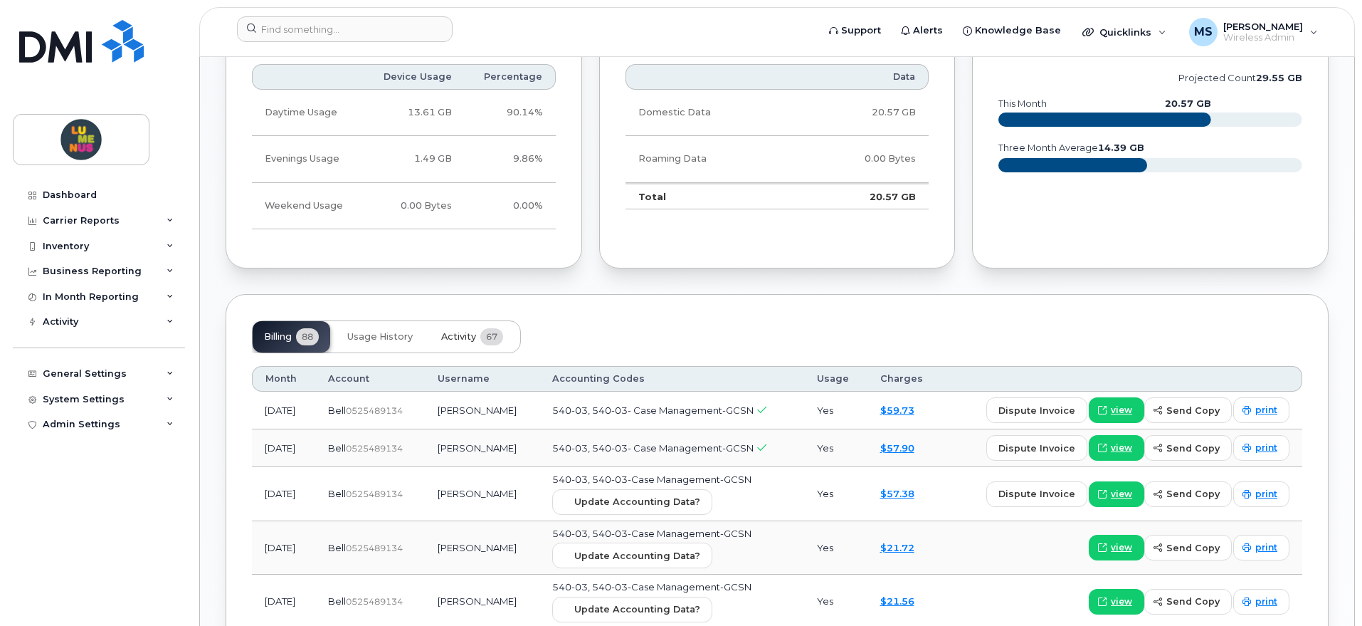
click at [458, 336] on span "Activity" at bounding box center [458, 336] width 35 height 11
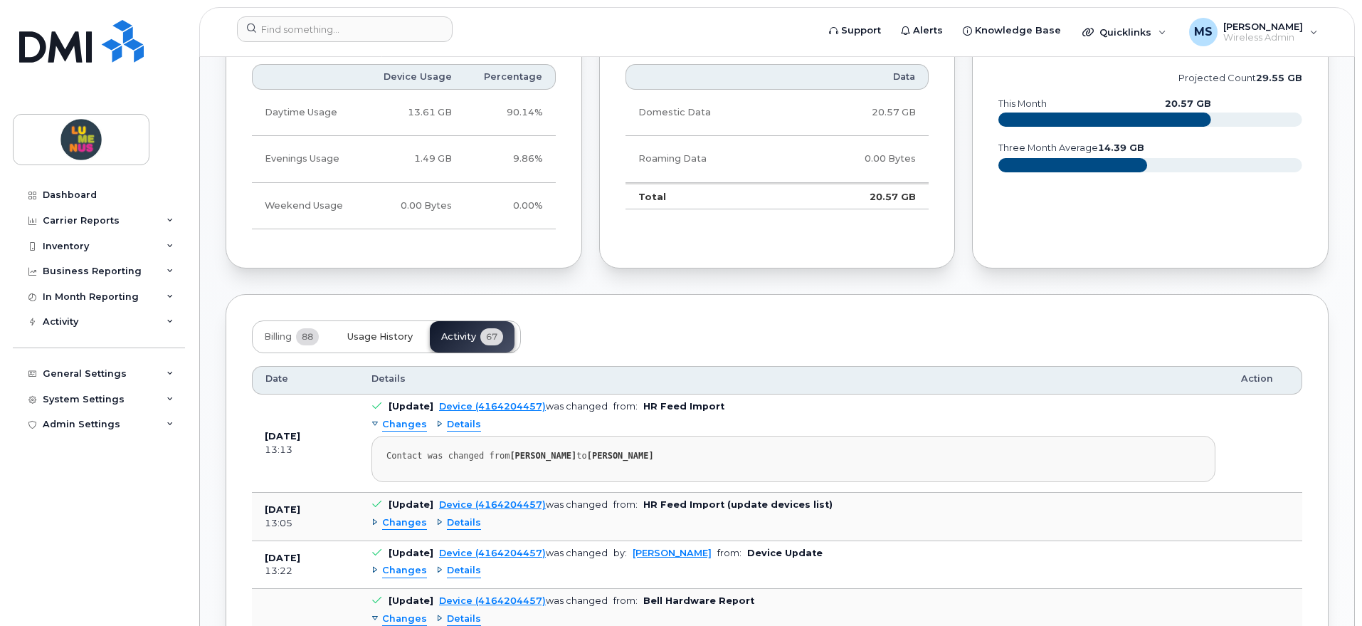
click at [411, 337] on span "Usage History" at bounding box center [379, 336] width 65 height 11
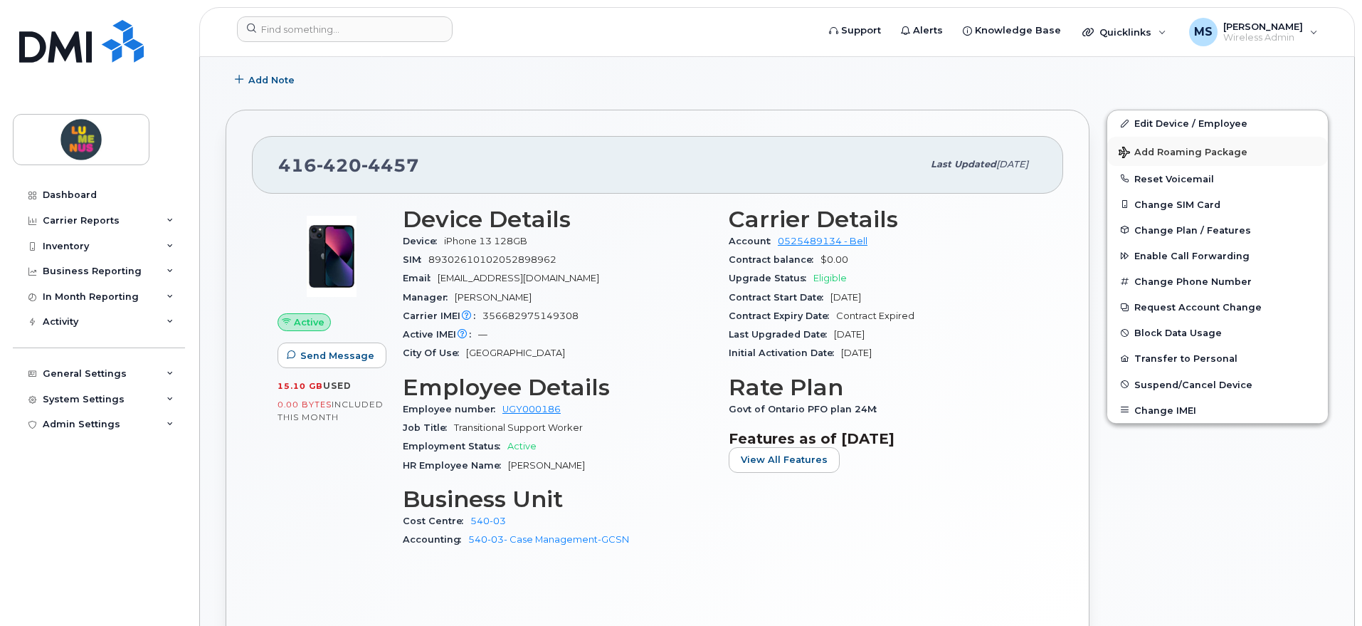
scroll to position [194, 0]
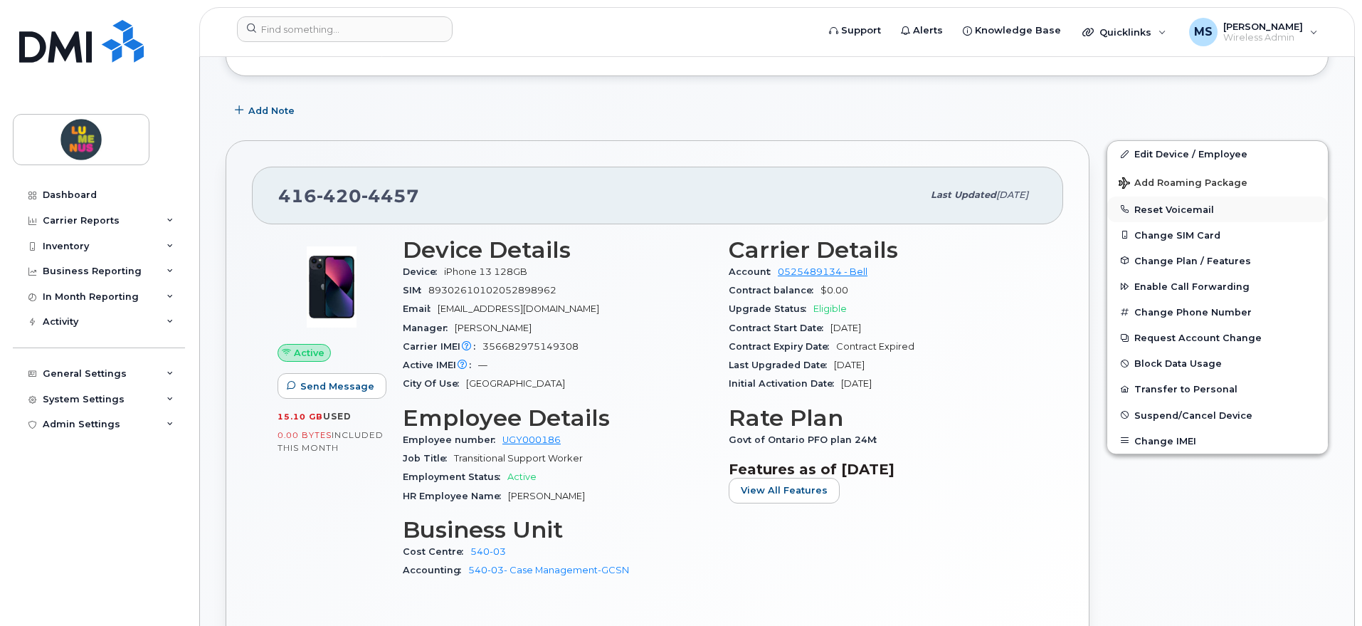
click at [1193, 204] on button "Reset Voicemail" at bounding box center [1218, 209] width 221 height 26
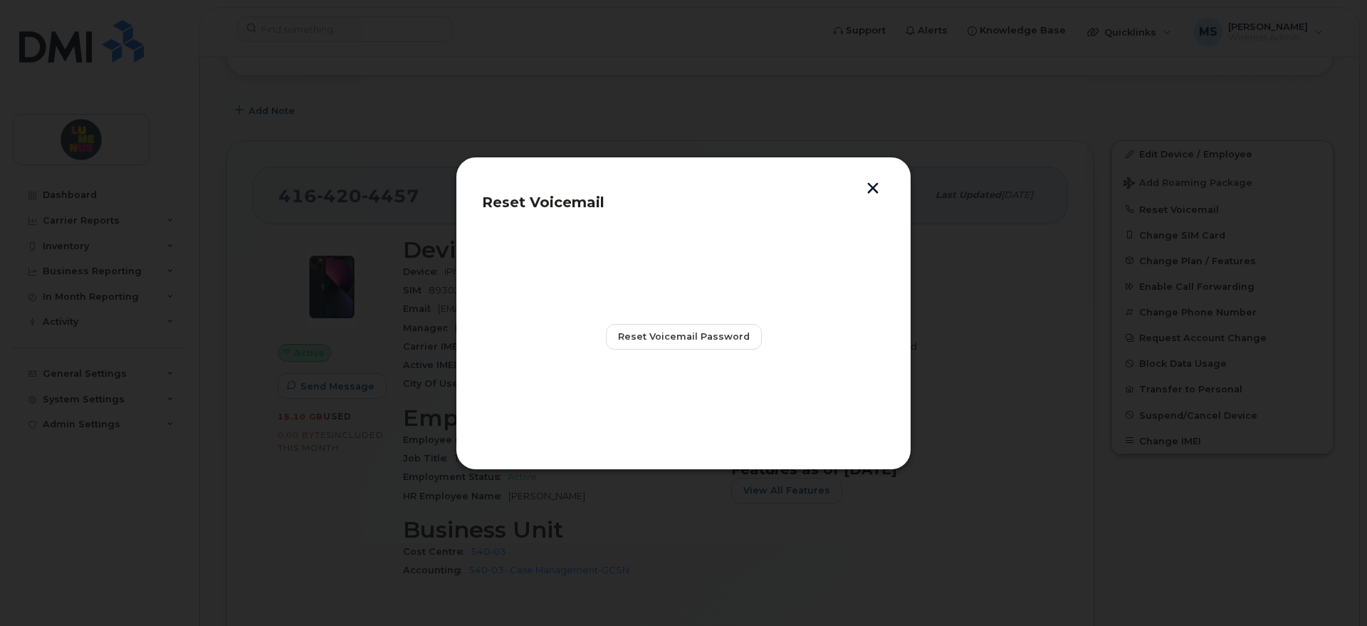
click at [879, 190] on button "button" at bounding box center [872, 189] width 21 height 15
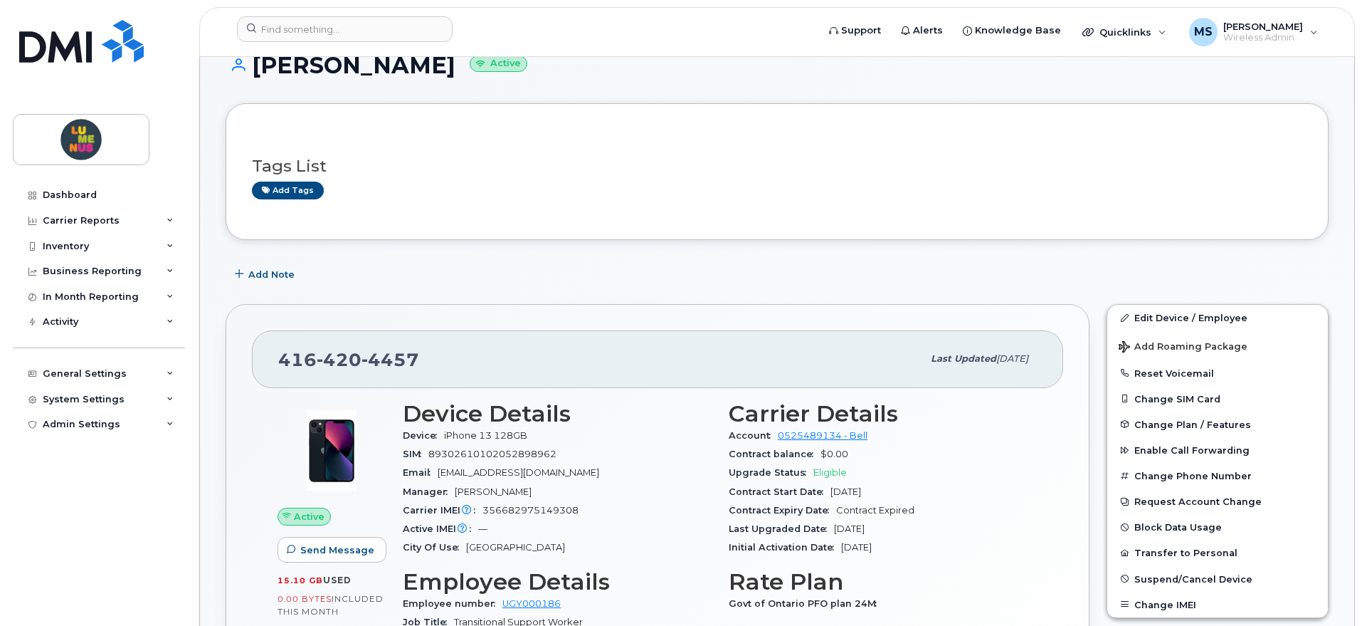
scroll to position [0, 0]
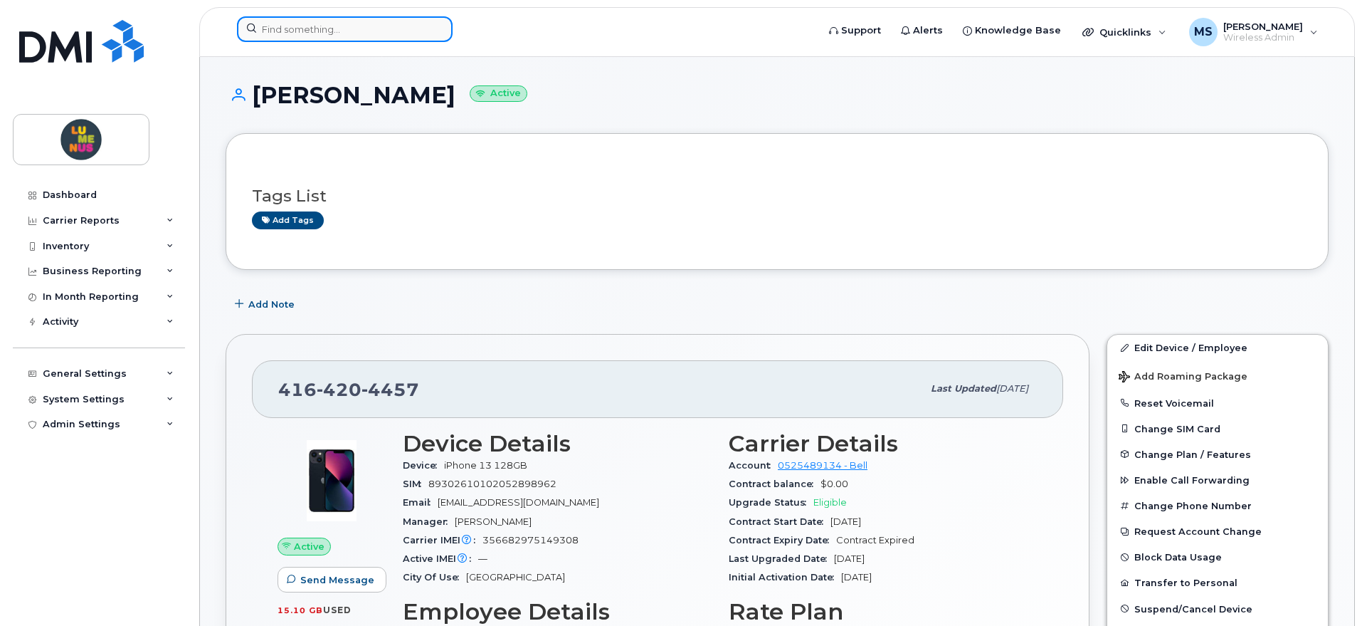
click at [360, 41] on input at bounding box center [345, 29] width 216 height 26
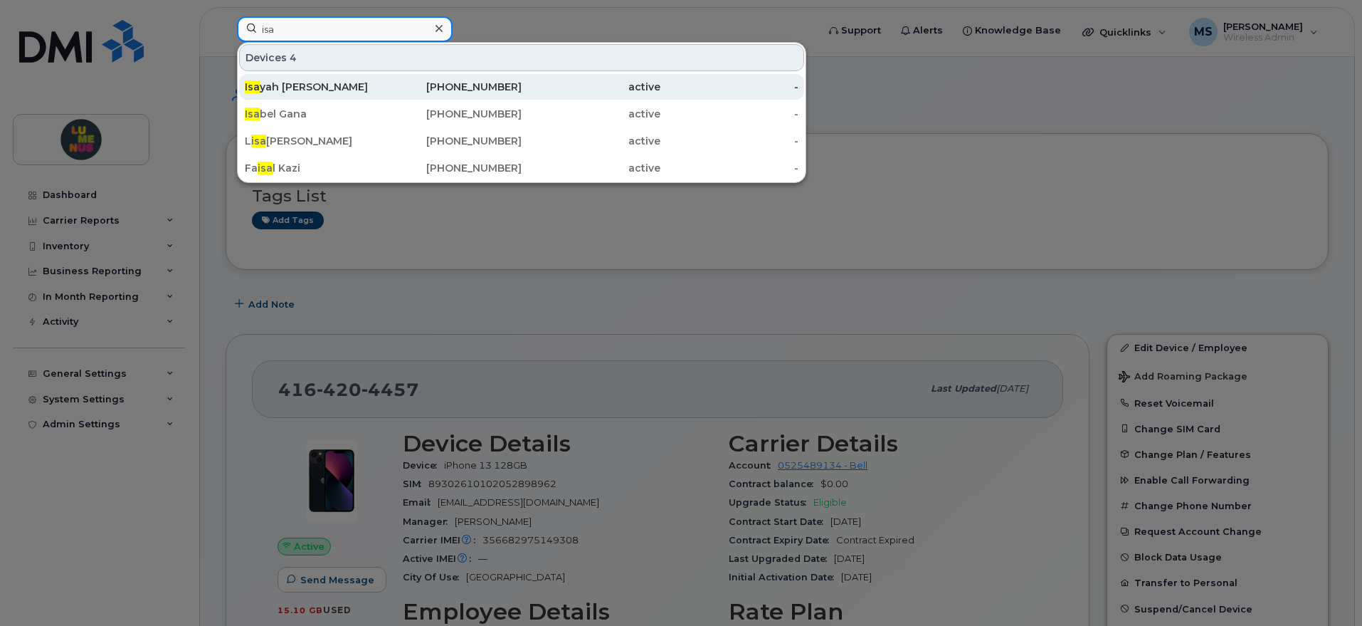
type input "isa"
click at [284, 83] on div "[PERSON_NAME]" at bounding box center [314, 87] width 139 height 14
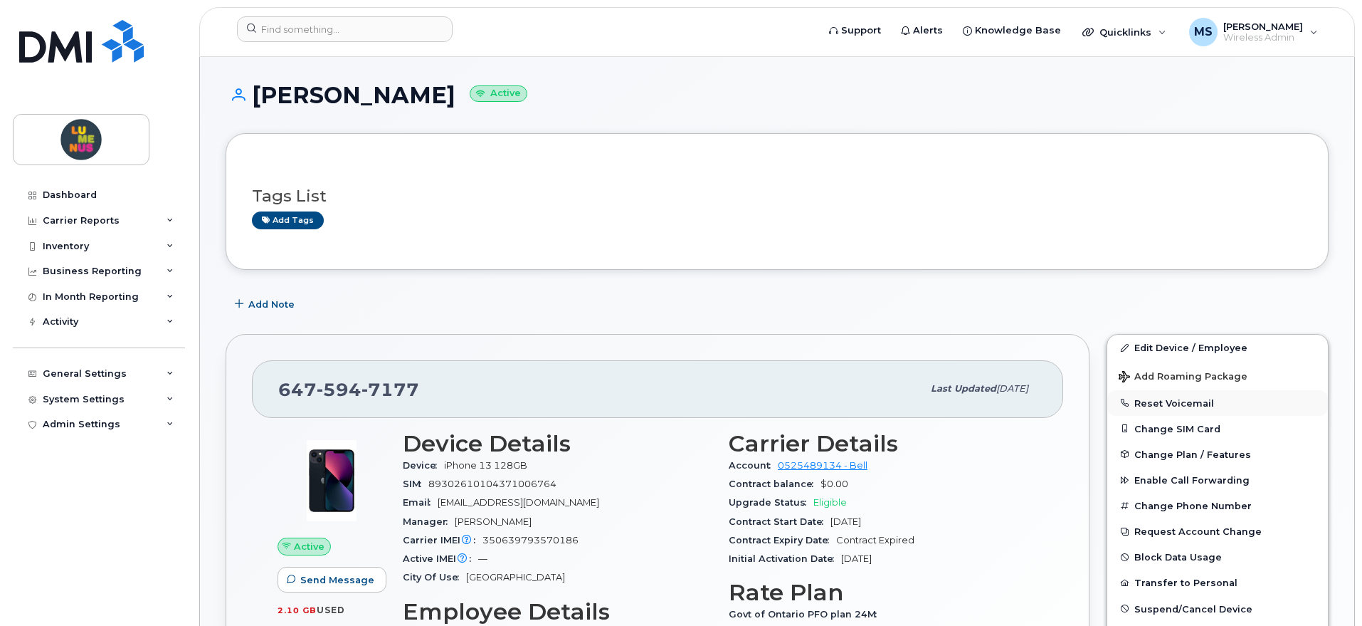
click at [1202, 401] on button "Reset Voicemail" at bounding box center [1218, 403] width 221 height 26
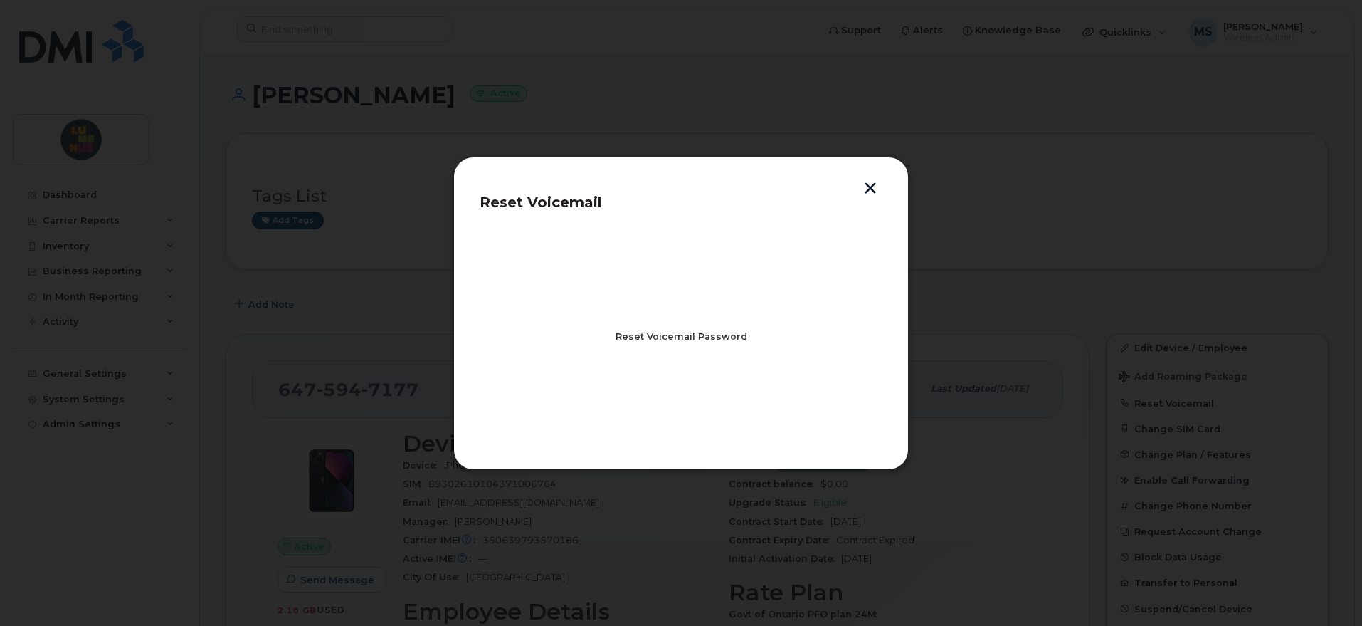
click at [715, 335] on span "Reset Voicemail Password" at bounding box center [682, 337] width 132 height 14
click at [676, 399] on span "Close" at bounding box center [681, 399] width 28 height 14
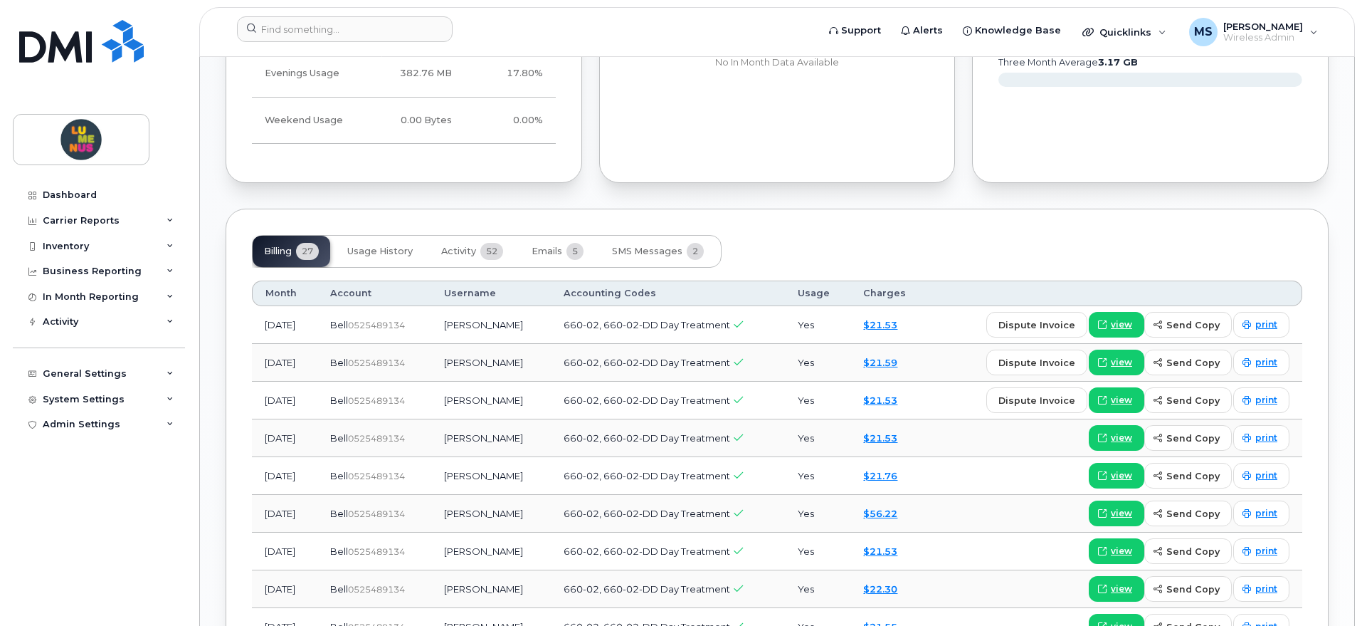
scroll to position [979, 0]
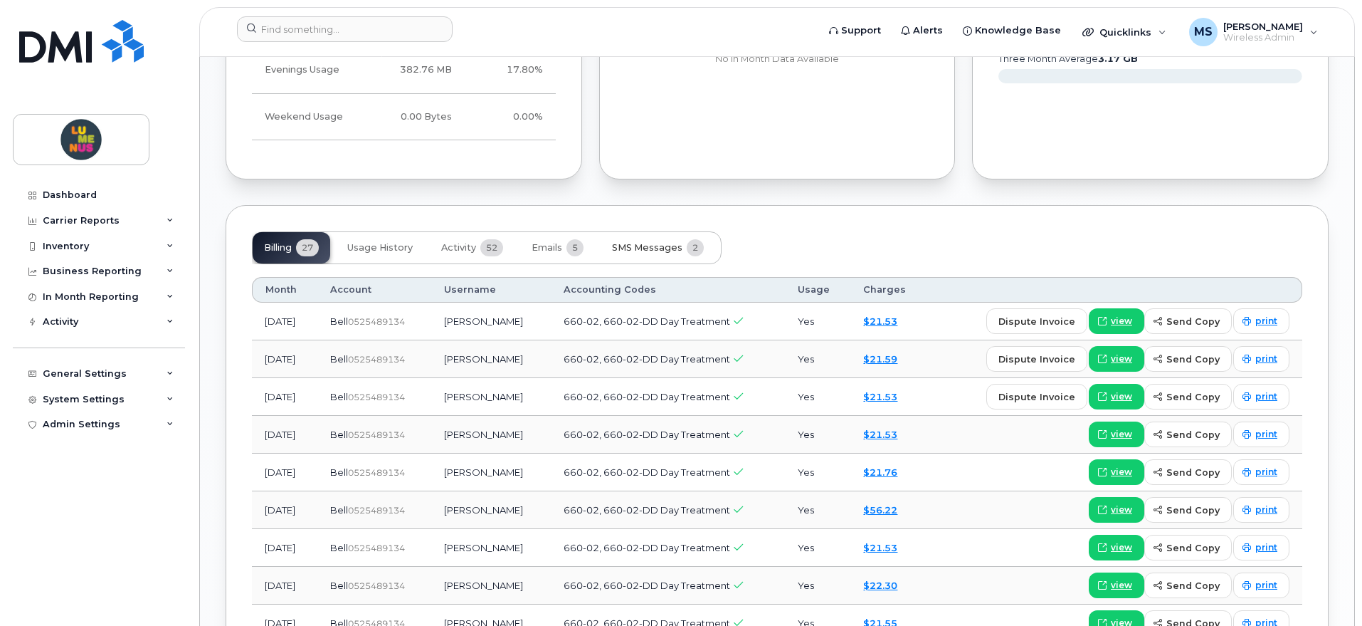
click at [674, 255] on button "SMS Messages 2" at bounding box center [658, 247] width 115 height 31
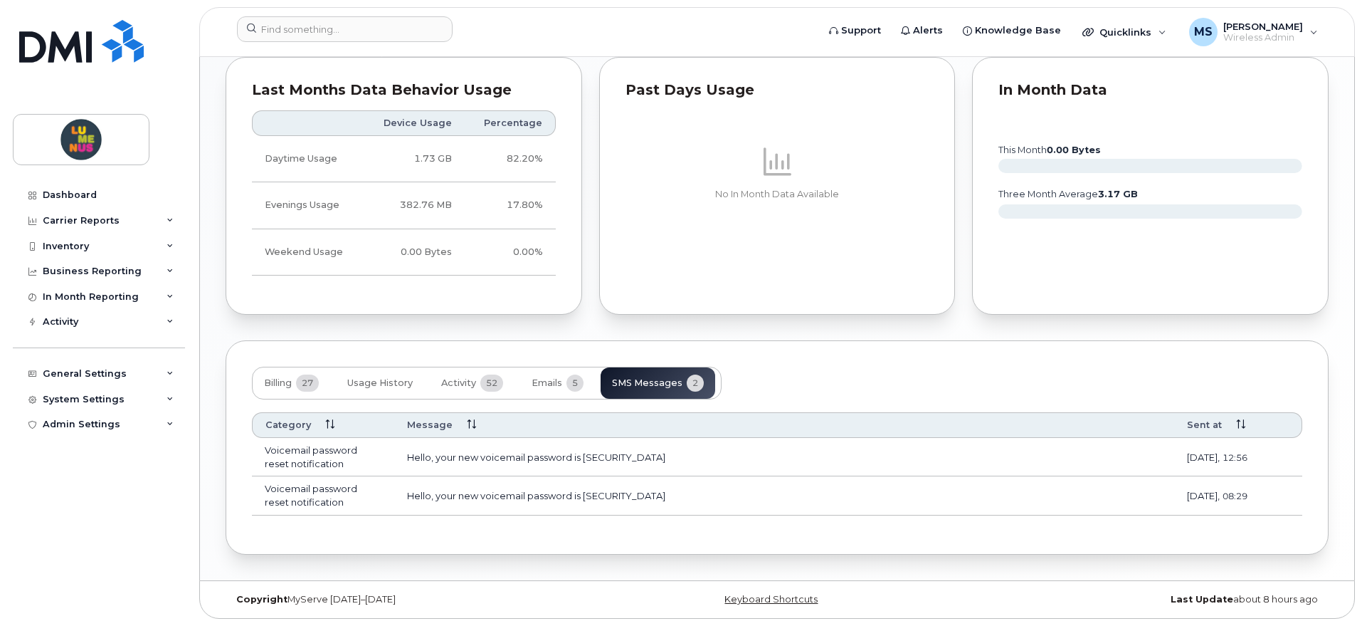
scroll to position [844, 0]
click at [537, 384] on span "Emails" at bounding box center [547, 382] width 31 height 11
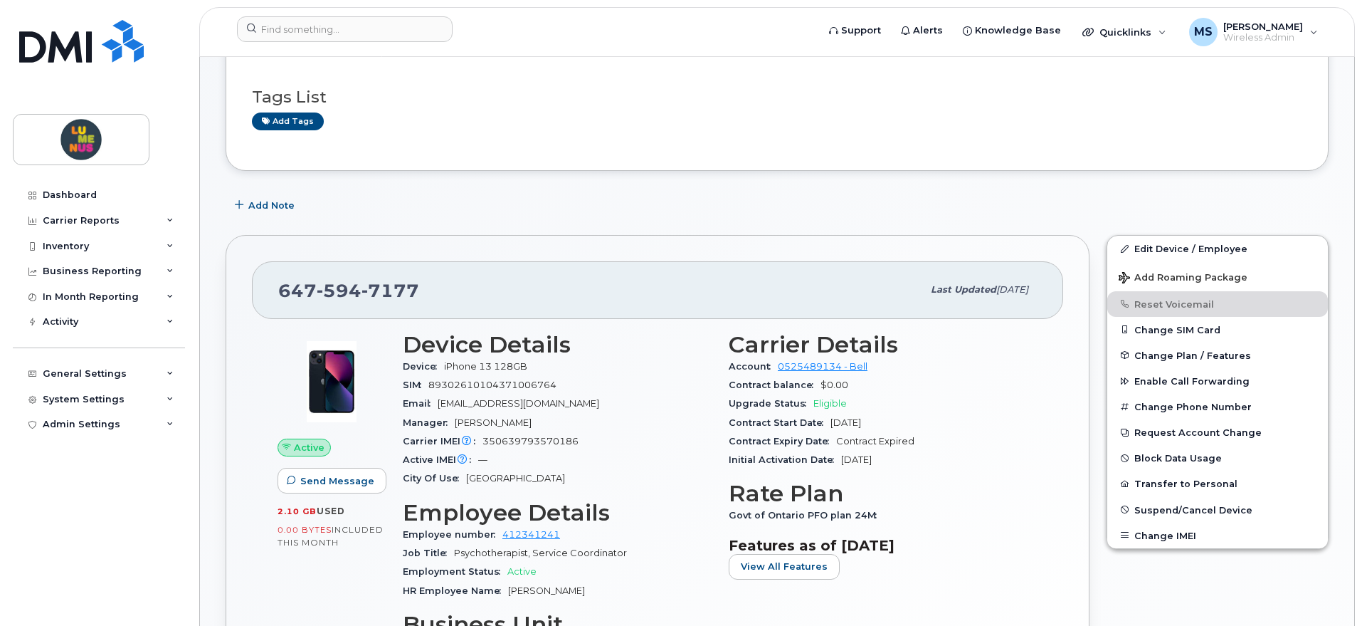
scroll to position [43, 0]
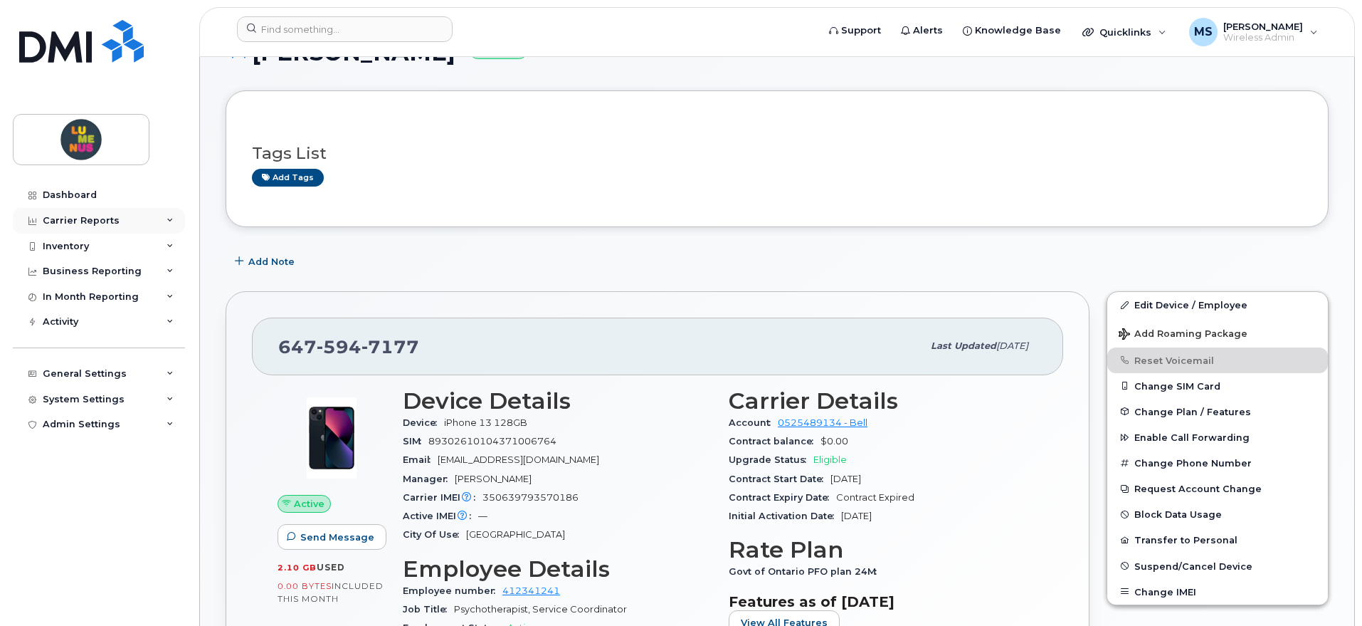
click at [108, 216] on div "Carrier Reports" at bounding box center [81, 220] width 77 height 11
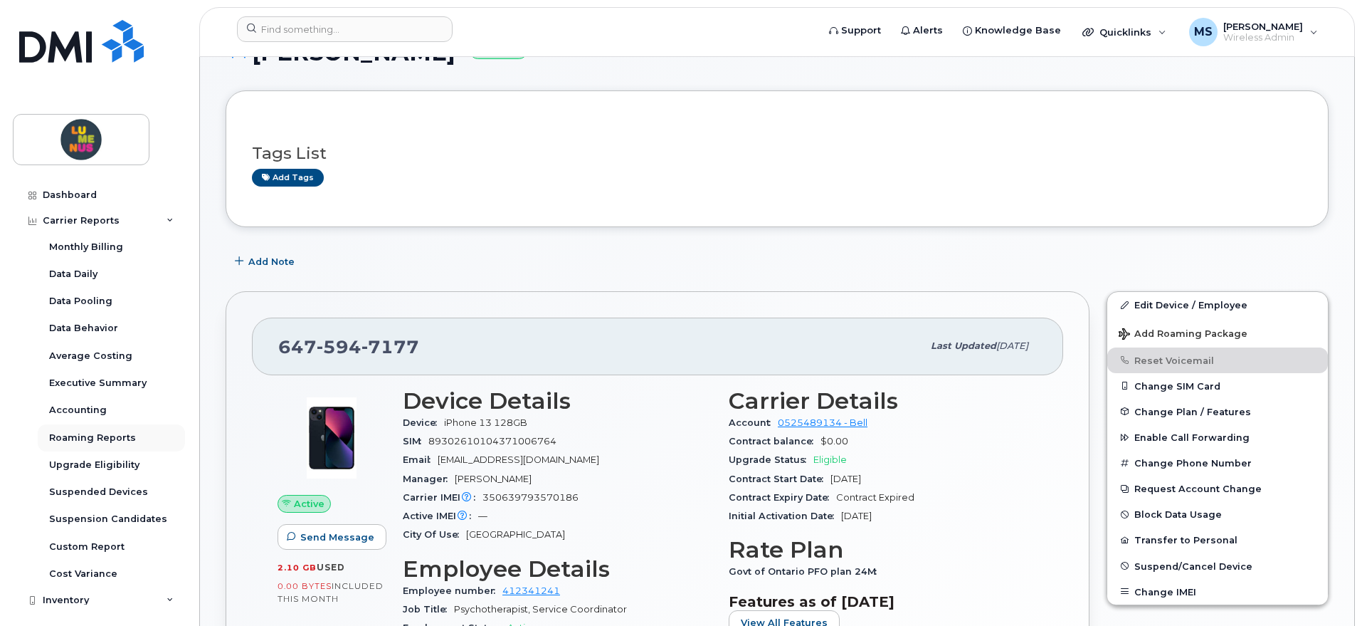
scroll to position [89, 0]
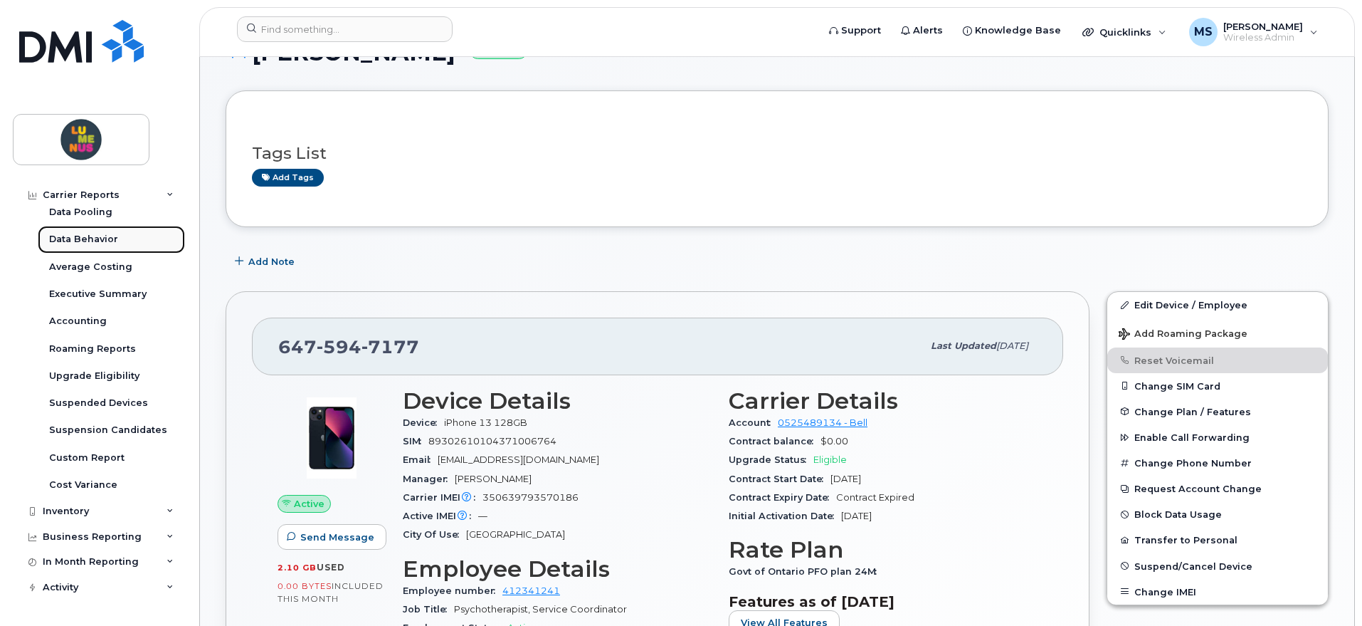
click at [93, 236] on div "Data Behavior" at bounding box center [83, 239] width 69 height 13
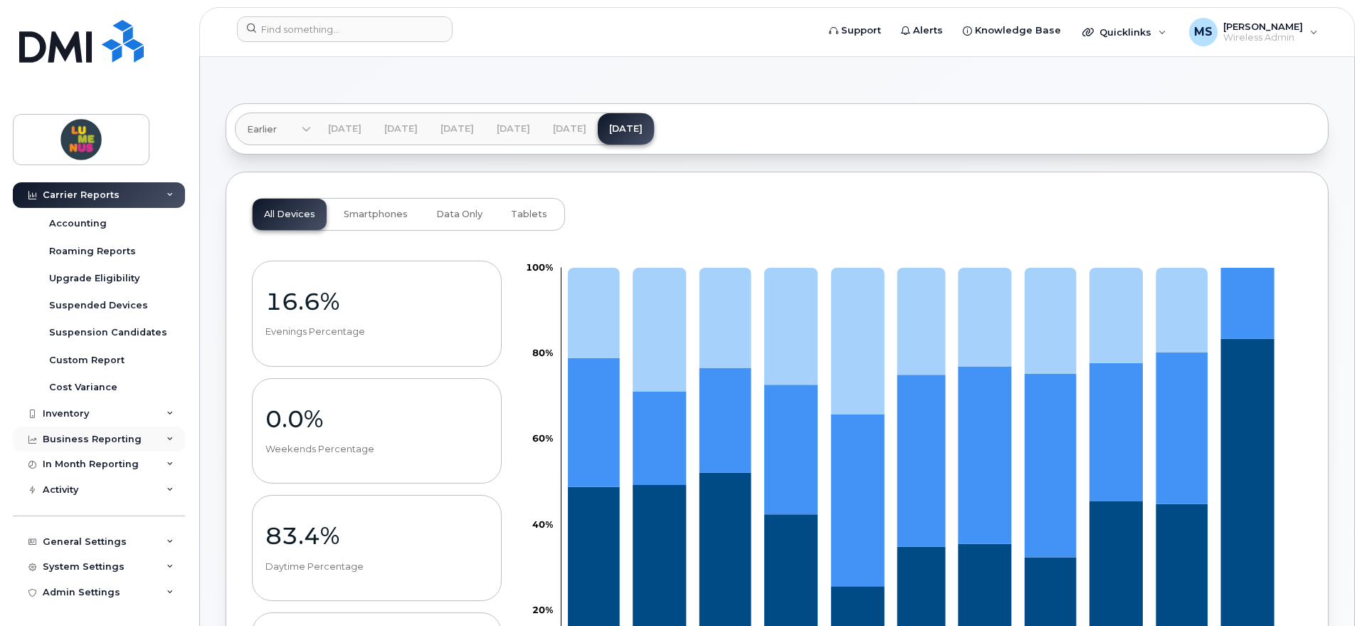
scroll to position [89, 0]
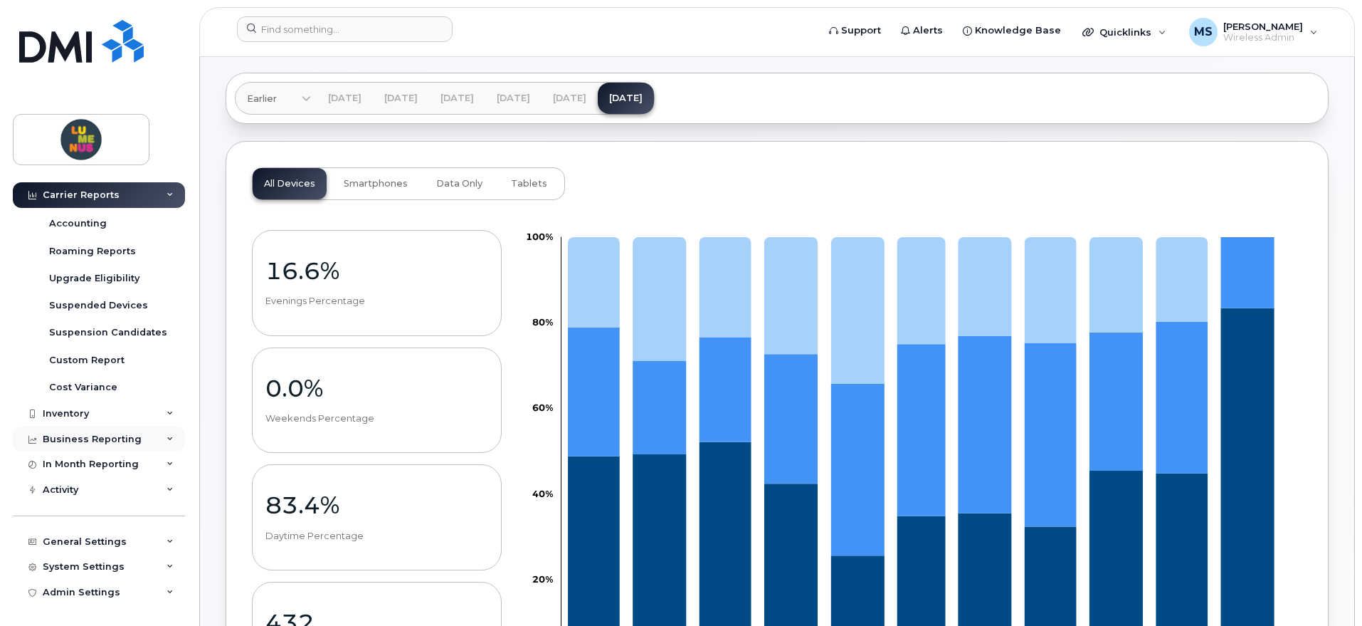
click at [116, 441] on div "Business Reporting" at bounding box center [92, 439] width 99 height 11
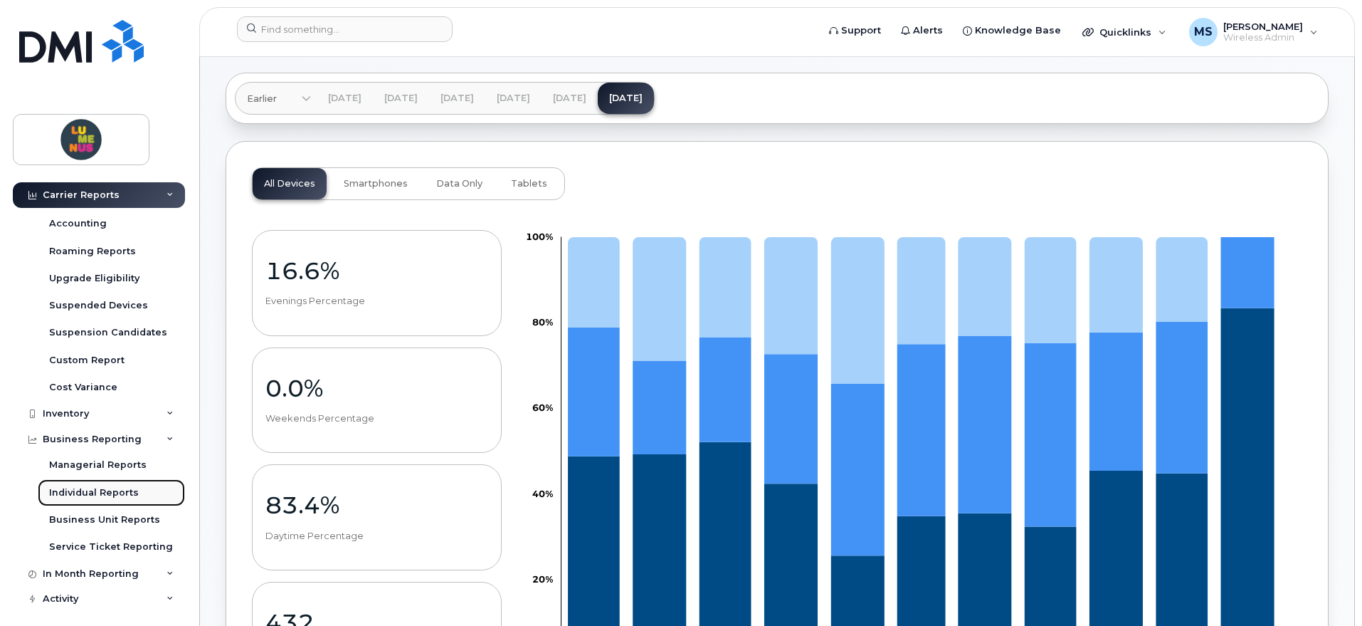
click at [120, 488] on div "Individual Reports" at bounding box center [94, 492] width 90 height 13
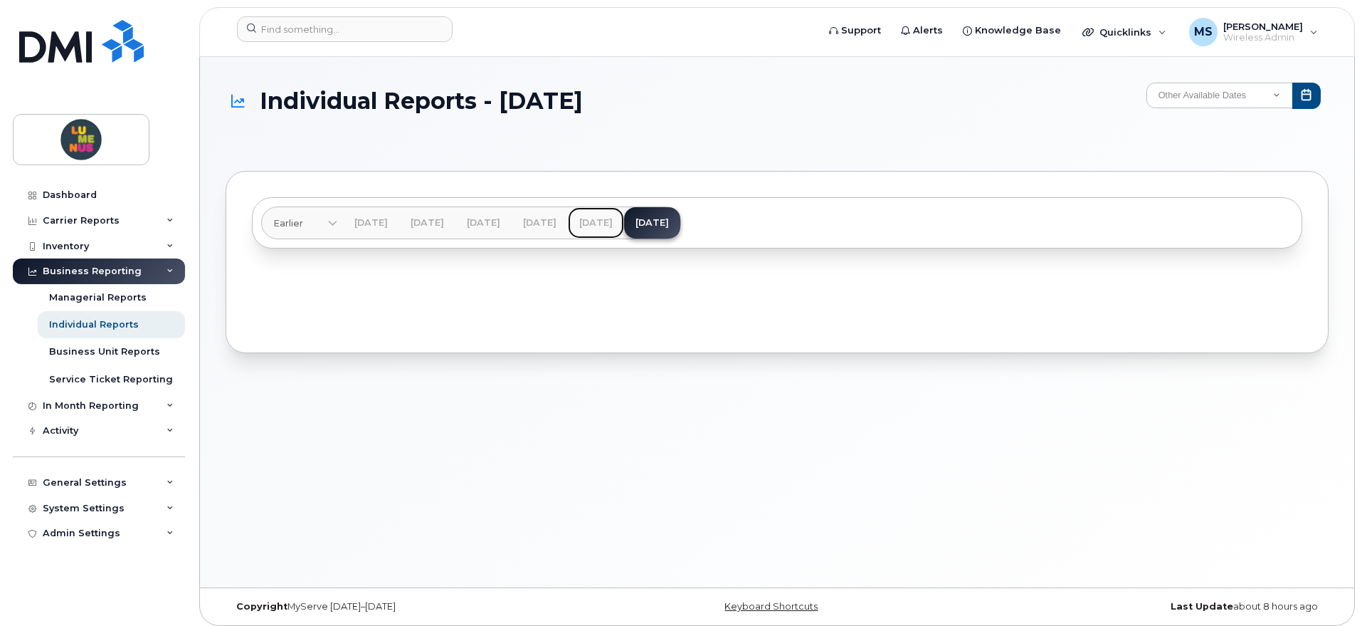
click at [624, 216] on link "Jun 2025" at bounding box center [596, 222] width 56 height 31
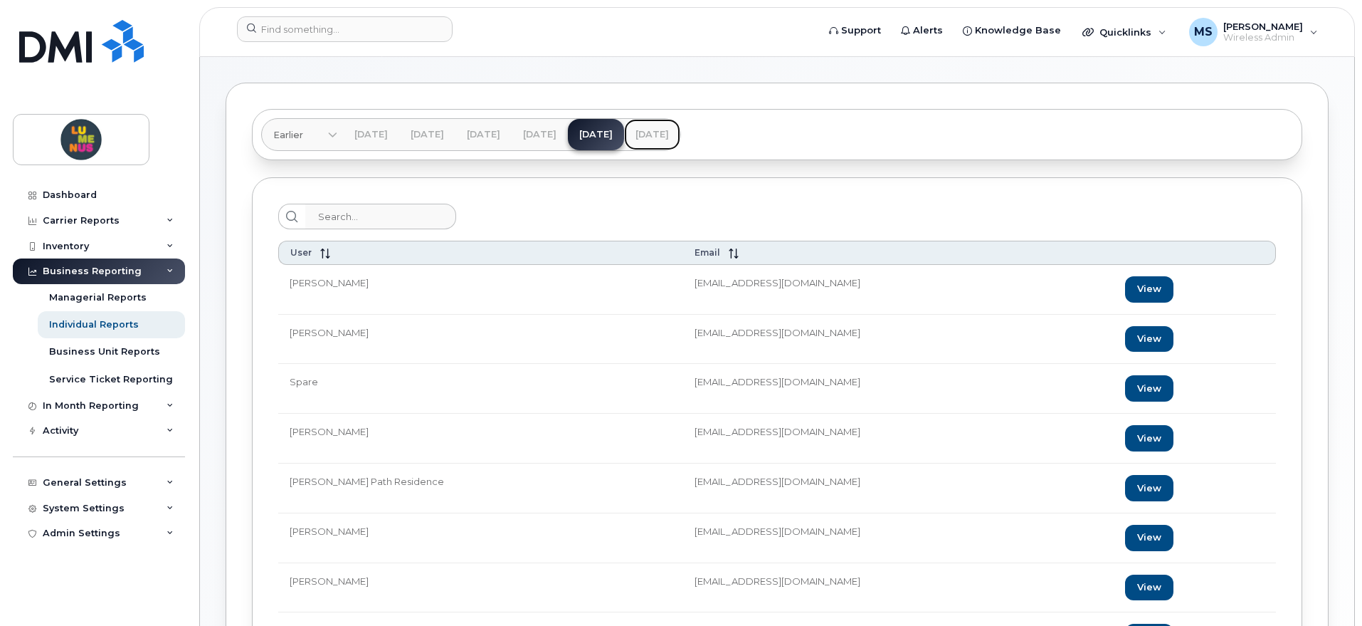
click at [681, 132] on link "Jul 2025" at bounding box center [652, 134] width 56 height 31
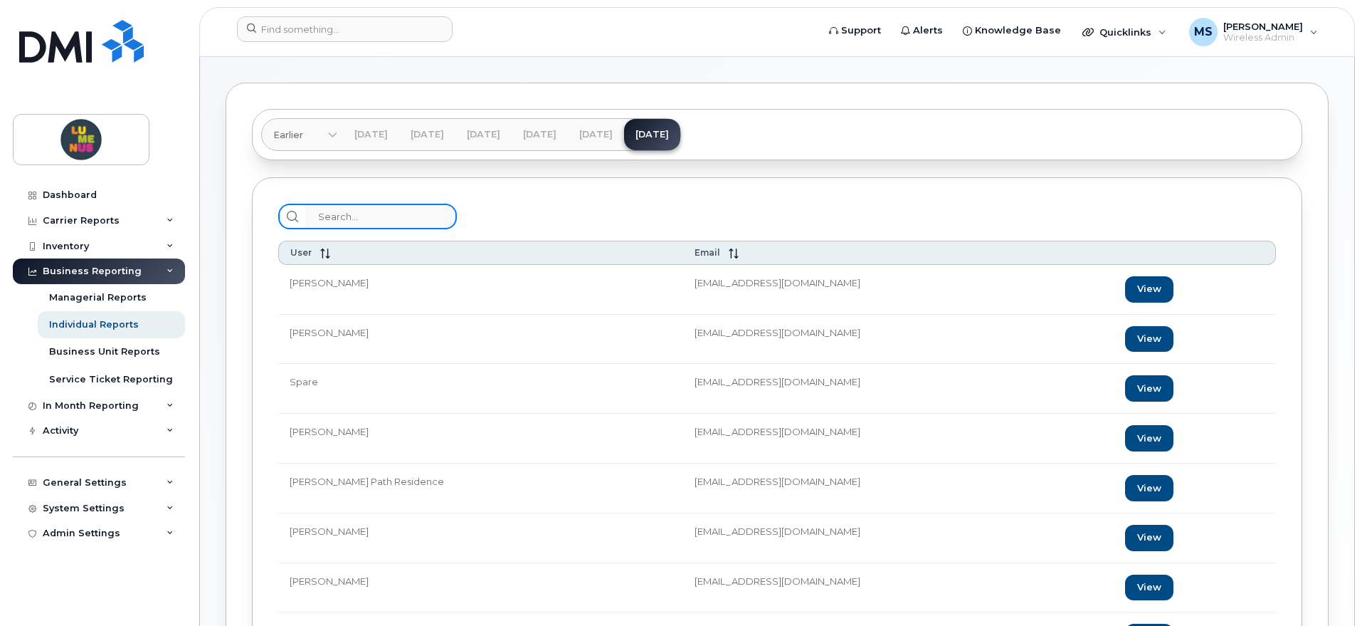
click at [325, 218] on input "search" at bounding box center [381, 217] width 152 height 26
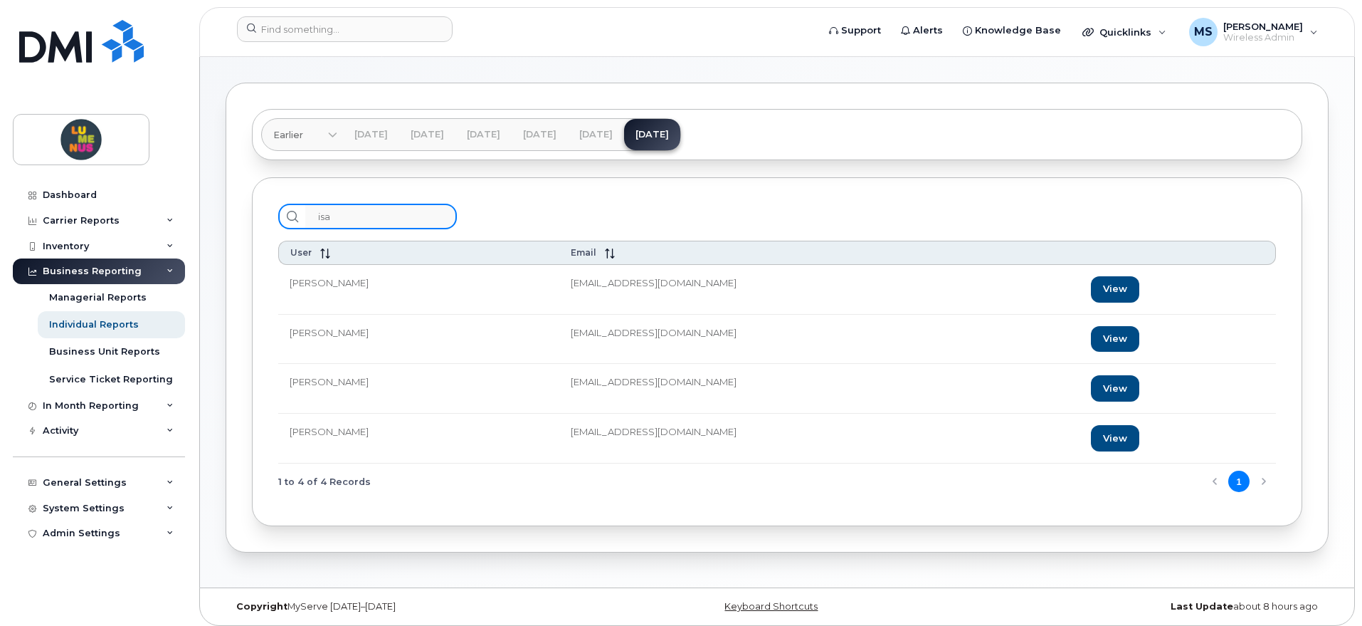
type input "isa"
click at [337, 434] on td "Isayah Alman" at bounding box center [418, 439] width 281 height 50
click at [1091, 436] on link "View" at bounding box center [1115, 438] width 48 height 26
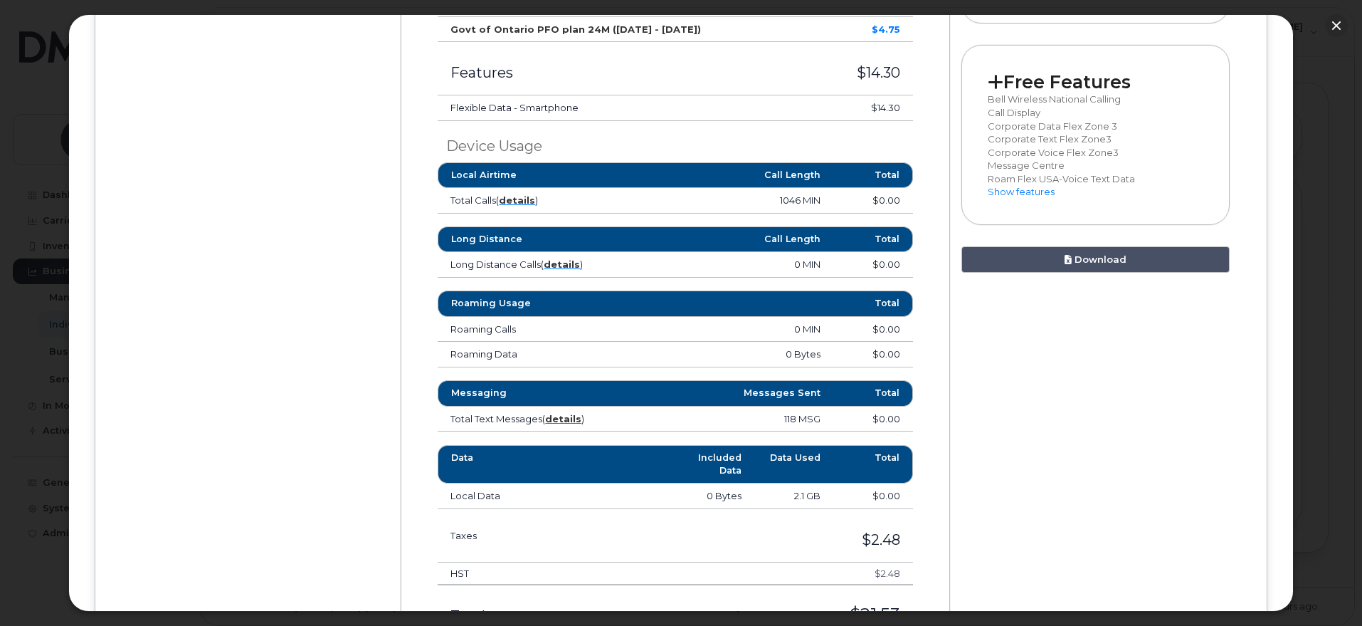
scroll to position [712, 0]
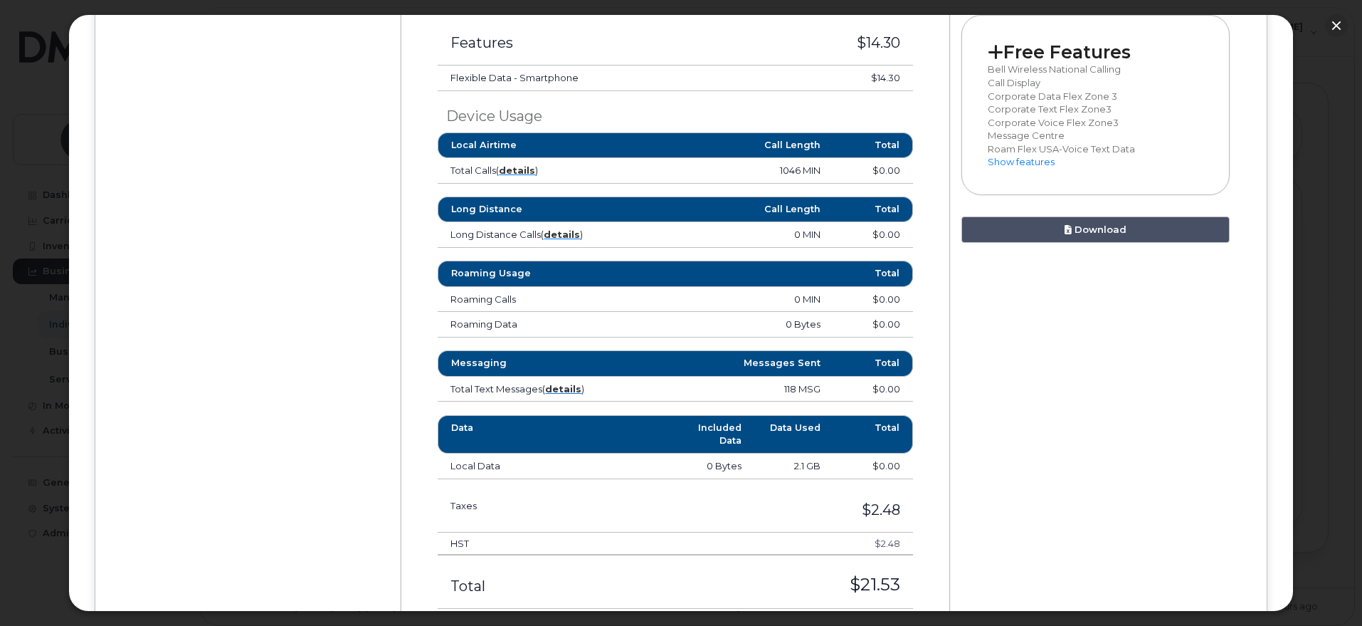
drag, startPoint x: 482, startPoint y: 366, endPoint x: 490, endPoint y: 367, distance: 8.0
click at [482, 365] on th "Messaging" at bounding box center [537, 363] width 198 height 26
click at [569, 389] on strong "details" at bounding box center [563, 388] width 36 height 11
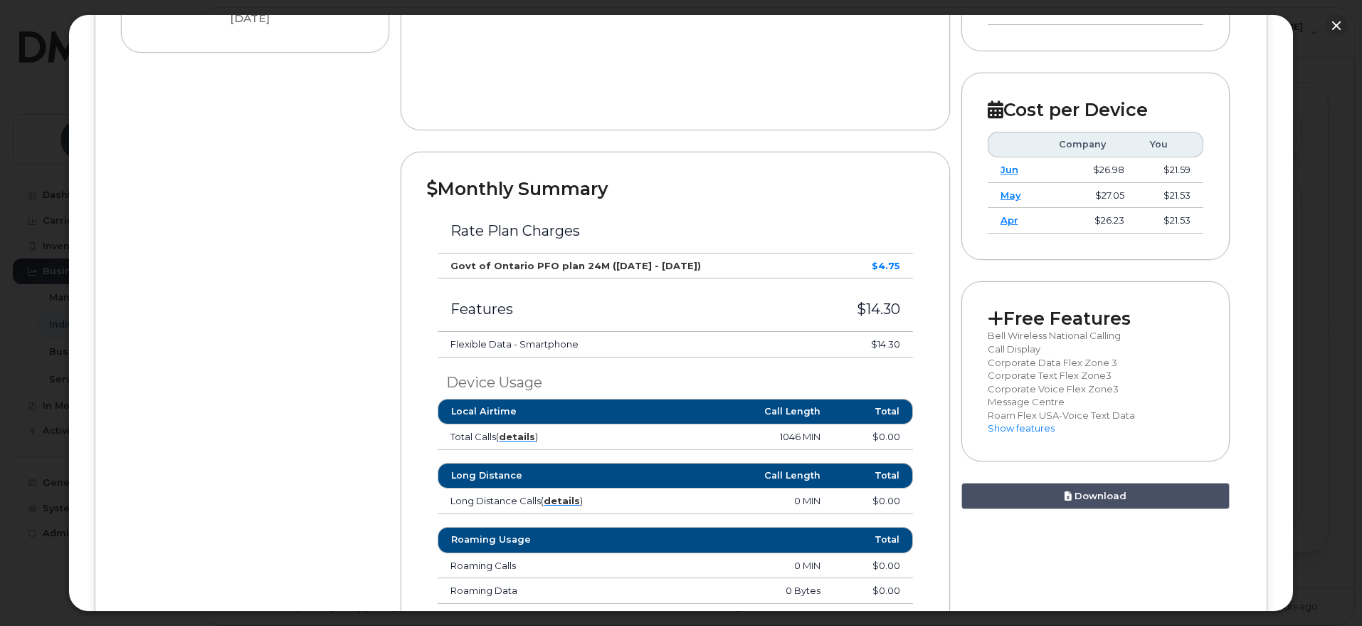
scroll to position [445, 0]
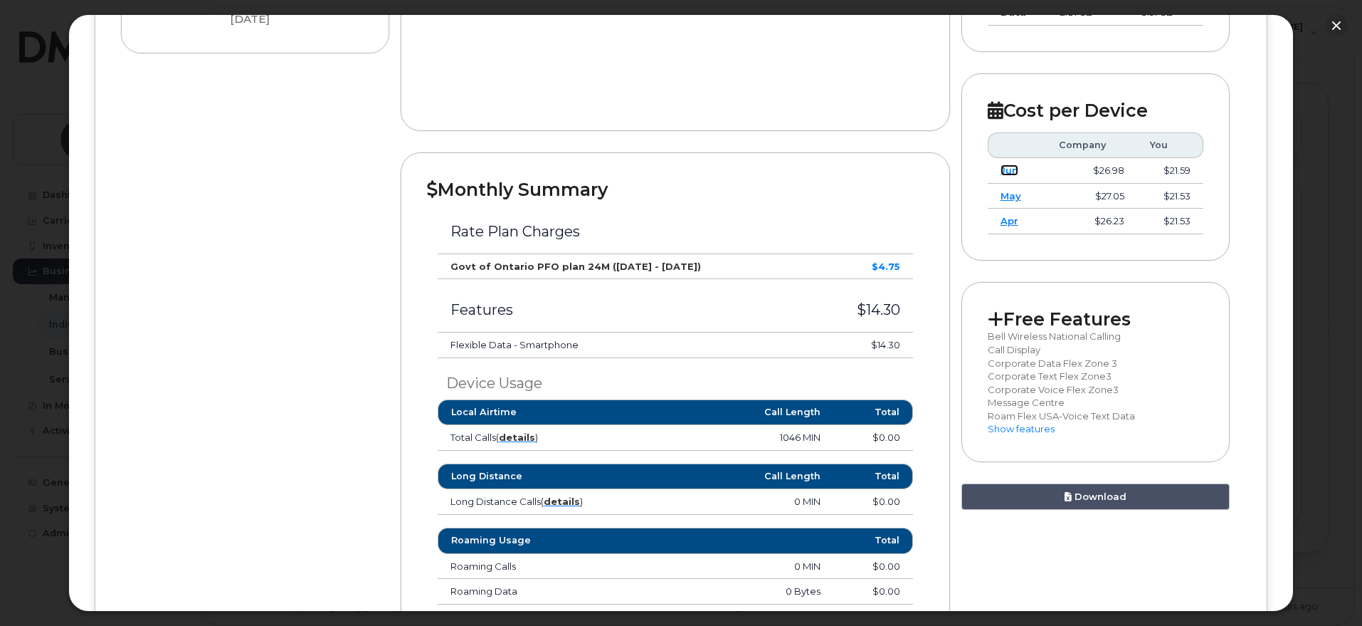
click at [1003, 169] on link "Jun" at bounding box center [1010, 169] width 18 height 11
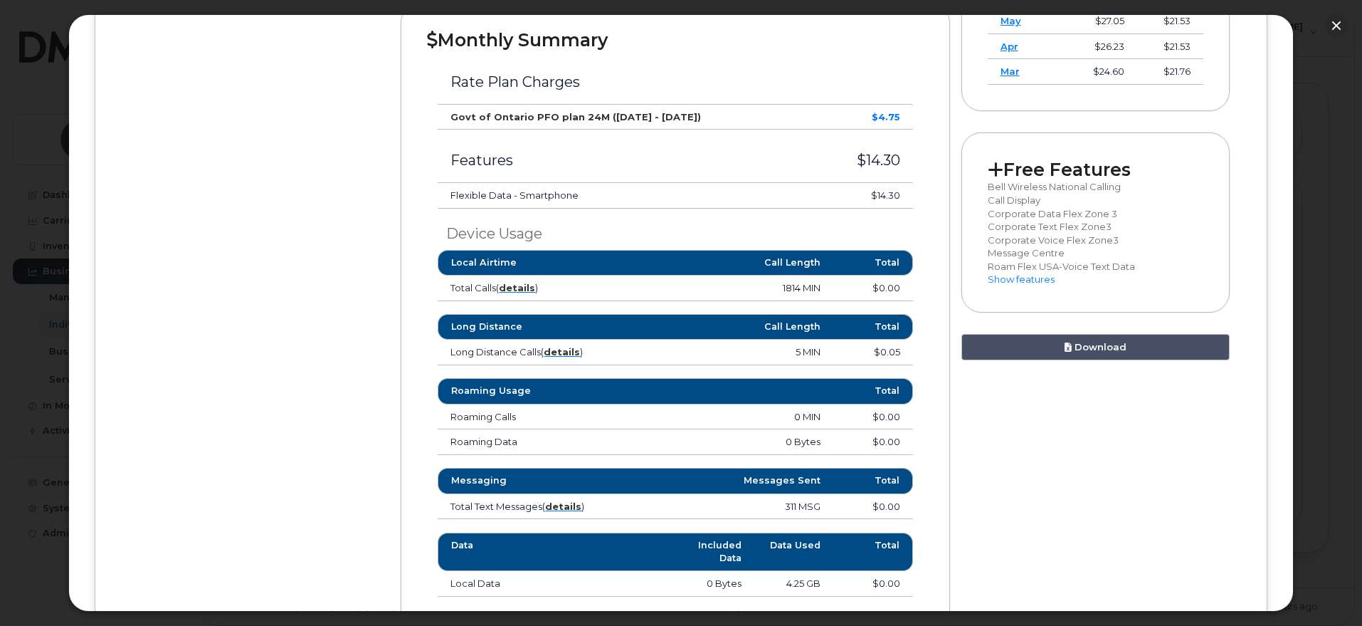
scroll to position [712, 0]
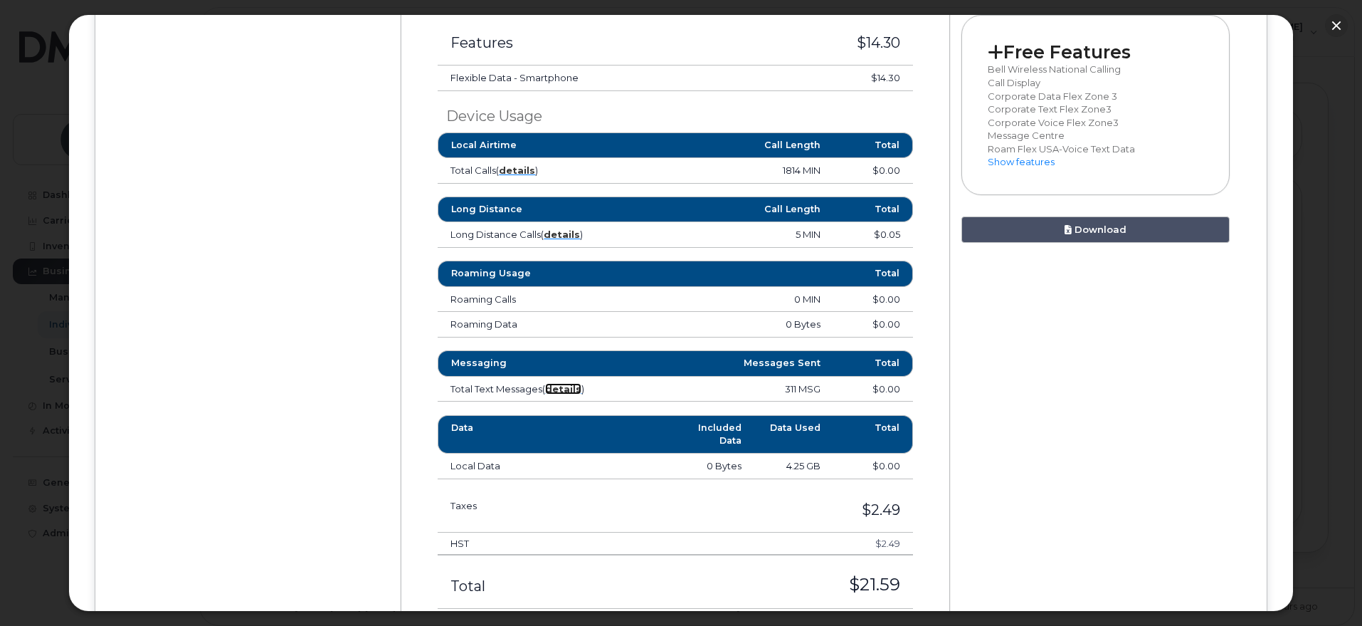
click at [572, 390] on strong "details" at bounding box center [563, 388] width 36 height 11
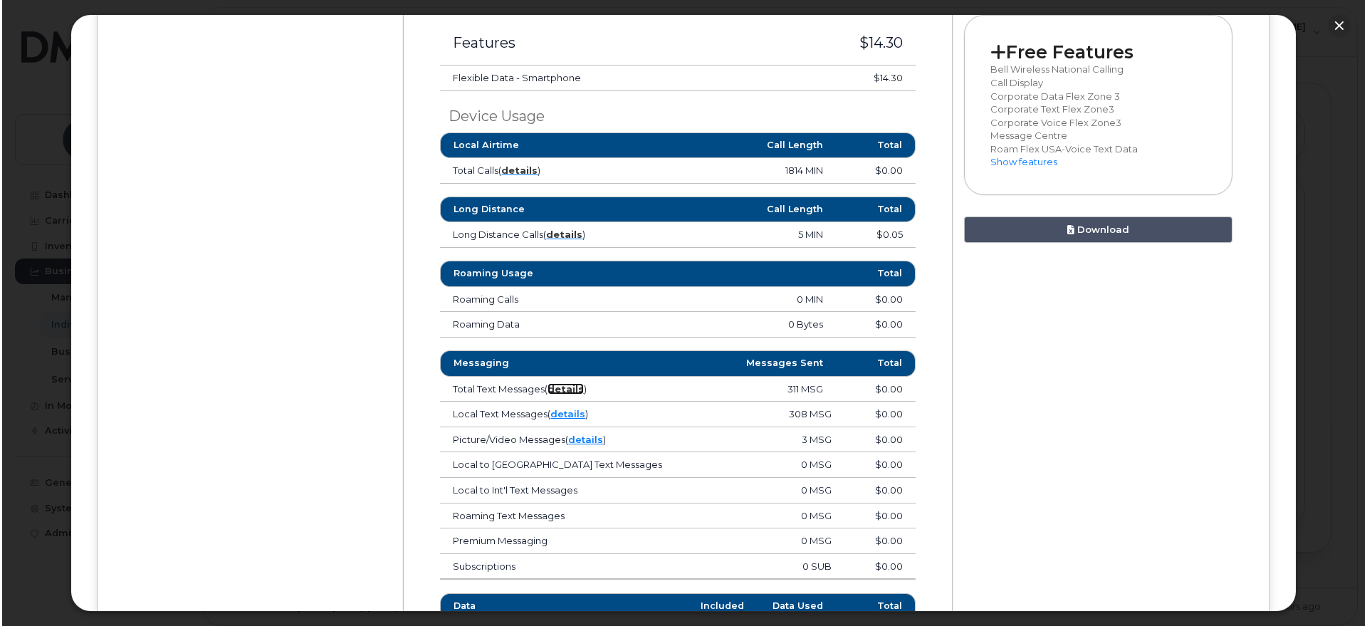
scroll to position [801, 0]
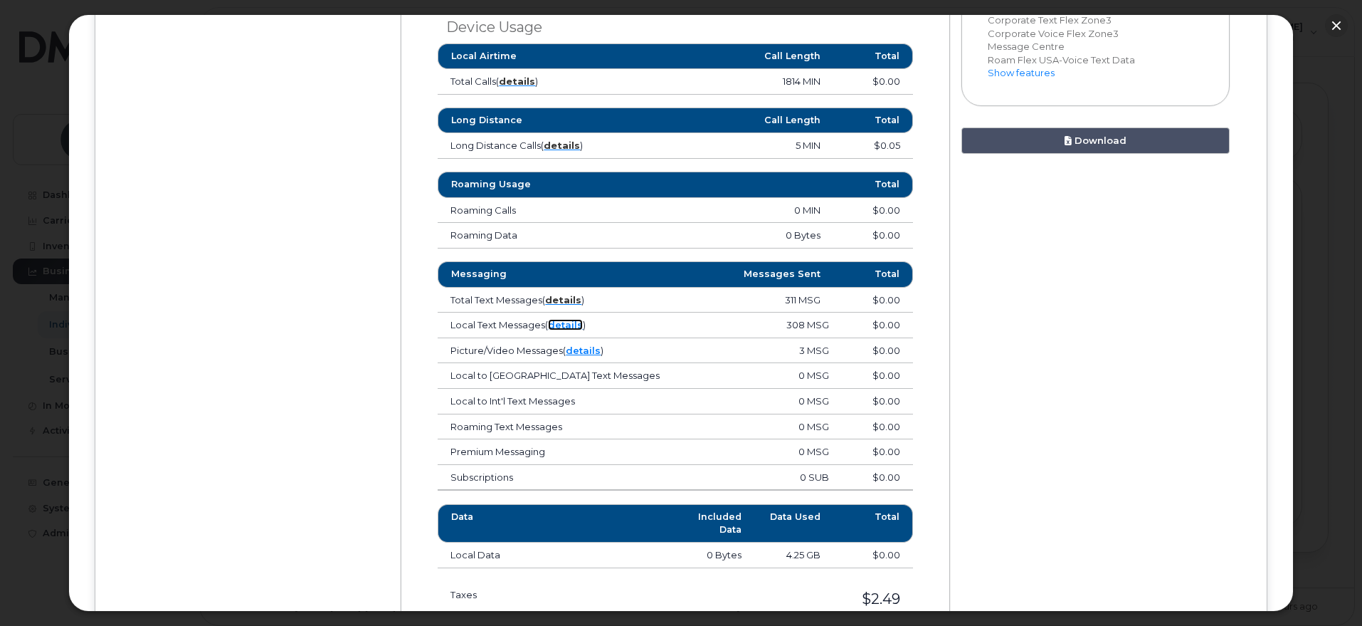
click at [572, 325] on link "details" at bounding box center [565, 324] width 35 height 11
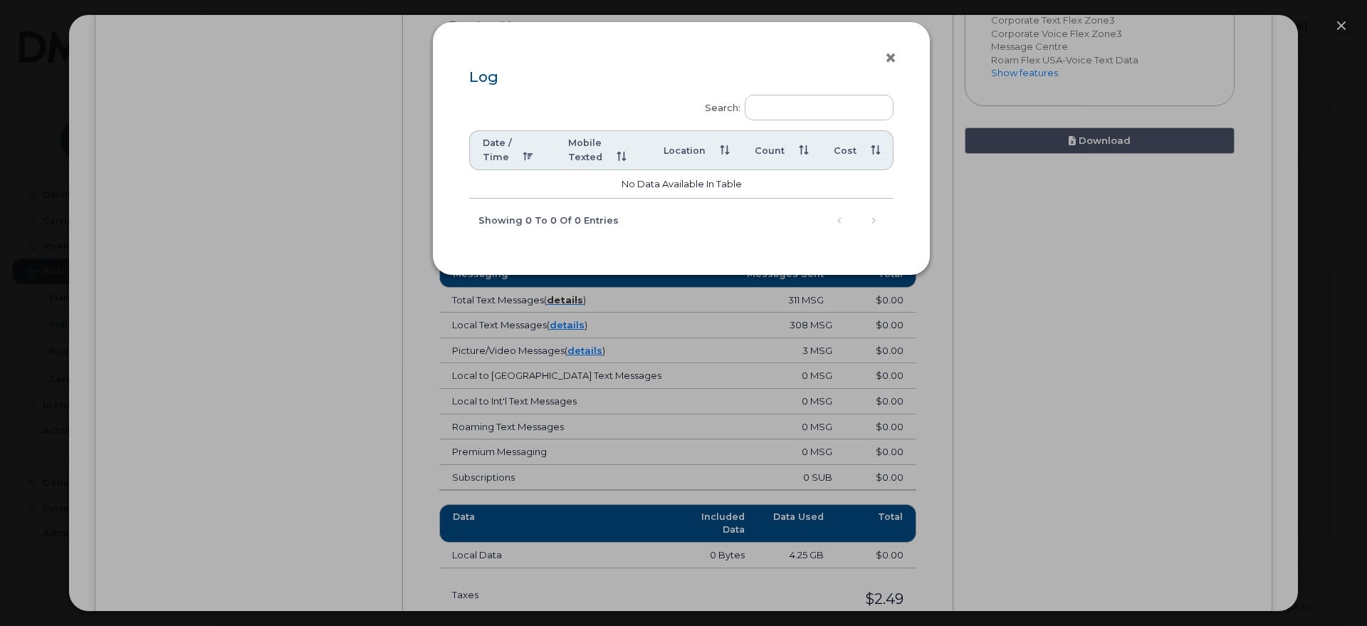
click at [896, 55] on button "×" at bounding box center [894, 58] width 20 height 21
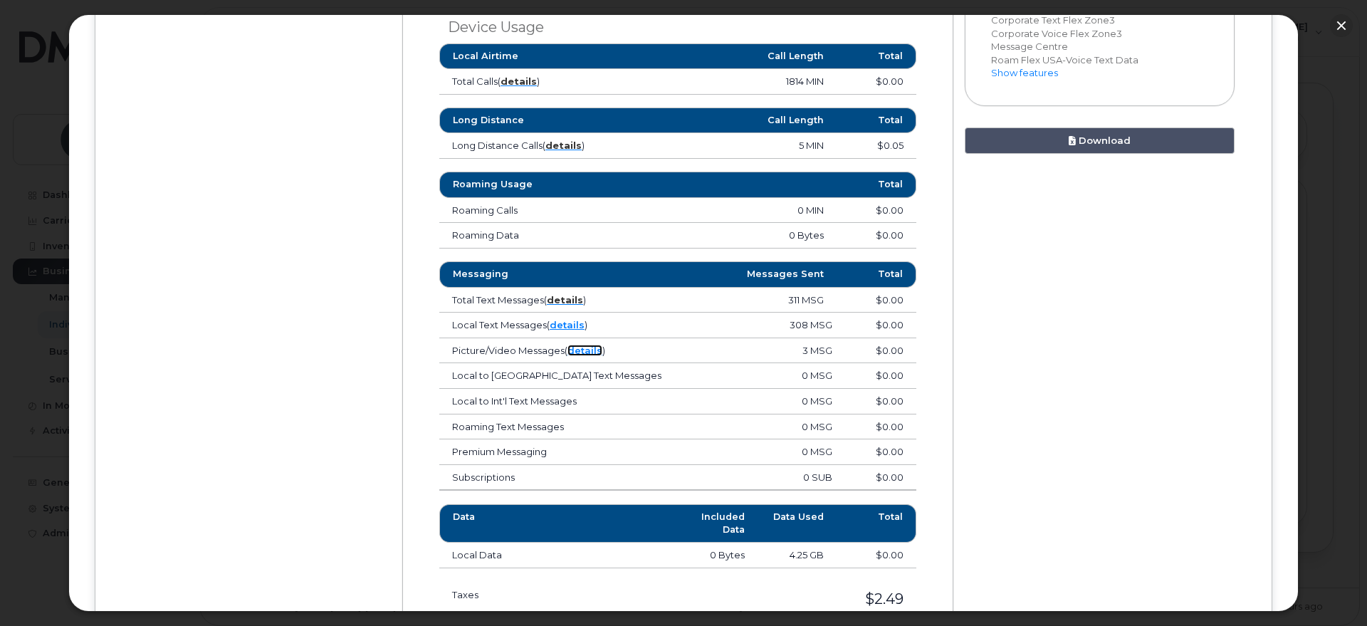
click at [584, 351] on link "details" at bounding box center [584, 350] width 35 height 11
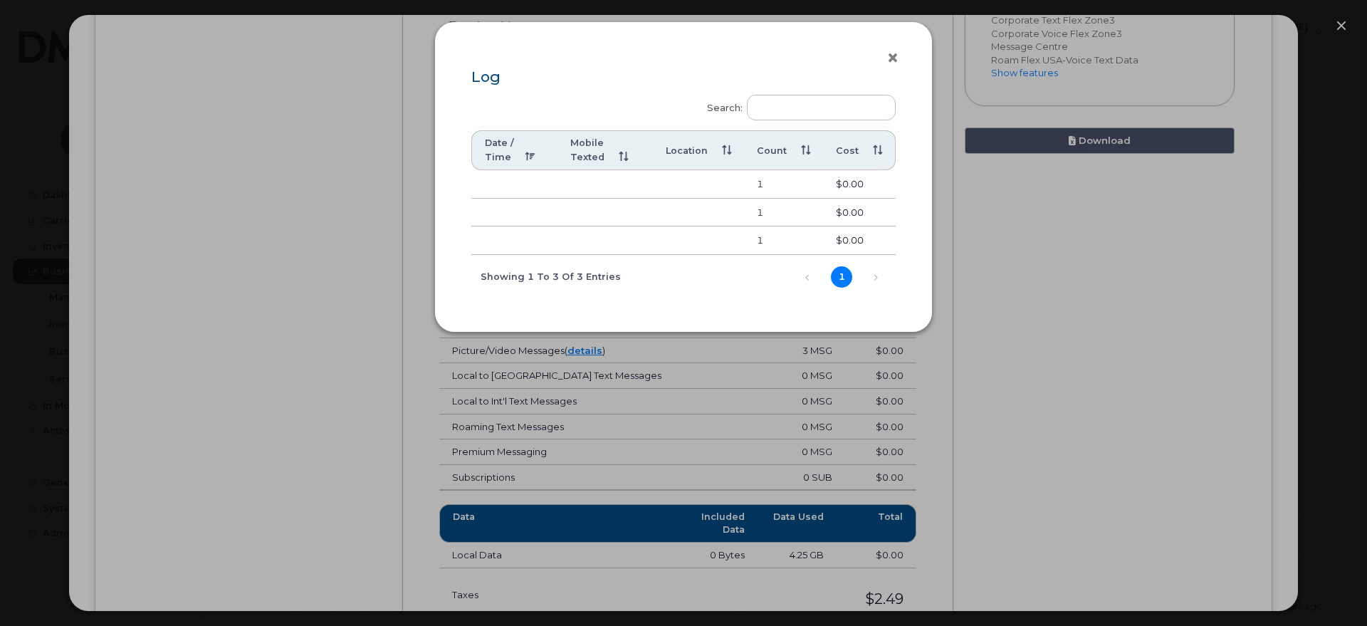
click at [891, 56] on button "×" at bounding box center [896, 58] width 20 height 21
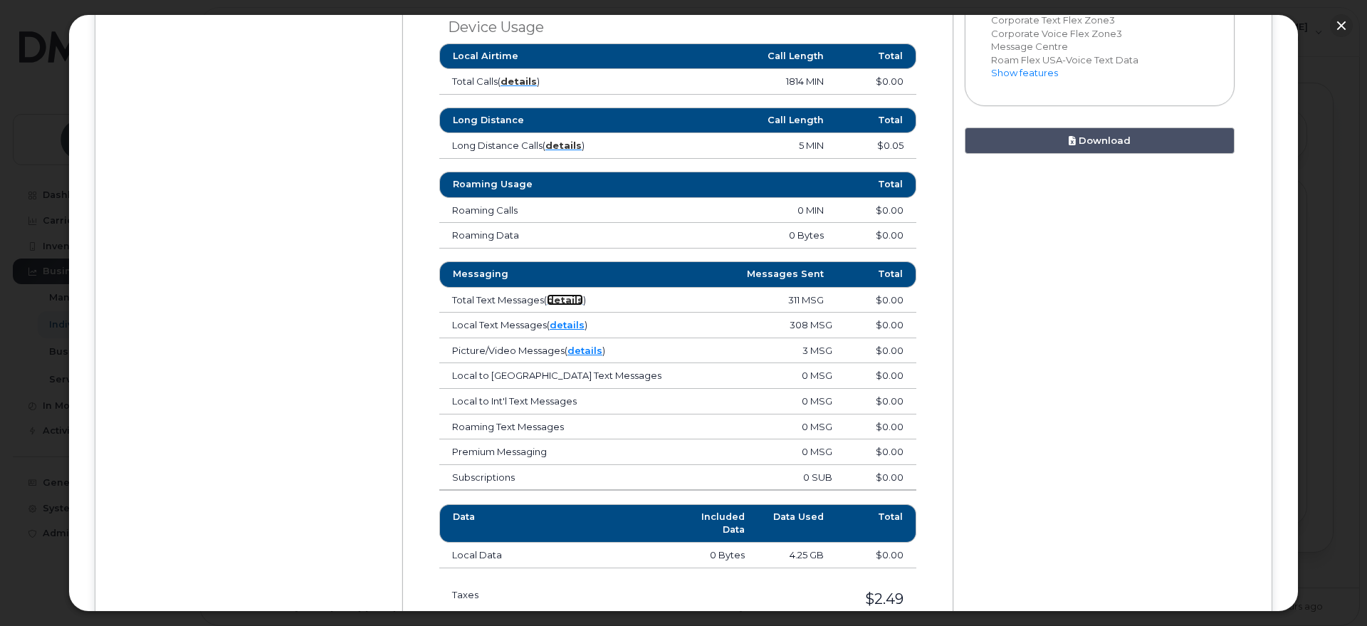
click at [576, 296] on strong "details" at bounding box center [565, 299] width 36 height 11
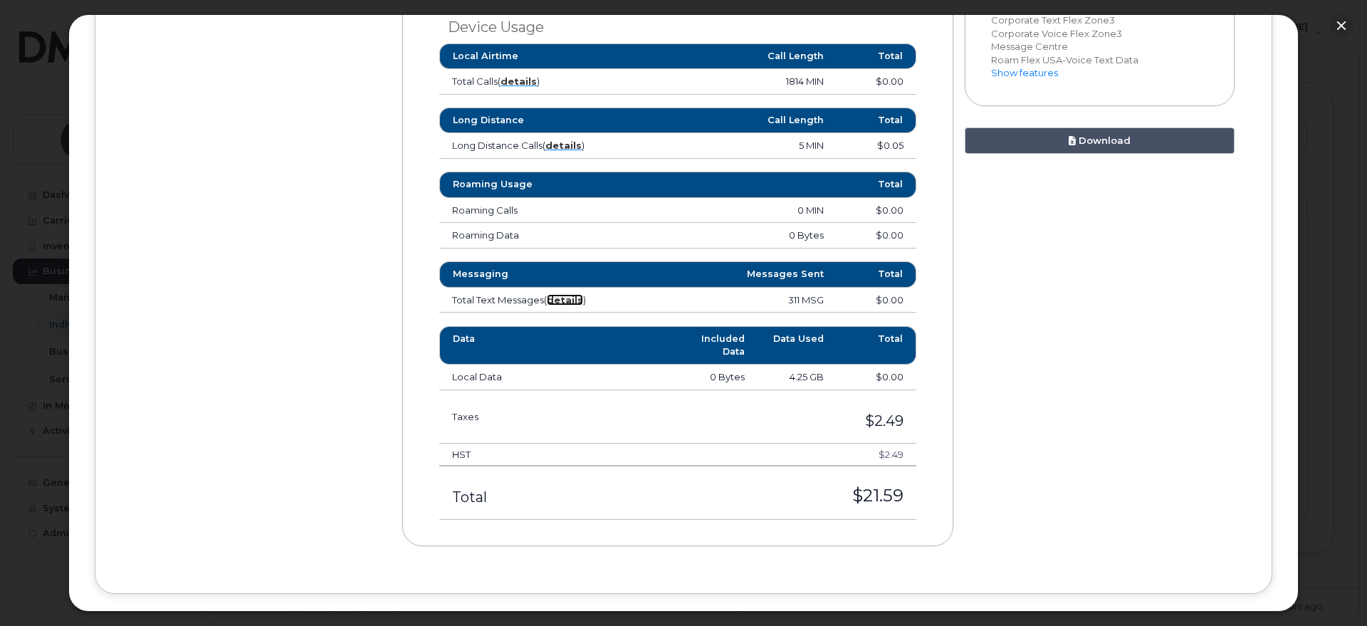
click at [573, 300] on strong "details" at bounding box center [565, 299] width 36 height 11
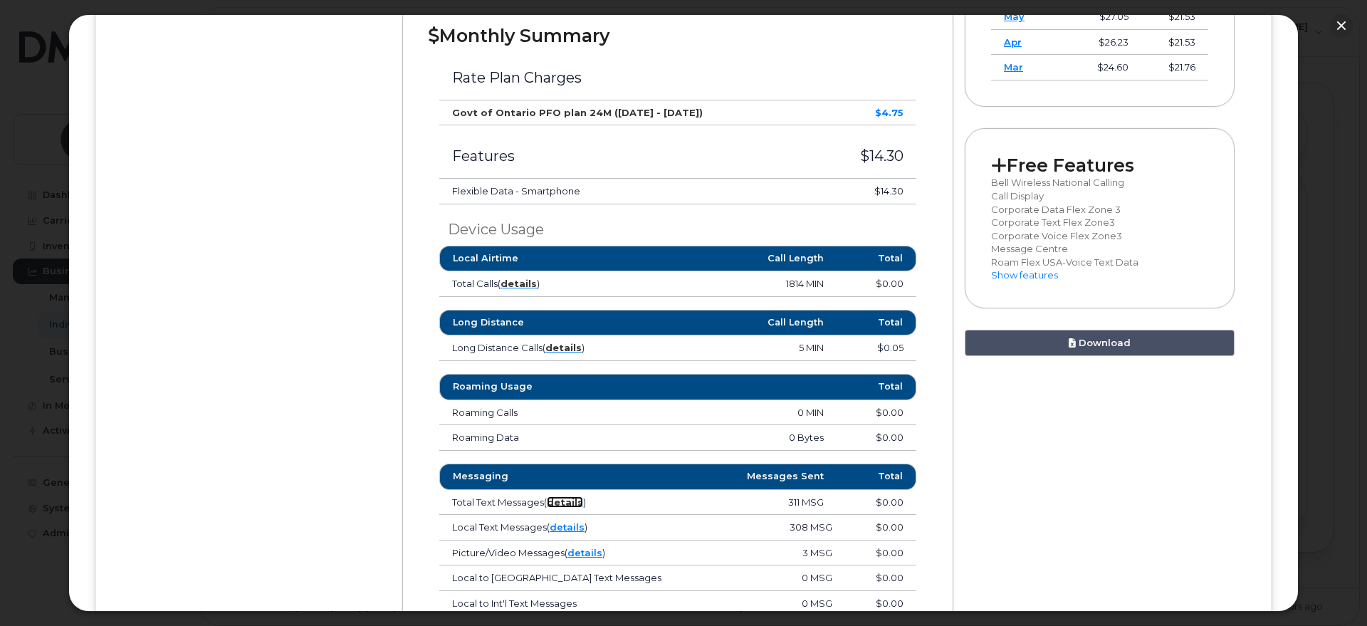
scroll to position [623, 0]
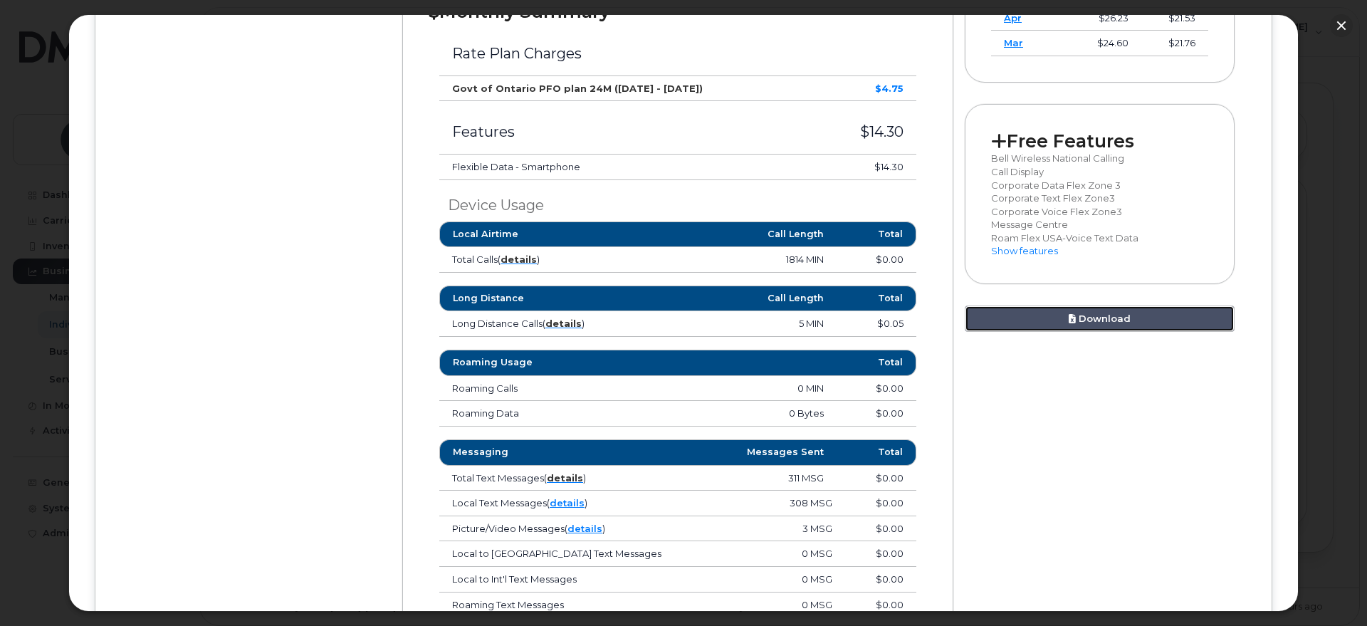
click at [1078, 313] on link "Download" at bounding box center [1100, 318] width 270 height 26
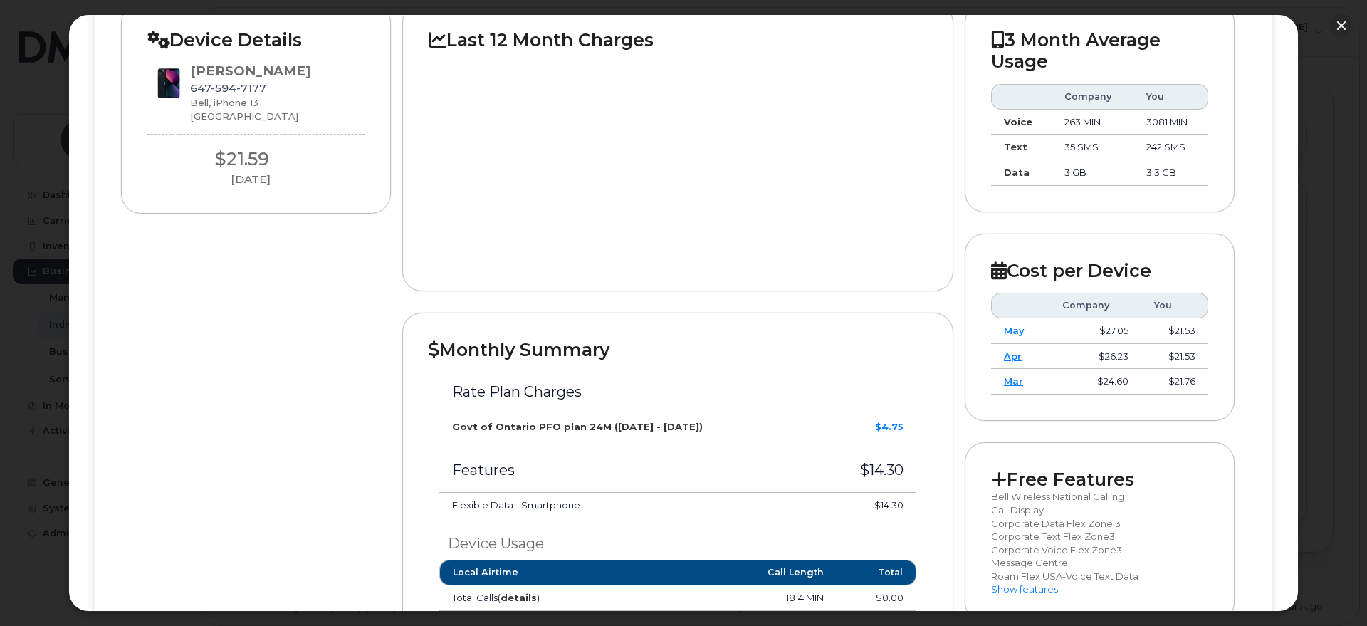
scroll to position [0, 0]
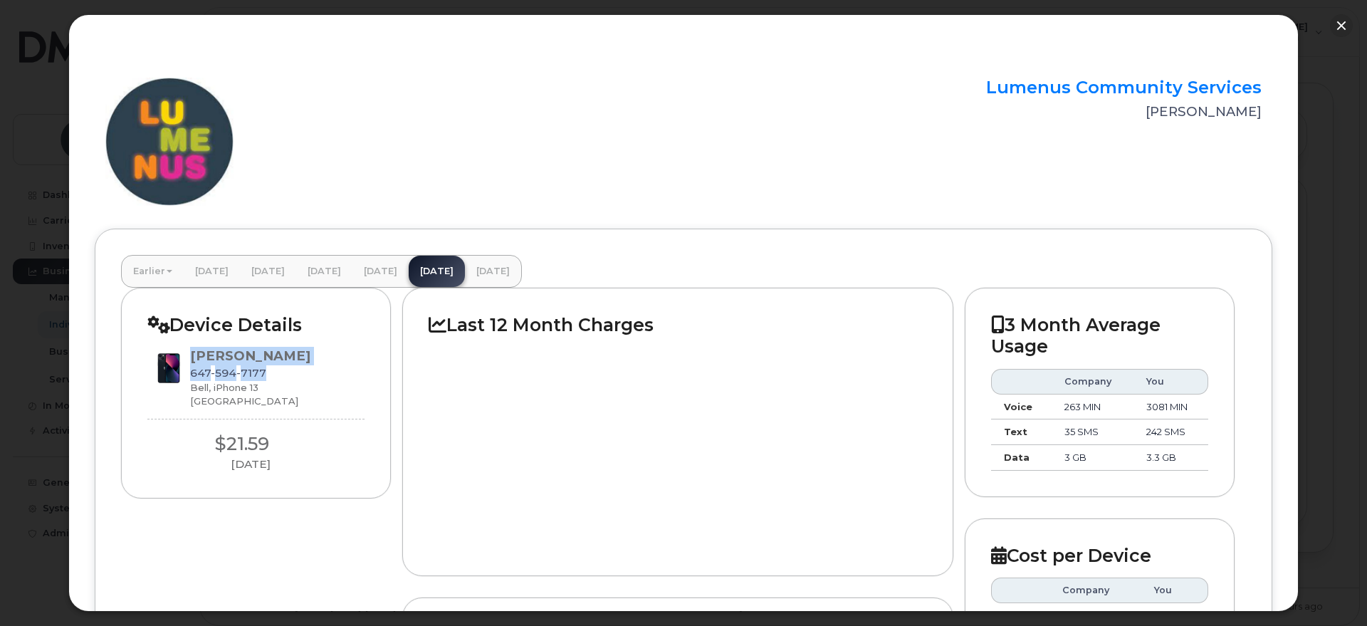
drag, startPoint x: 266, startPoint y: 366, endPoint x: 189, endPoint y: 373, distance: 77.2
click at [189, 373] on div "Isayah Alman 647 594 7177 Bell, iPhone 13 Toronto" at bounding box center [255, 377] width 217 height 61
copy div "Isayah Alman 647 594 7177"
click at [275, 372] on div "647 594 7177" at bounding box center [250, 373] width 120 height 16
drag, startPoint x: 261, startPoint y: 369, endPoint x: 191, endPoint y: 374, distance: 70.6
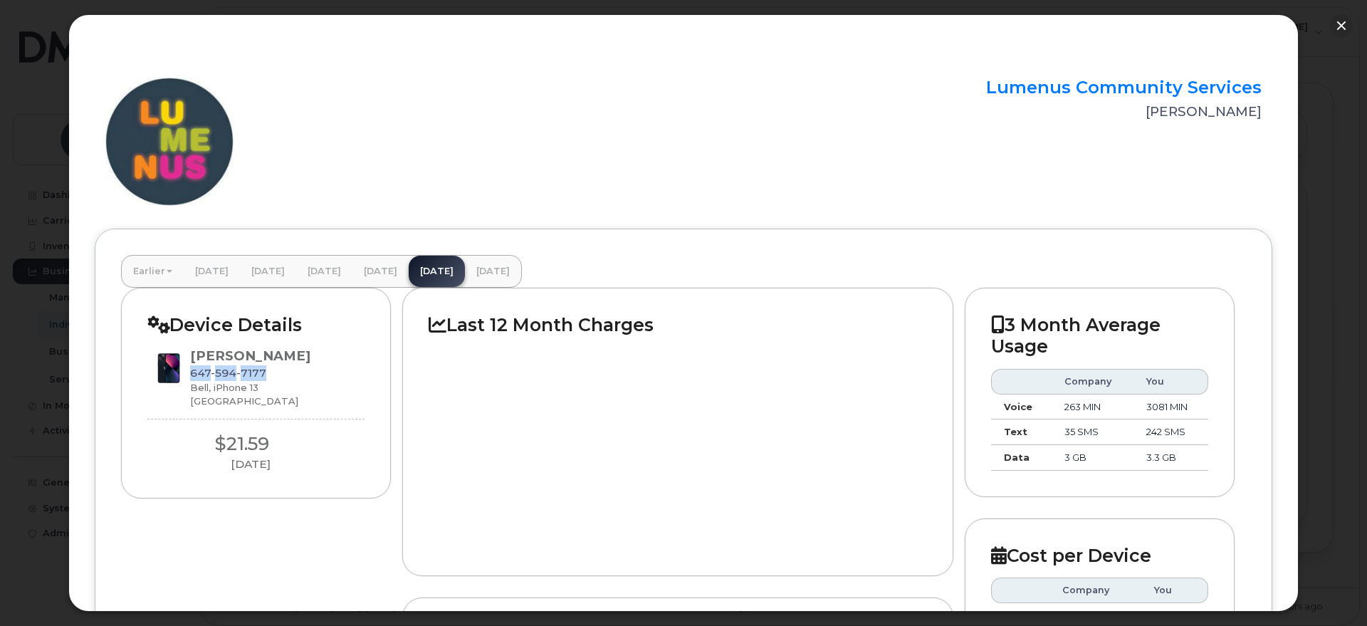
click at [191, 374] on span "647 594 7177" at bounding box center [228, 373] width 76 height 14
copy span "647 594 7177"
drag, startPoint x: 285, startPoint y: 355, endPoint x: 191, endPoint y: 353, distance: 93.3
click at [191, 354] on div "Isayah Alman 647 594 7177 Bell, iPhone 13 Toronto" at bounding box center [255, 377] width 217 height 61
copy div "Isayah Alman"
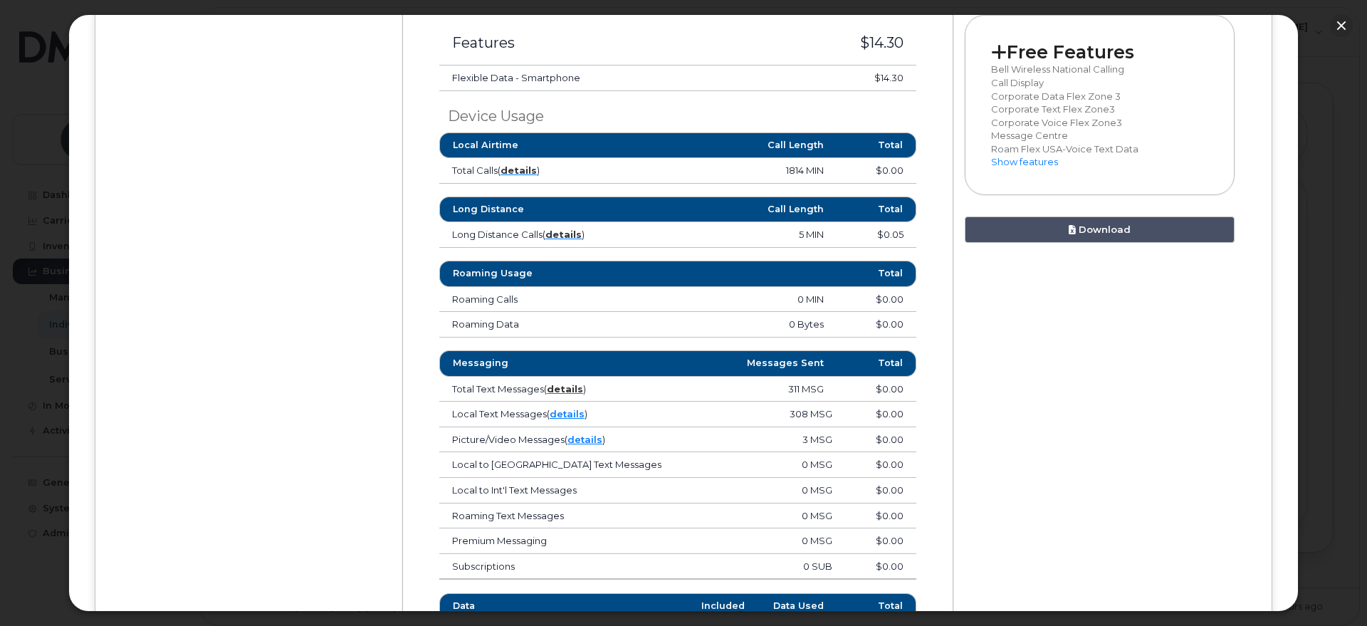
scroll to position [801, 0]
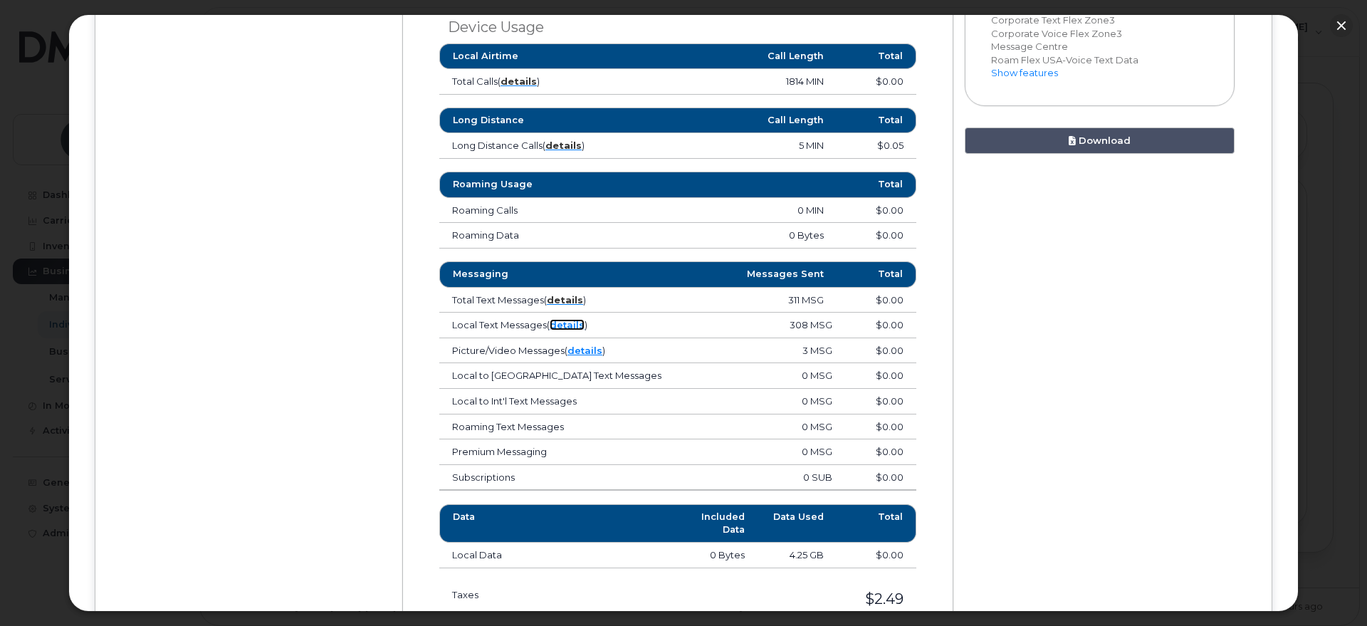
click at [576, 327] on link "details" at bounding box center [567, 324] width 35 height 11
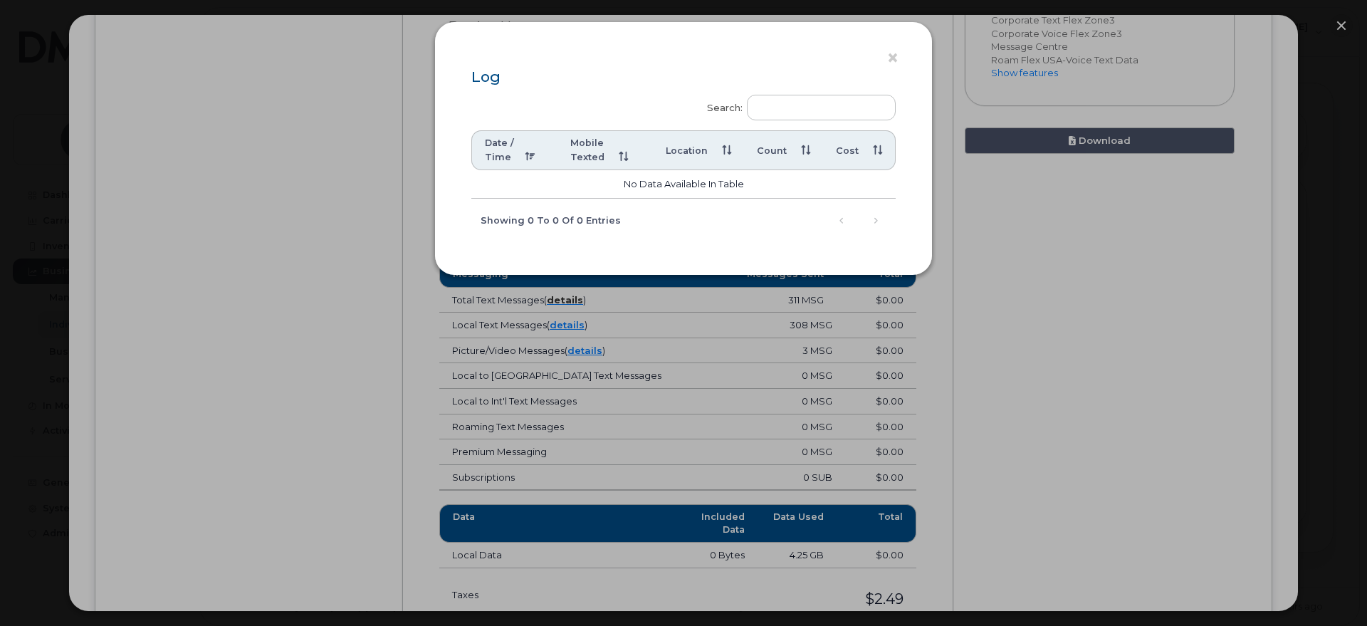
drag, startPoint x: 1328, startPoint y: 23, endPoint x: 1298, endPoint y: 36, distance: 32.3
click at [1325, 25] on div "× Log Search: Date / Time Mobile Texted Location Count Cost No data available i…" at bounding box center [683, 313] width 1367 height 626
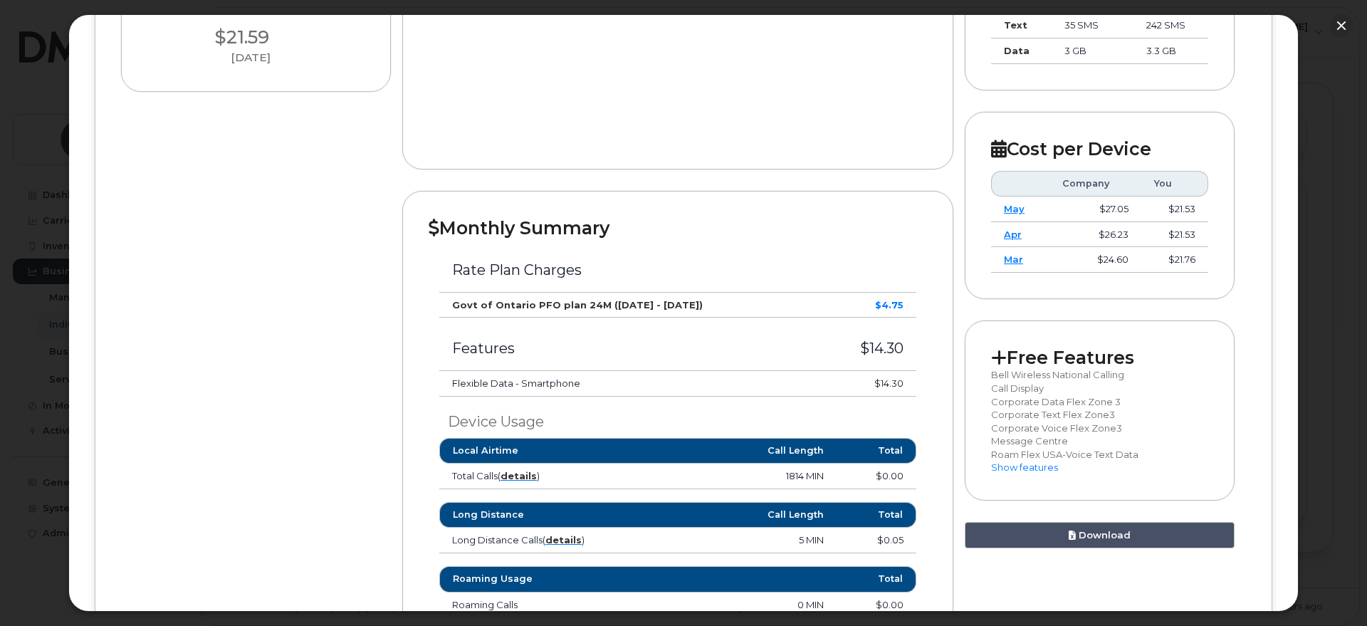
scroll to position [356, 0]
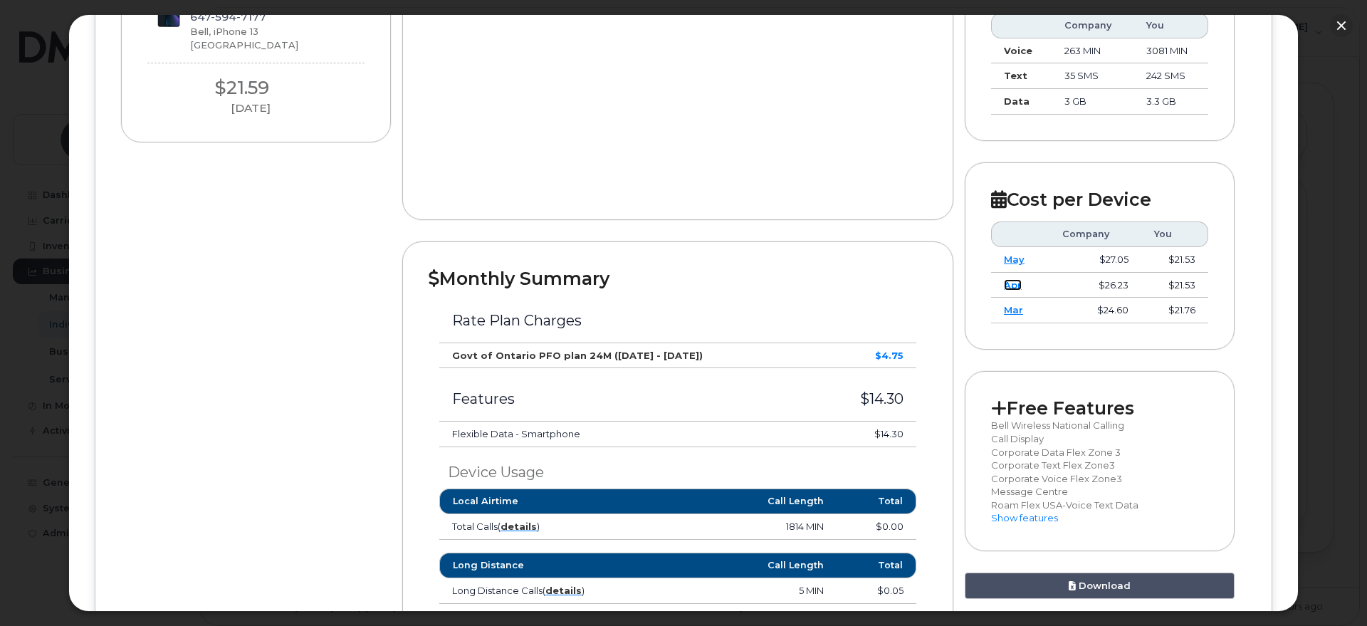
click at [1016, 286] on link "Apr" at bounding box center [1013, 284] width 18 height 11
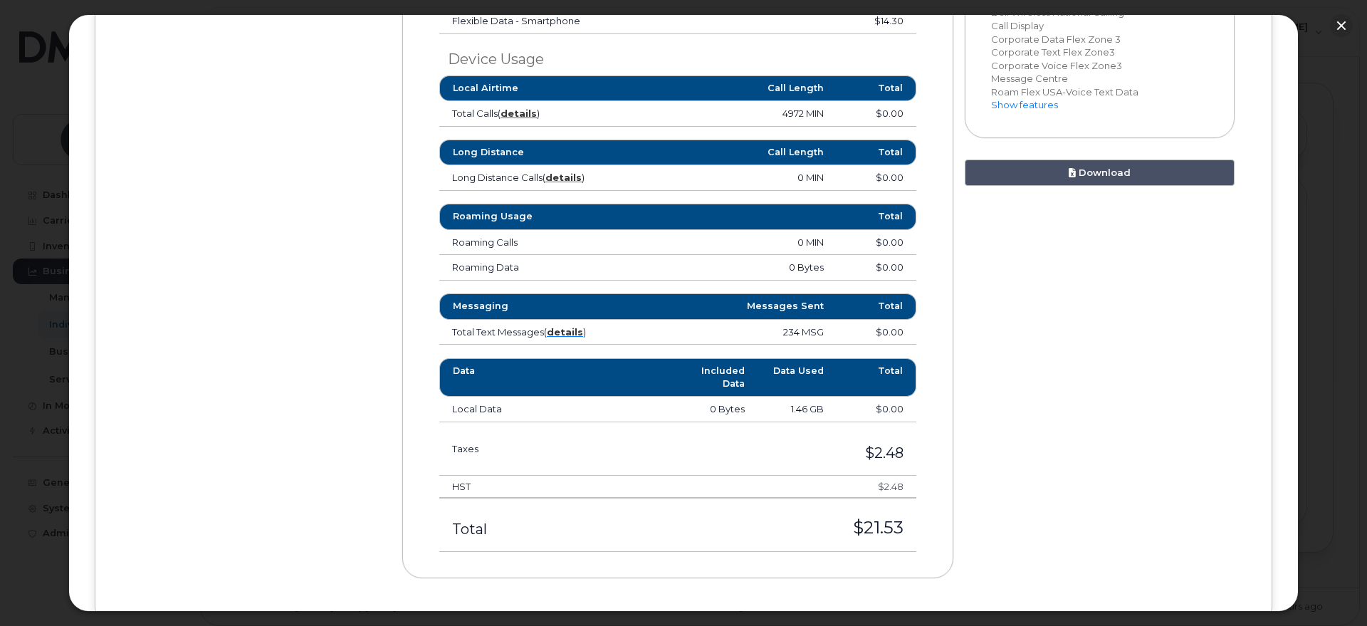
scroll to position [831, 0]
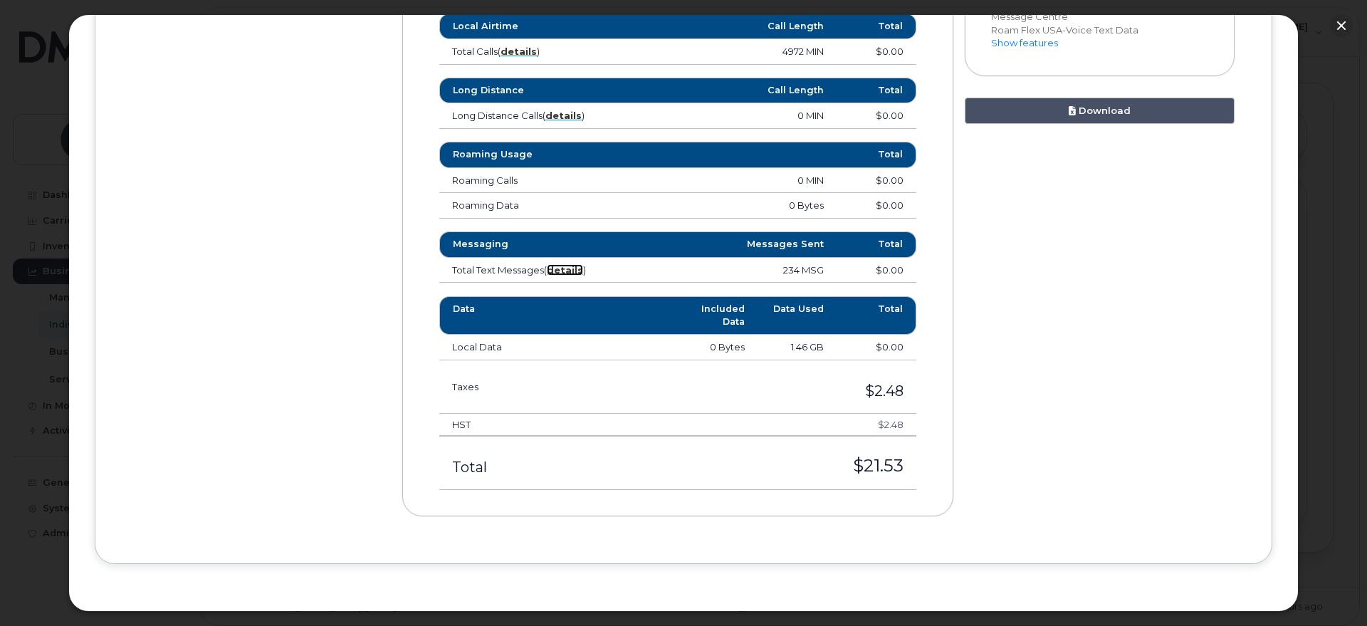
click at [566, 268] on strong "details" at bounding box center [565, 269] width 36 height 11
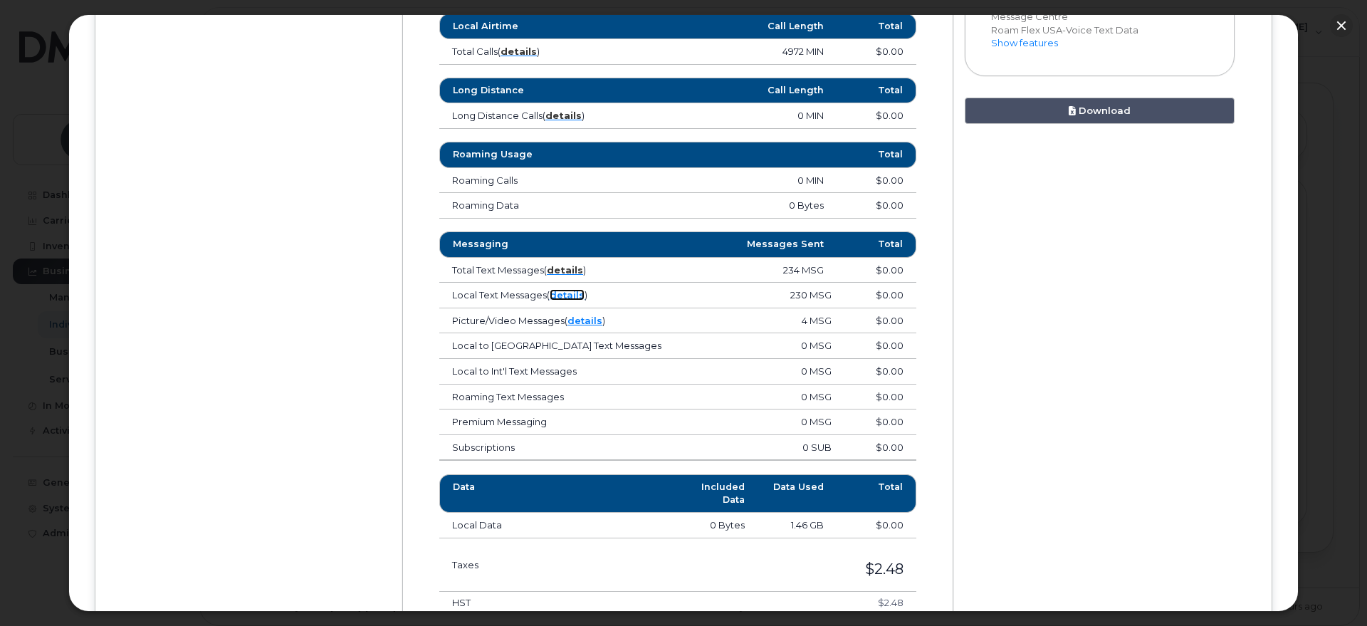
click at [572, 294] on link "details" at bounding box center [567, 294] width 35 height 11
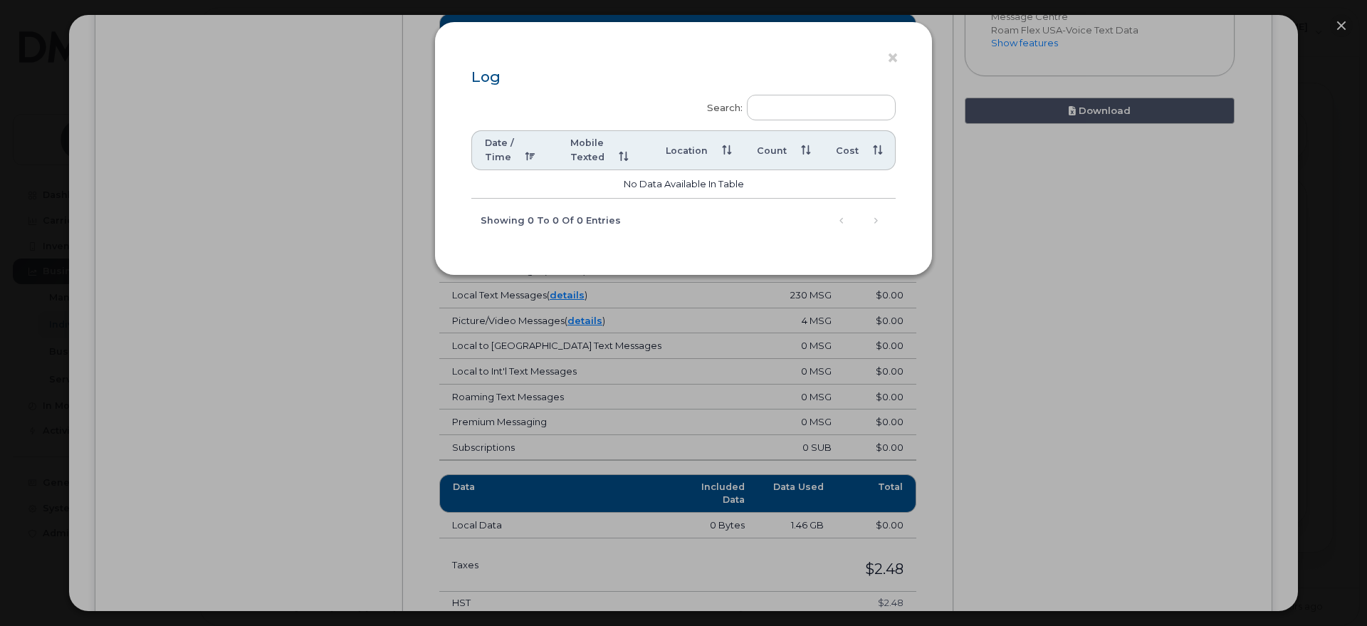
click at [722, 318] on div "× Log Search: Date / Time Mobile Texted Location Count Cost No data available i…" at bounding box center [683, 313] width 1367 height 626
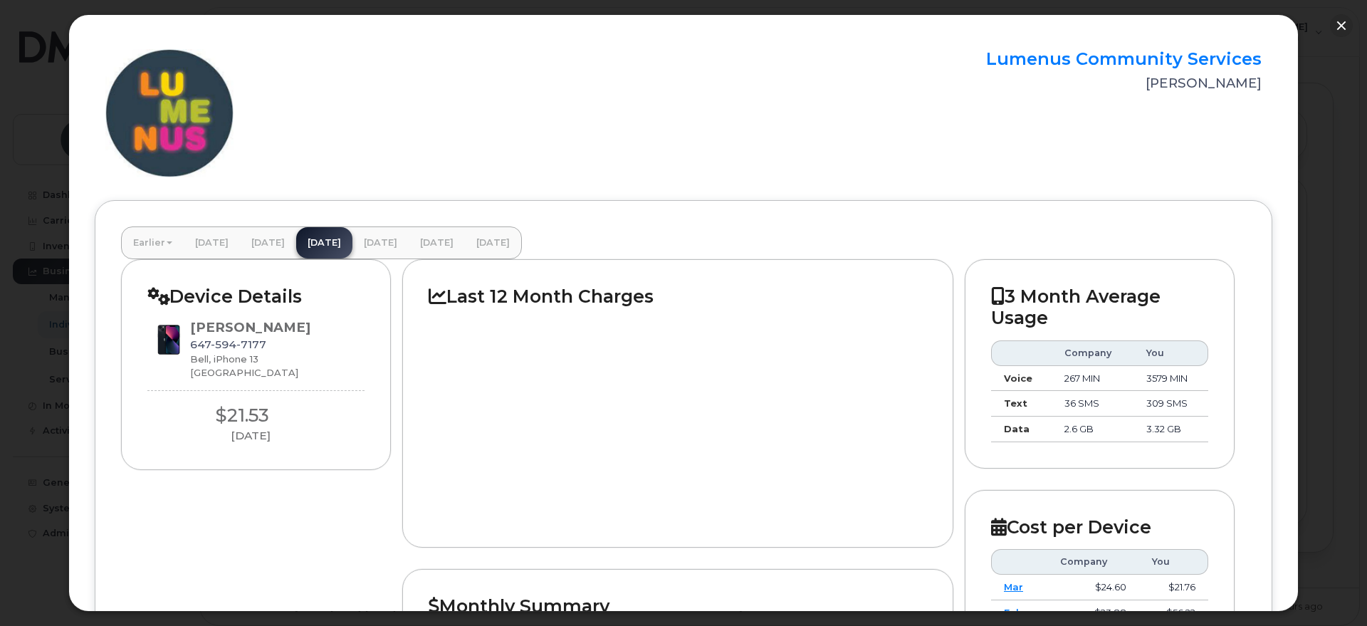
scroll to position [0, 0]
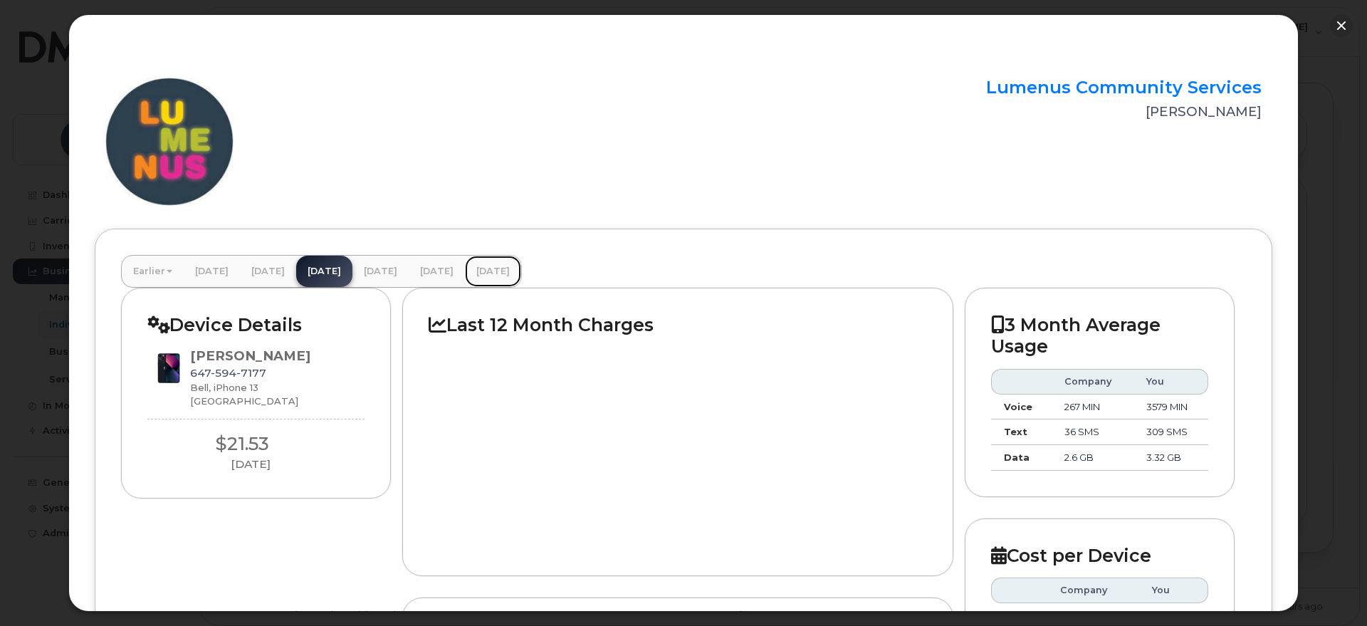
click at [521, 268] on link "July 2025" at bounding box center [493, 271] width 56 height 31
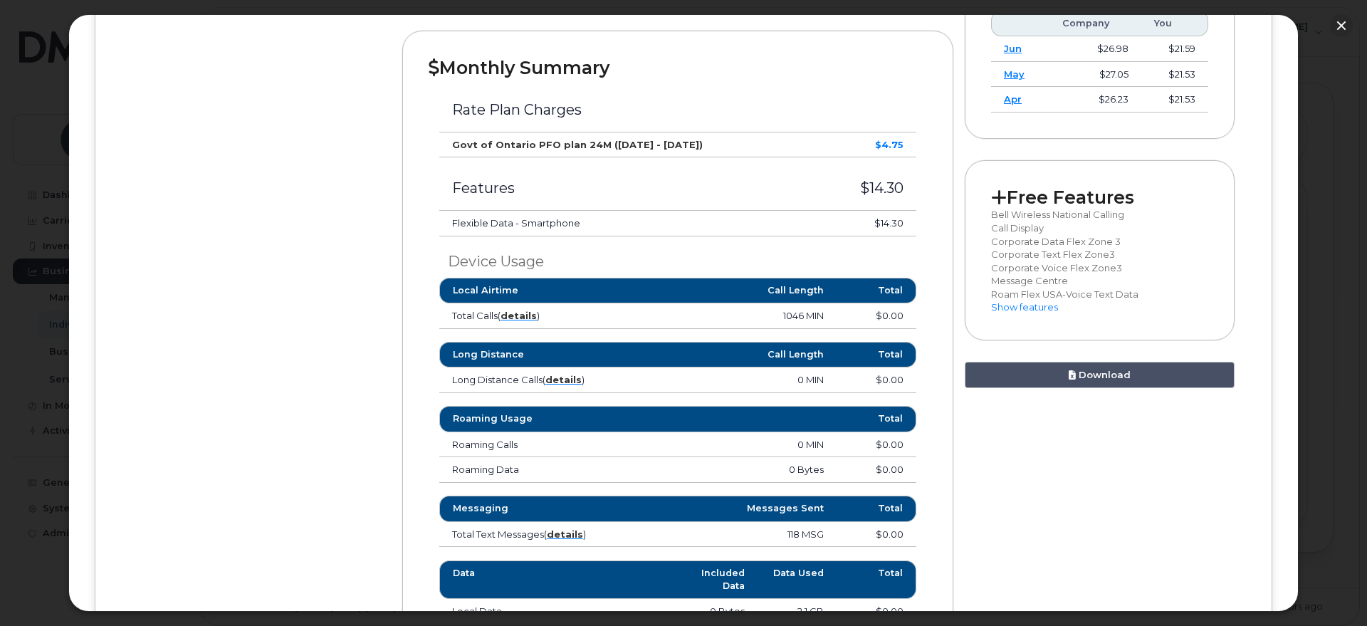
scroll to position [623, 0]
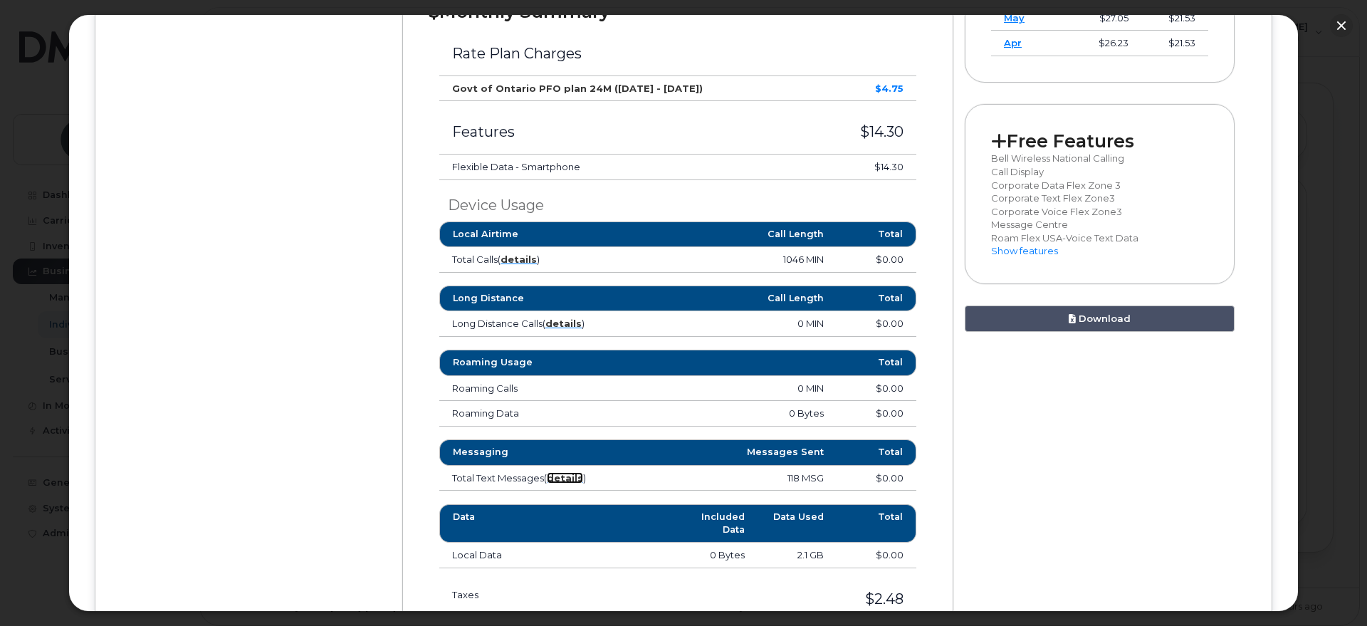
click at [557, 473] on strong "details" at bounding box center [565, 477] width 36 height 11
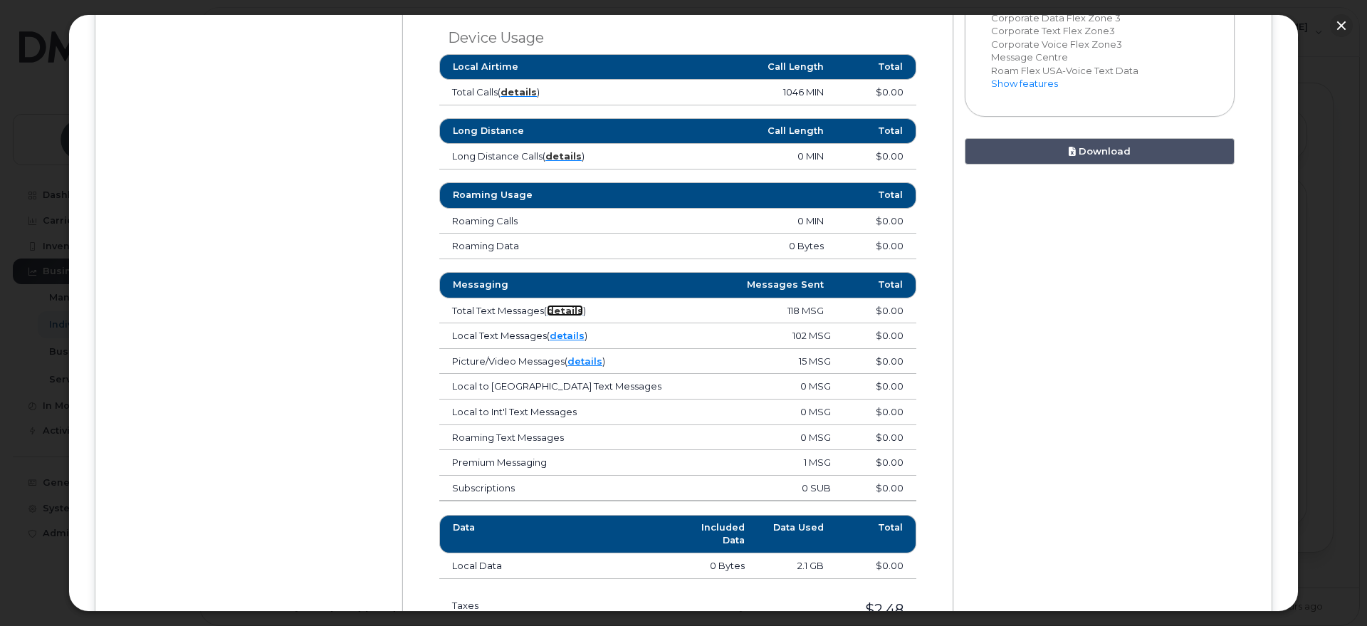
scroll to position [801, 0]
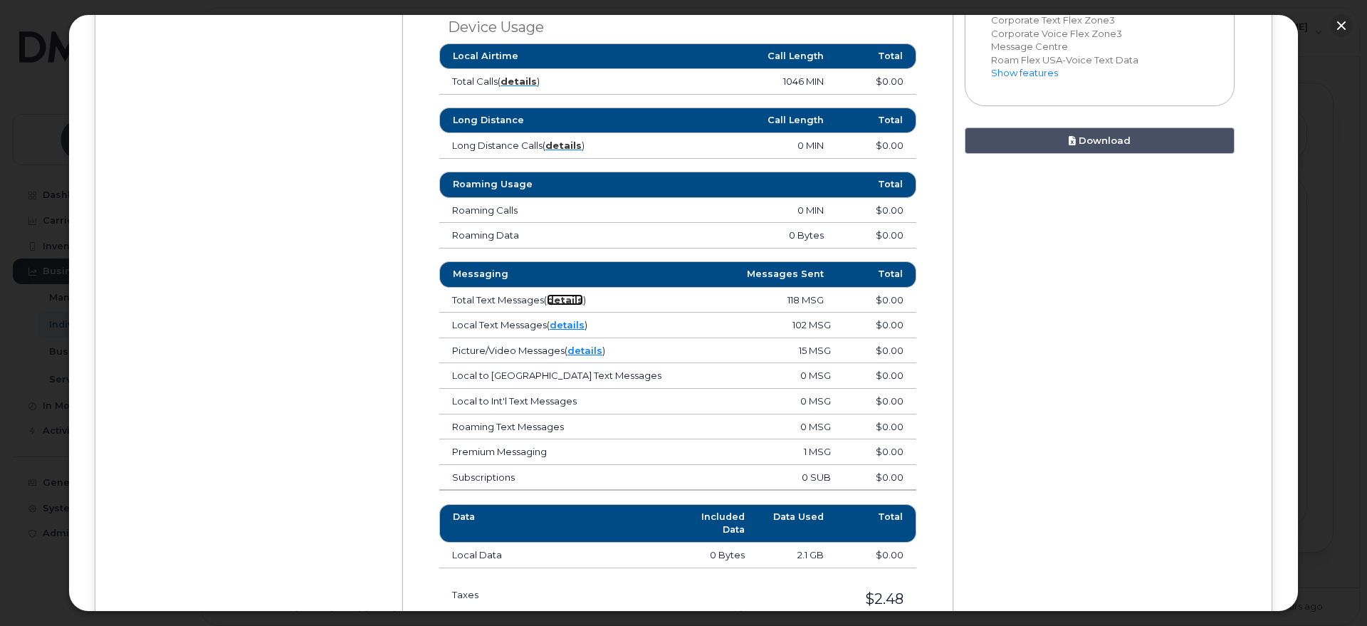
click at [577, 301] on strong "details" at bounding box center [565, 299] width 36 height 11
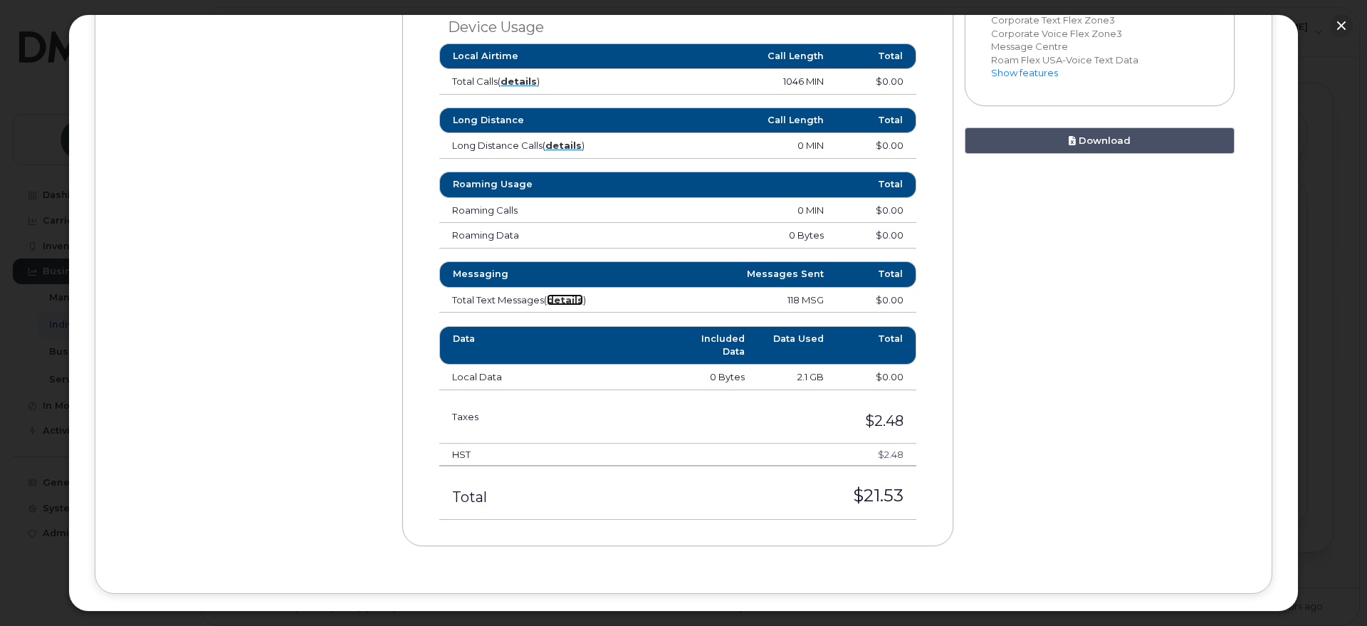
click at [577, 301] on strong "details" at bounding box center [565, 299] width 36 height 11
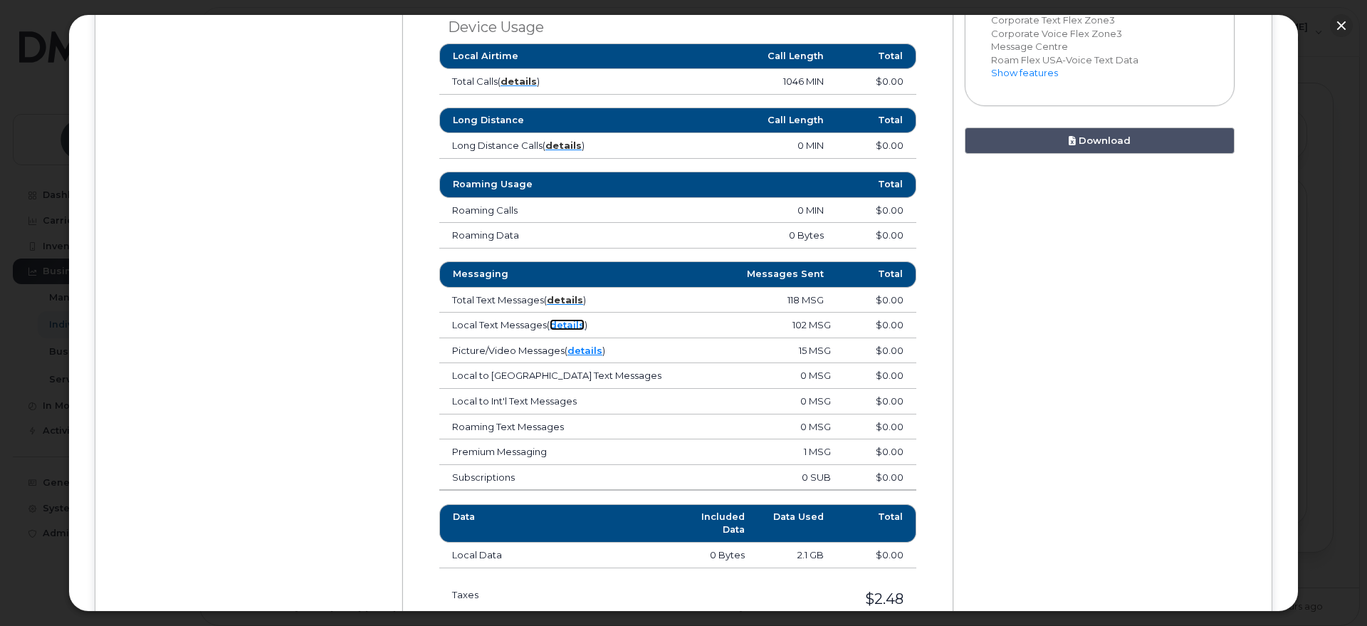
click at [572, 322] on link "details" at bounding box center [567, 324] width 35 height 11
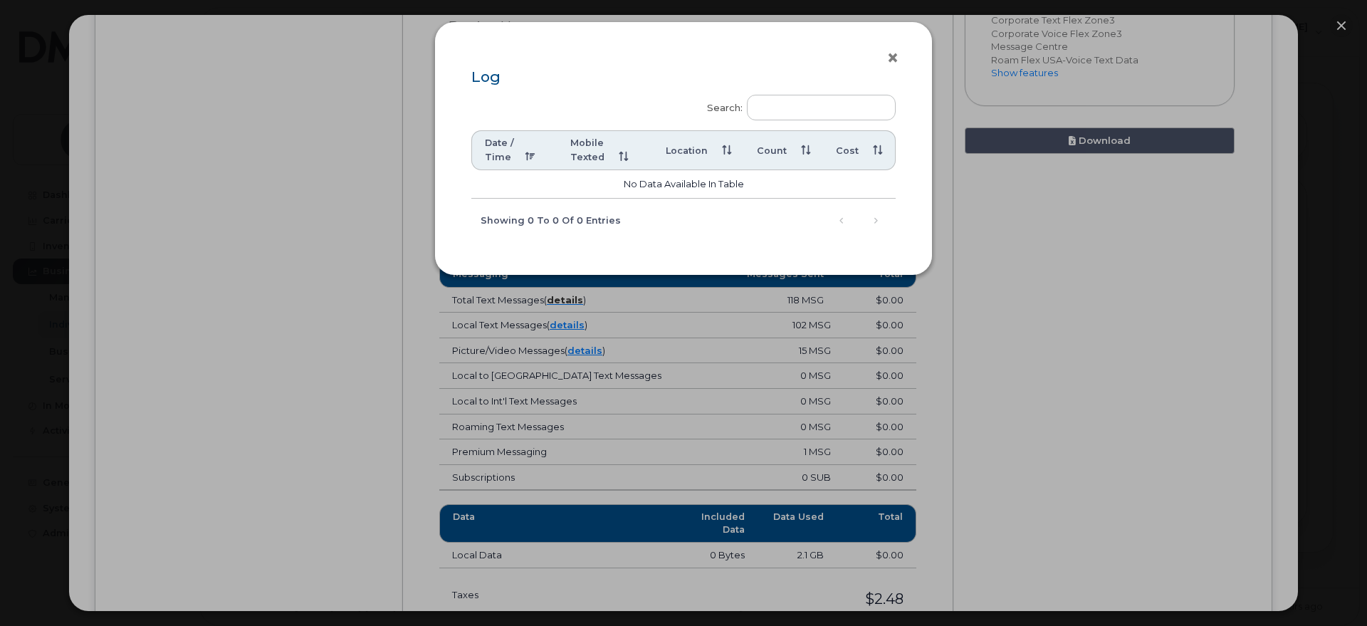
click at [892, 59] on button "×" at bounding box center [896, 58] width 20 height 21
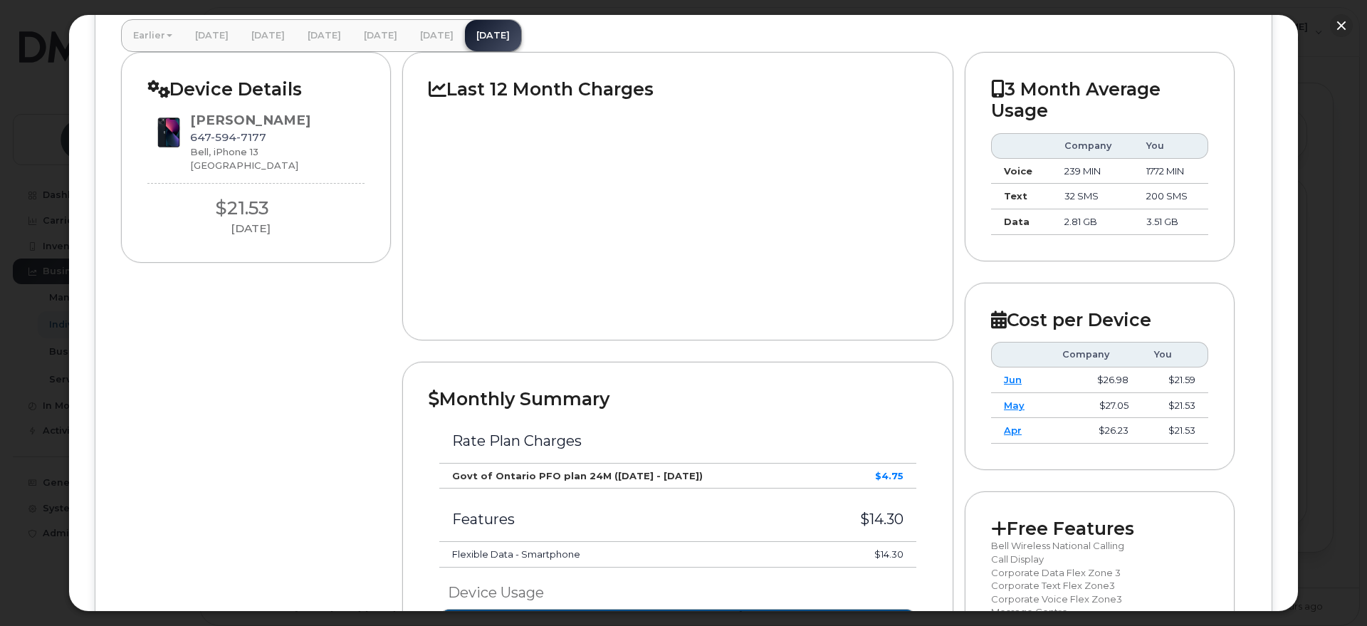
scroll to position [267, 0]
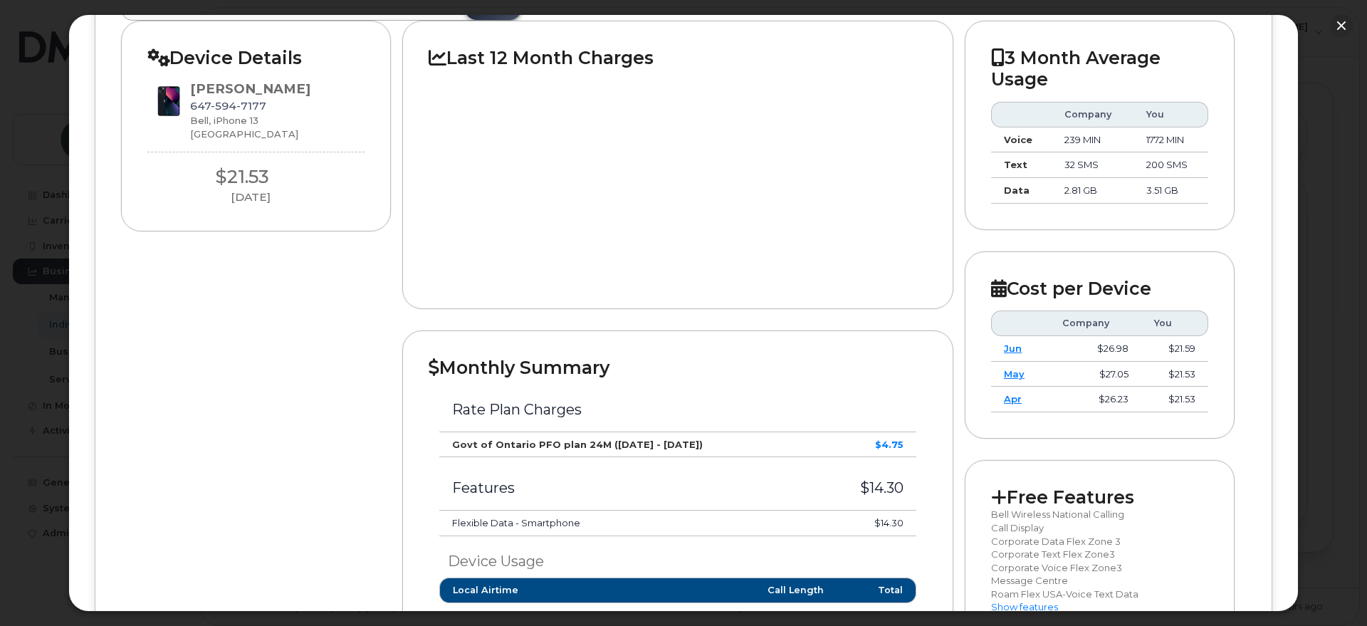
click at [440, 58] on icon at bounding box center [438, 57] width 18 height 18
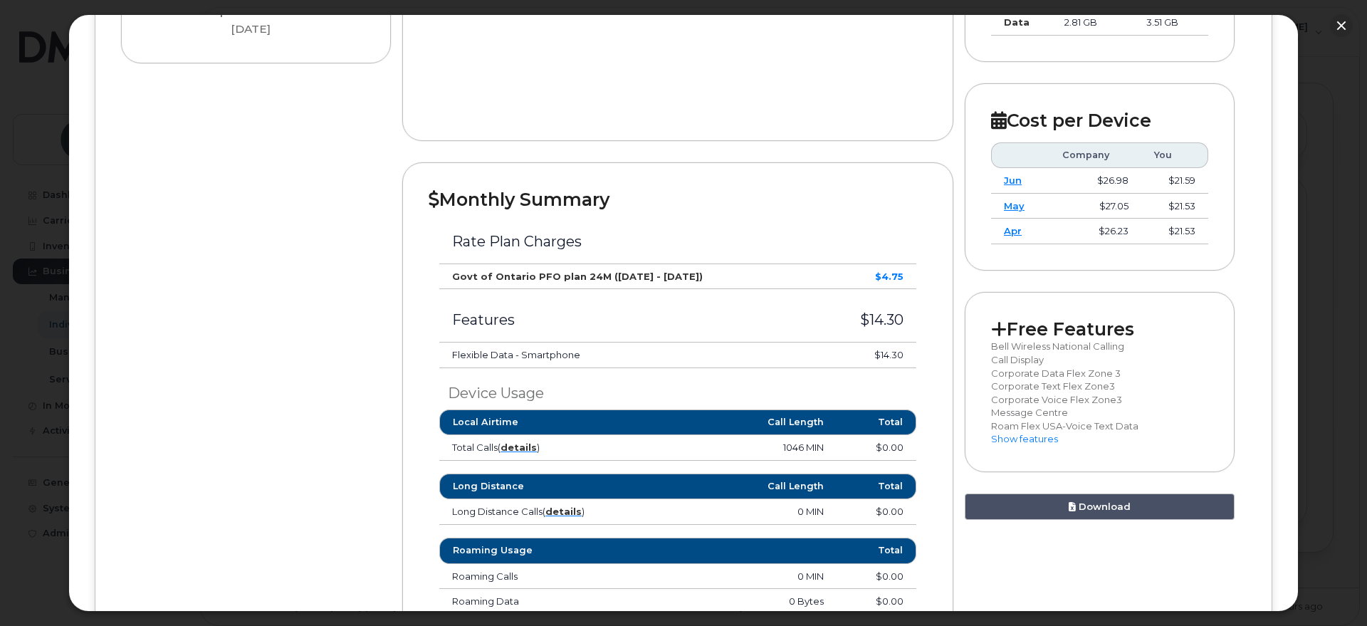
scroll to position [445, 0]
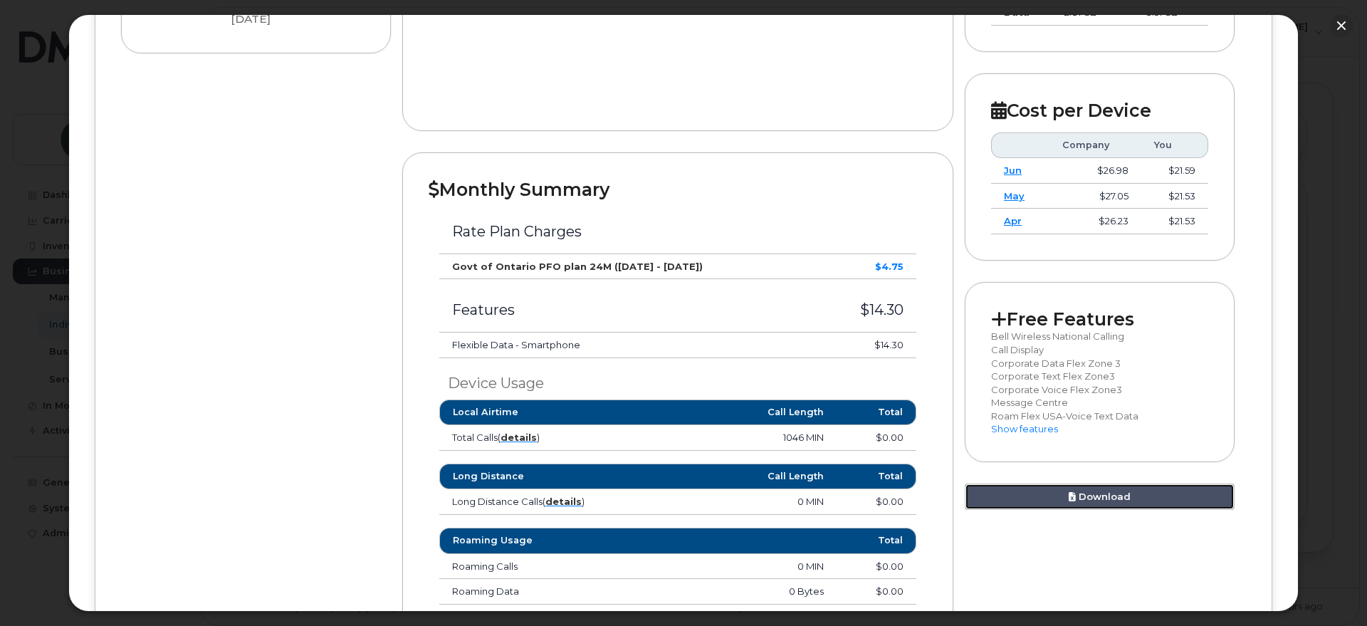
click at [1129, 493] on link "Download" at bounding box center [1100, 496] width 270 height 26
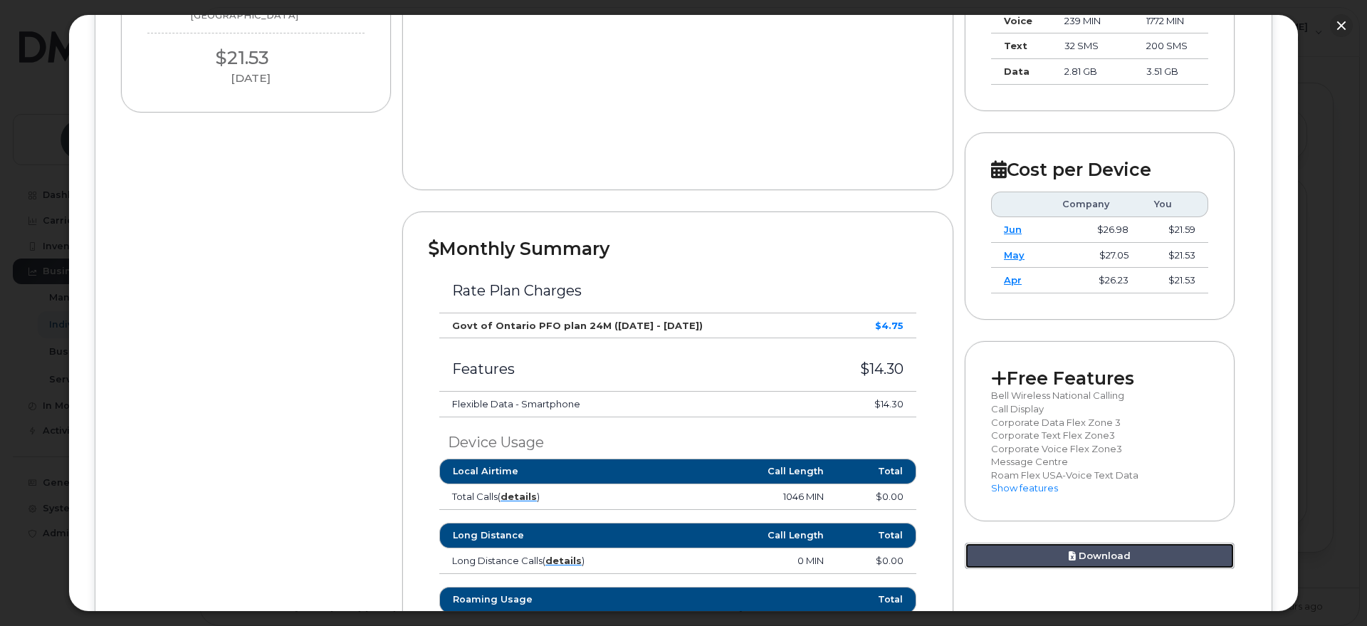
scroll to position [356, 0]
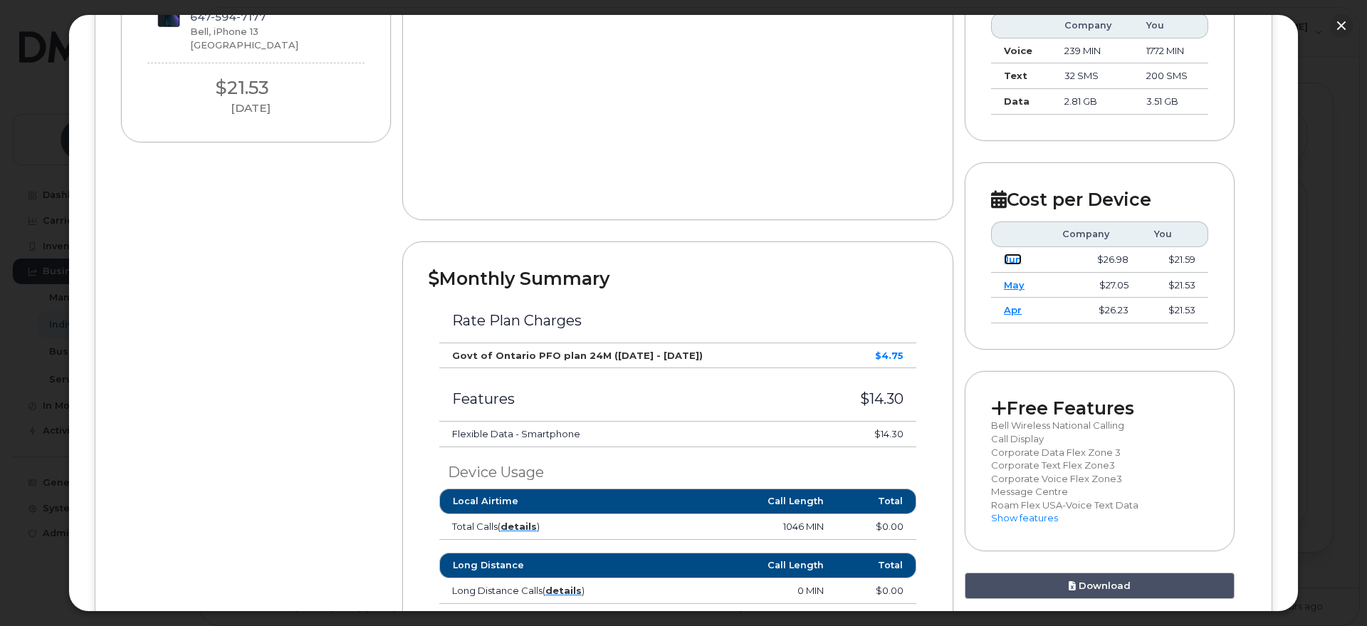
click at [1012, 257] on link "Jun" at bounding box center [1013, 258] width 18 height 11
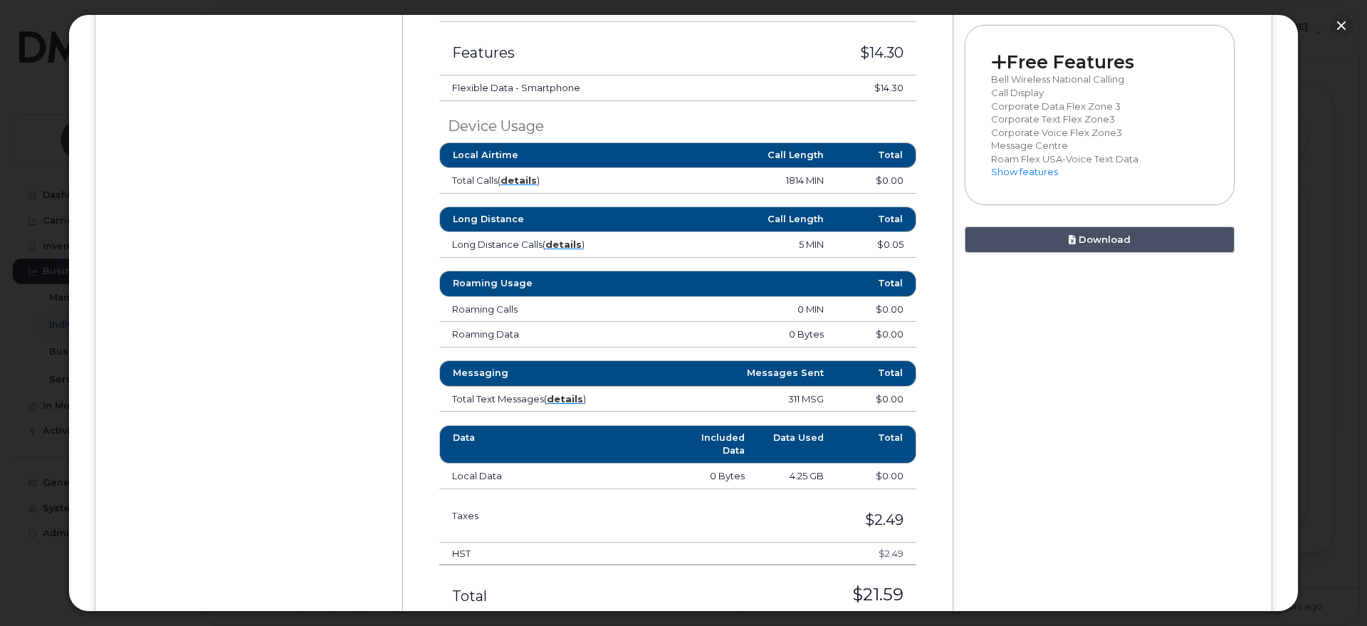
scroll to position [712, 0]
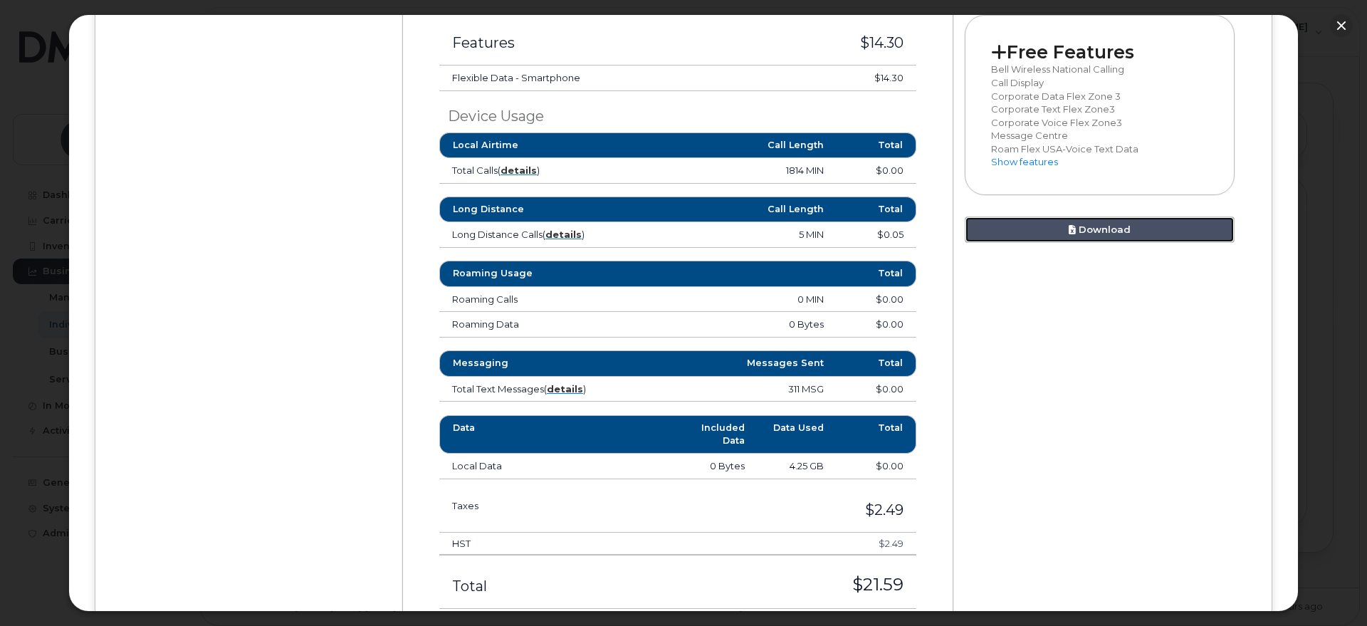
click at [1116, 223] on link "Download" at bounding box center [1100, 229] width 270 height 26
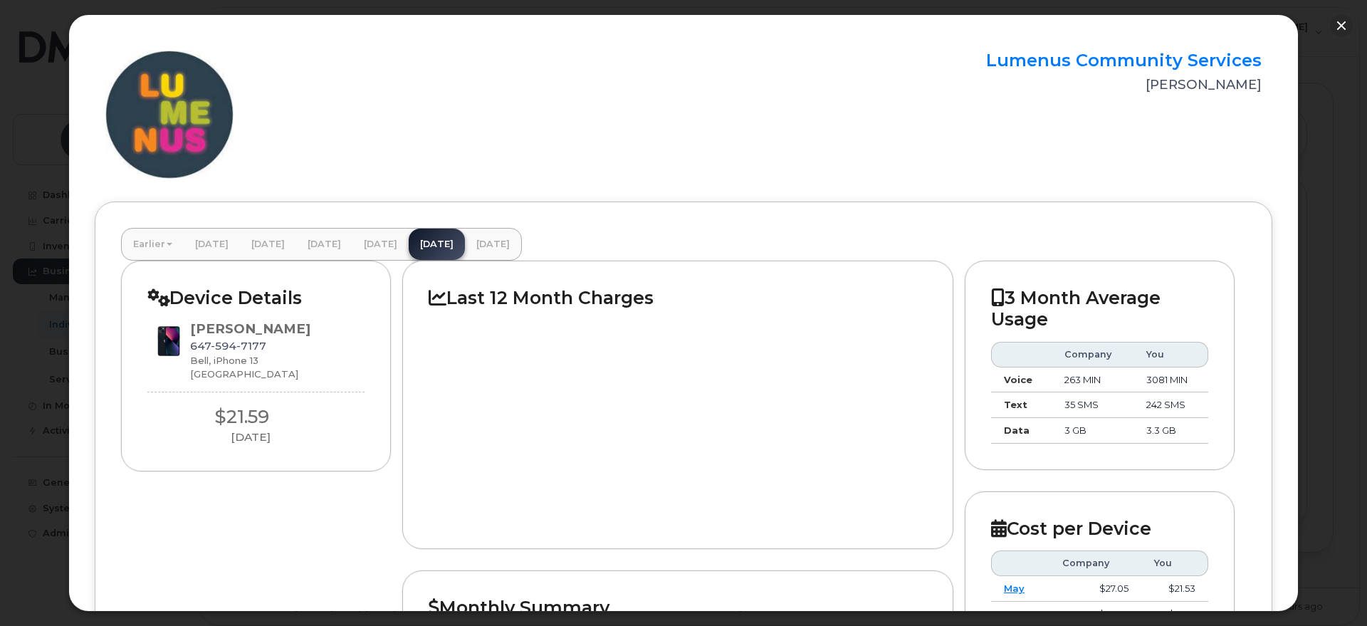
scroll to position [0, 0]
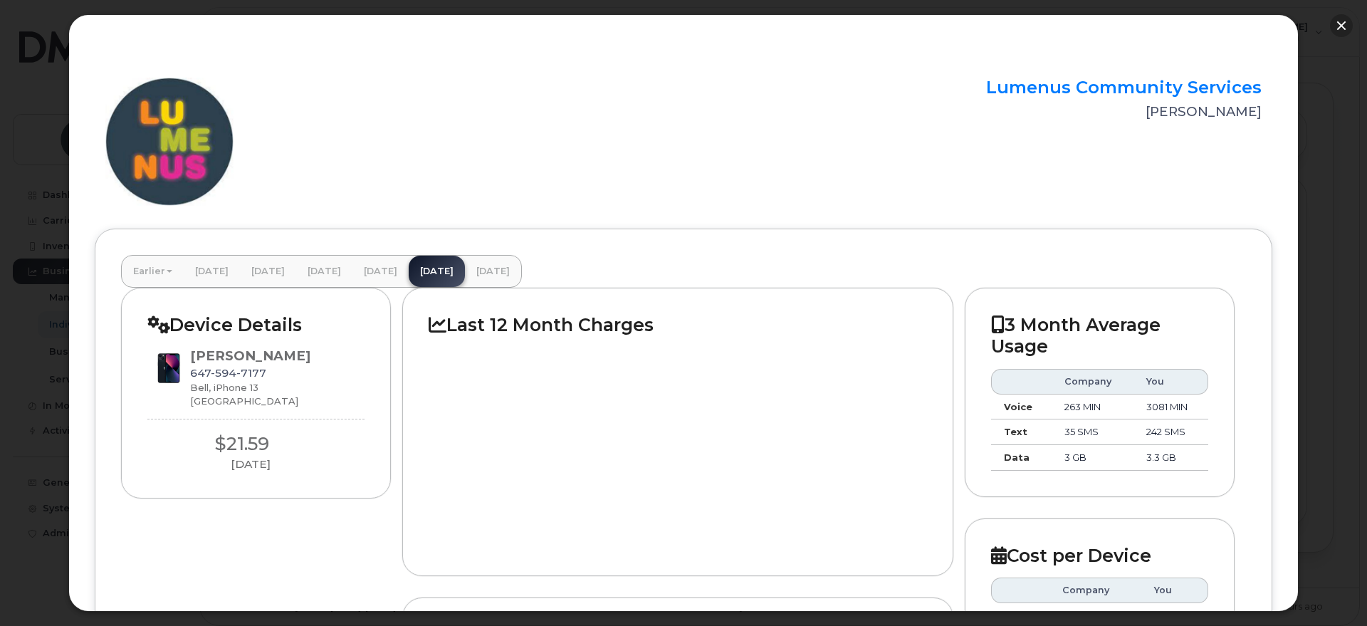
click at [1343, 21] on button "button" at bounding box center [1341, 25] width 23 height 23
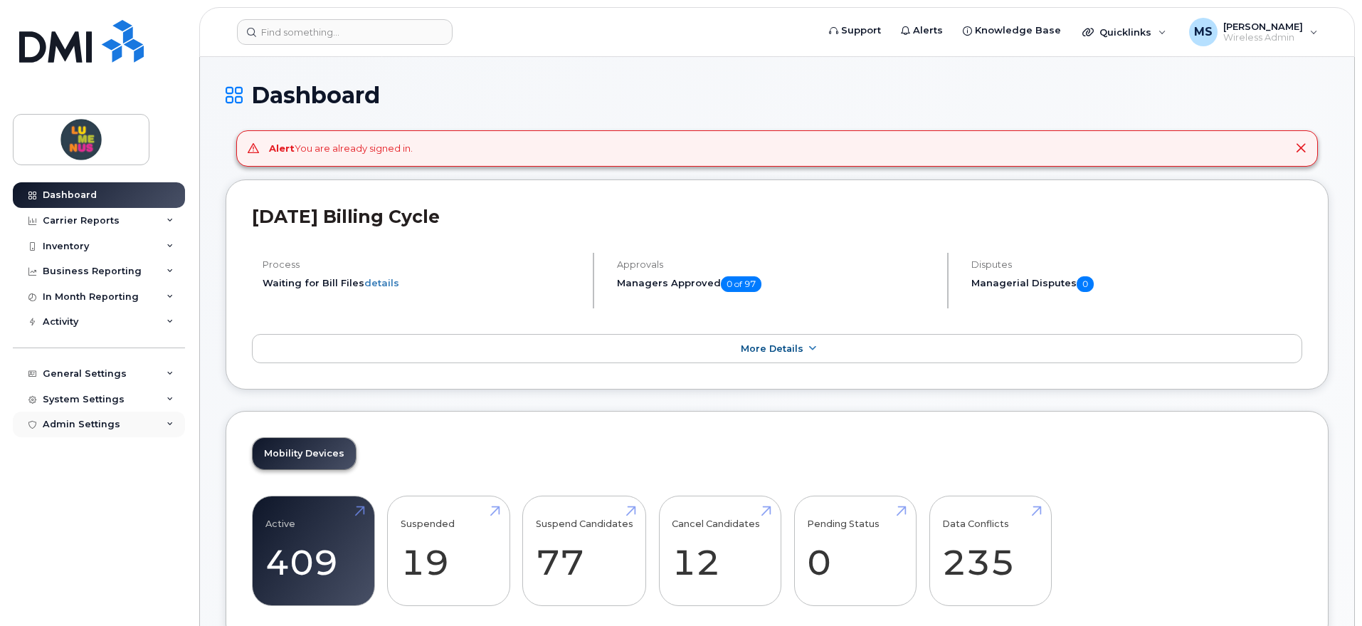
click at [164, 419] on div "Admin Settings" at bounding box center [99, 424] width 172 height 26
click at [166, 419] on div "Admin Settings" at bounding box center [99, 424] width 172 height 26
click at [293, 24] on input at bounding box center [345, 32] width 216 height 26
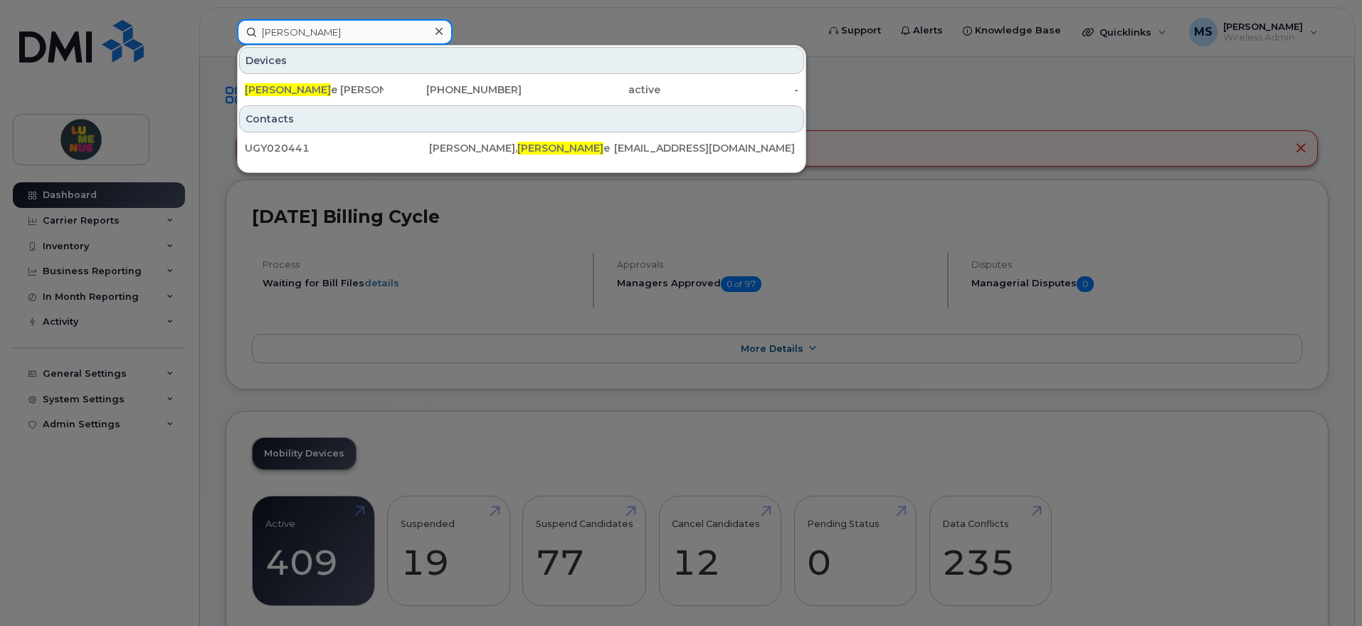
type input "[PERSON_NAME]"
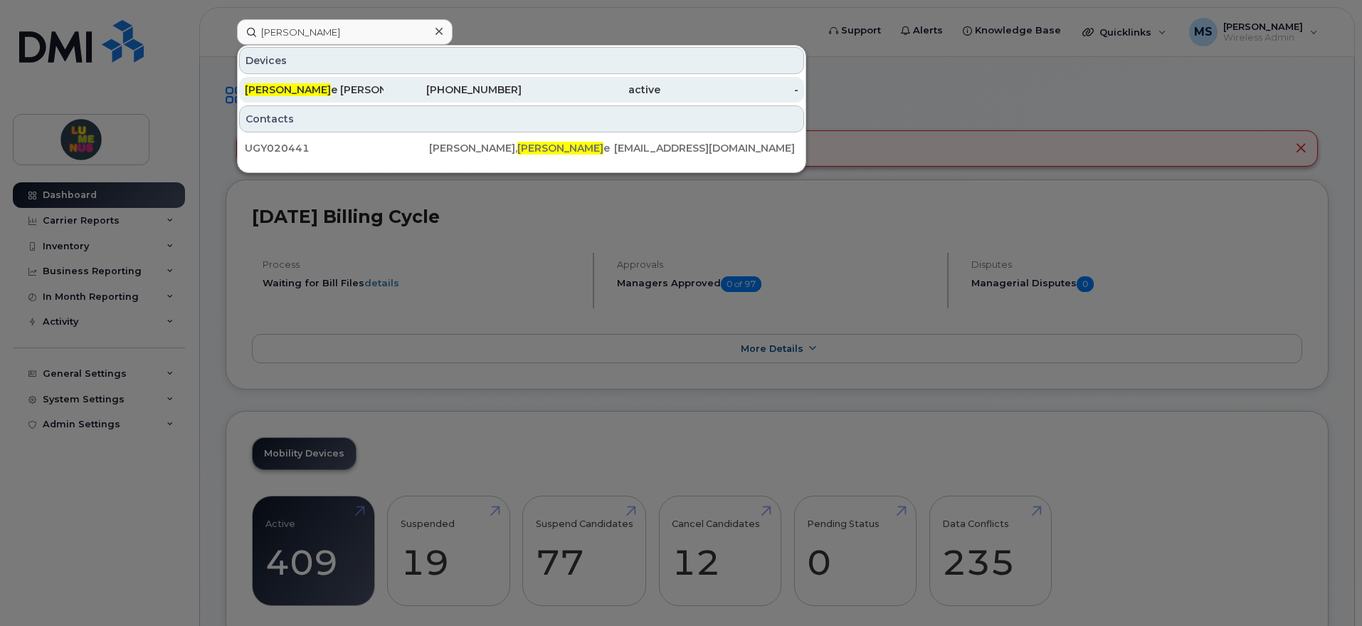
click at [329, 89] on div "[PERSON_NAME]" at bounding box center [314, 90] width 139 height 14
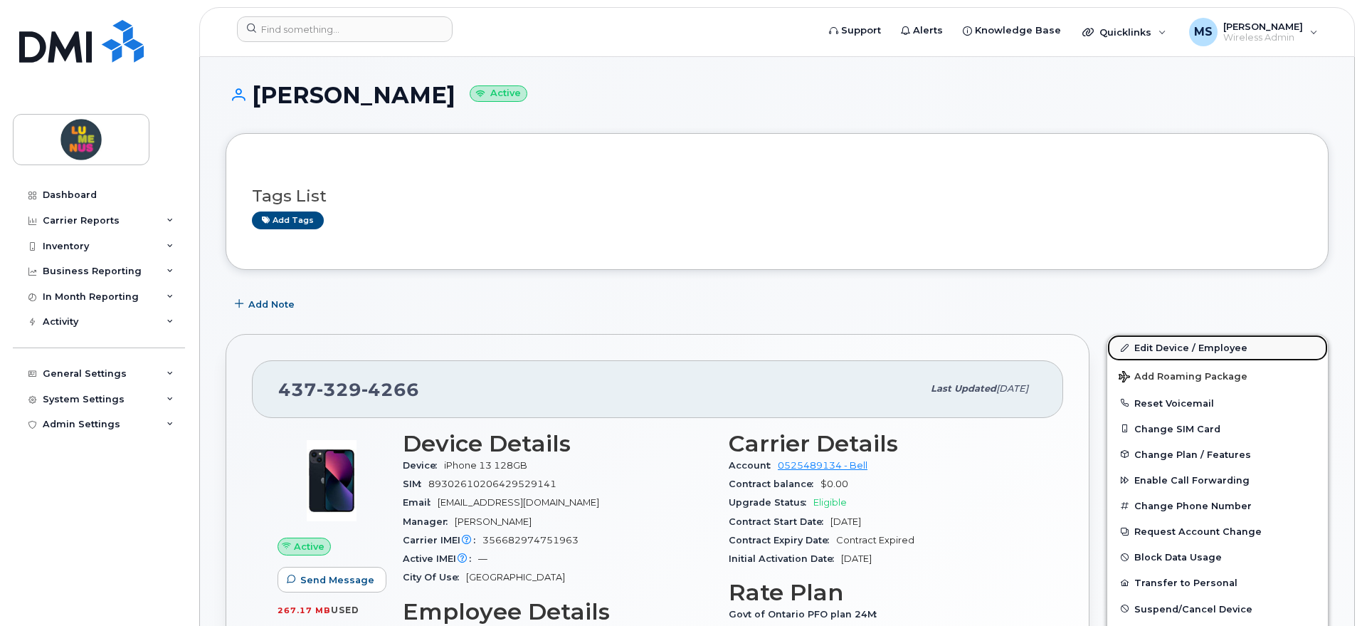
click at [1152, 342] on link "Edit Device / Employee" at bounding box center [1218, 348] width 221 height 26
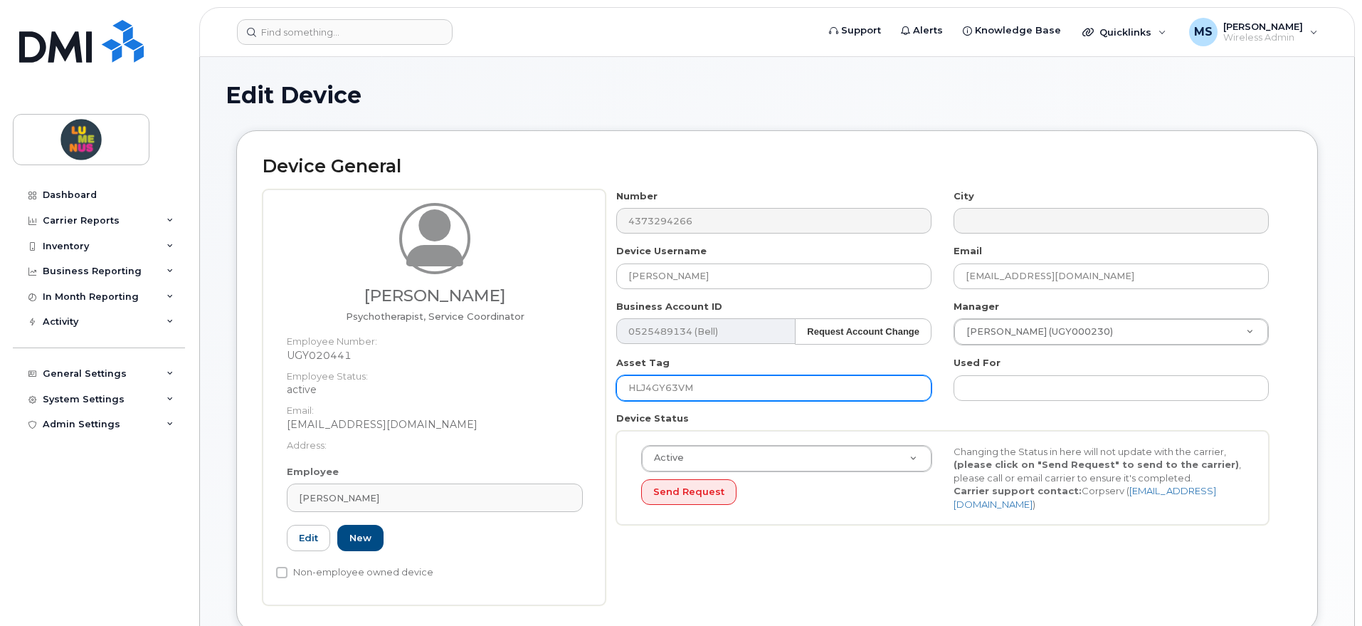
click at [767, 380] on input "HLJ4GY63VM" at bounding box center [773, 388] width 315 height 26
type input "HLJ4GY63VM new"
